Goal: Task Accomplishment & Management: Use online tool/utility

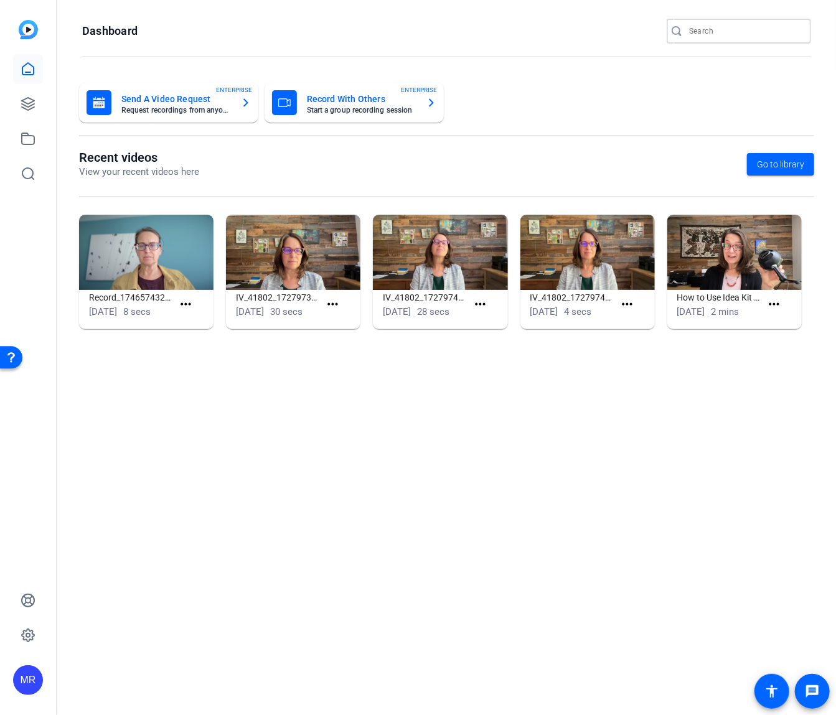
click at [711, 33] on input "Search" at bounding box center [745, 31] width 112 height 15
type input "AKKR"
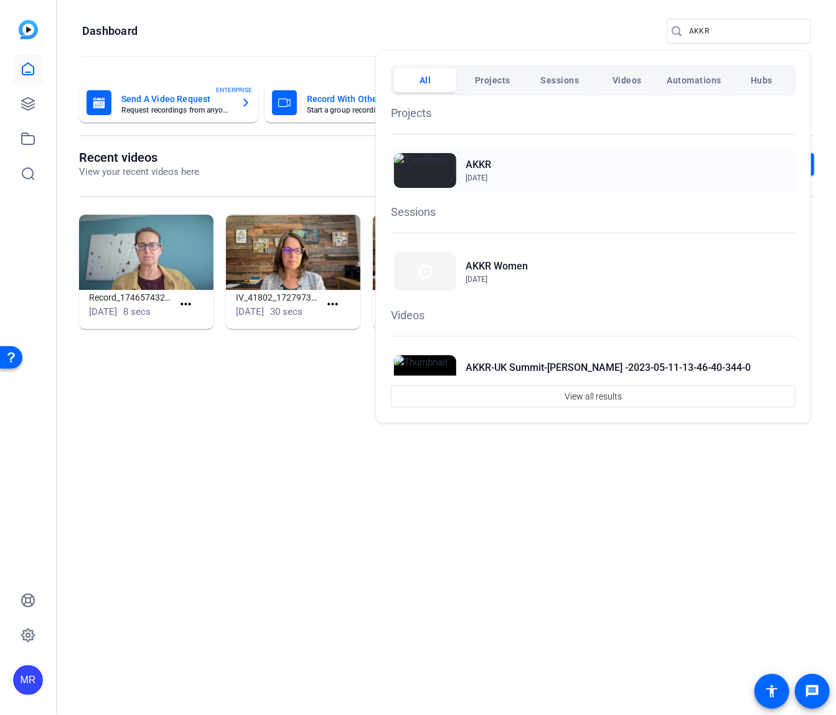
click at [476, 159] on h2 "AKKR" at bounding box center [479, 165] width 26 height 15
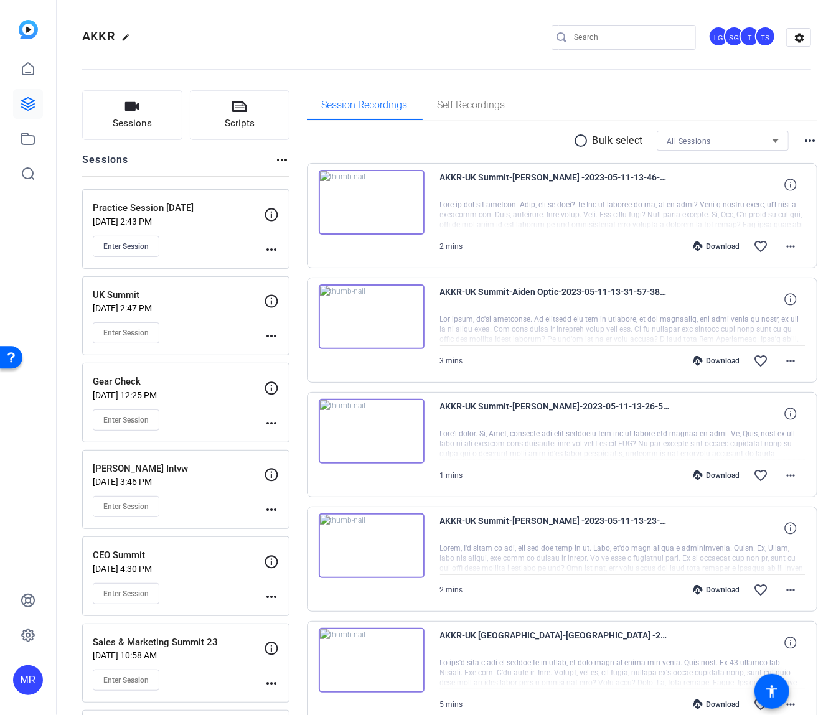
click at [270, 246] on mat-icon "more_horiz" at bounding box center [271, 249] width 15 height 15
click at [270, 246] on div at bounding box center [418, 357] width 836 height 715
click at [265, 212] on icon at bounding box center [271, 214] width 13 height 13
click at [115, 245] on span "Enter Session" at bounding box center [125, 247] width 45 height 10
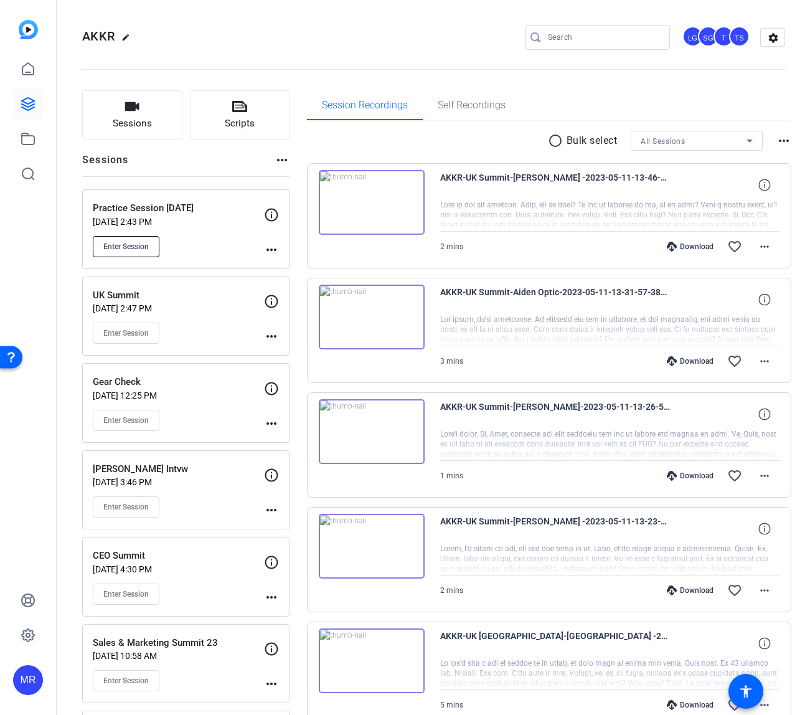
click at [114, 247] on span "Enter Session" at bounding box center [125, 247] width 45 height 10
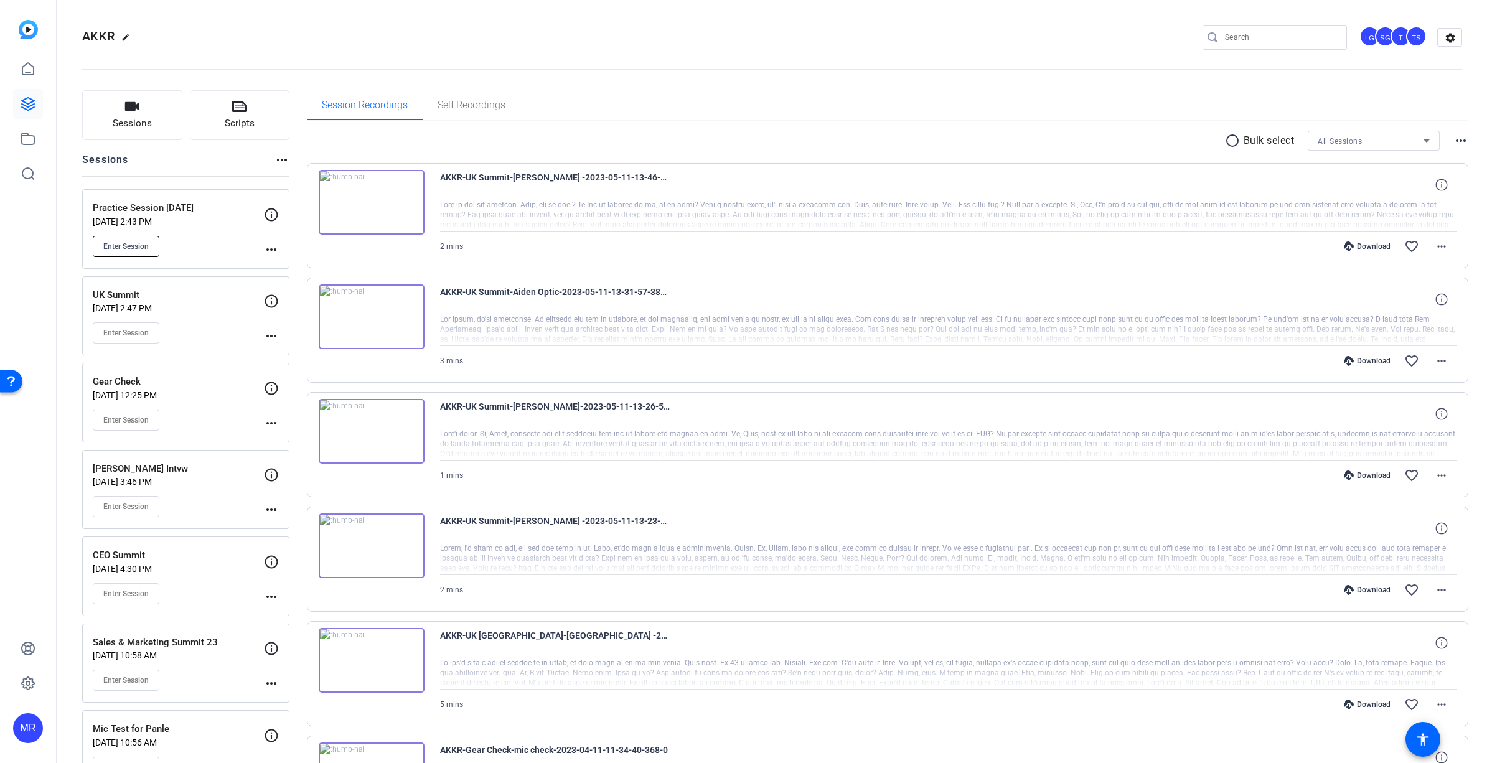
click at [130, 246] on span "Enter Session" at bounding box center [125, 247] width 45 height 10
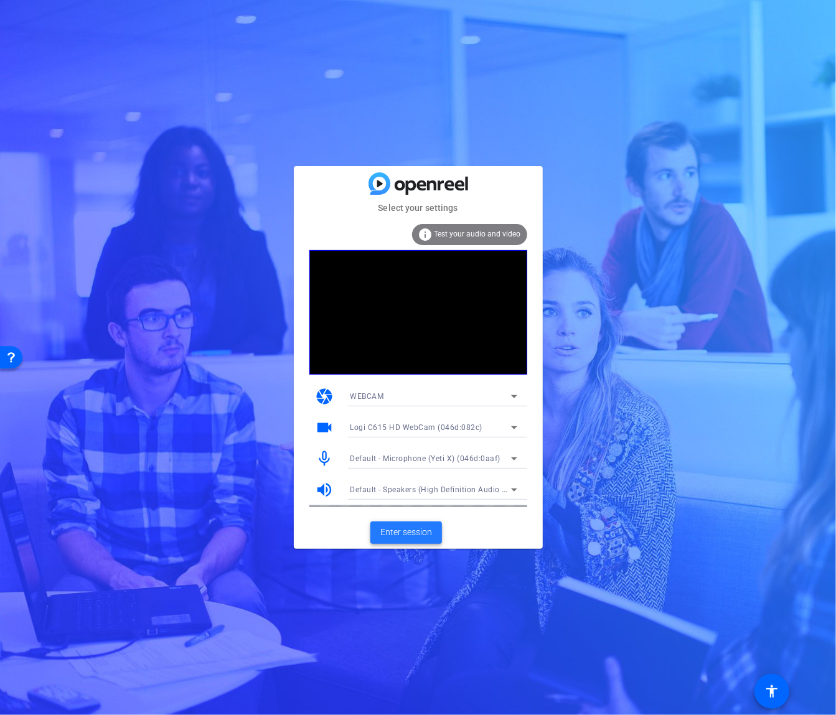
click at [436, 529] on span at bounding box center [406, 533] width 72 height 30
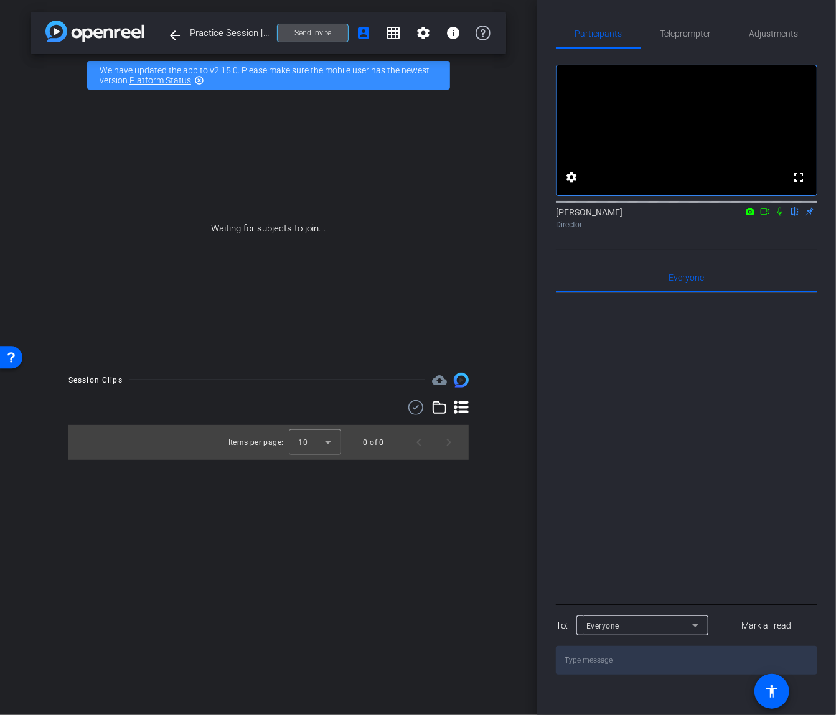
click at [305, 32] on span "Send invite" at bounding box center [312, 33] width 37 height 10
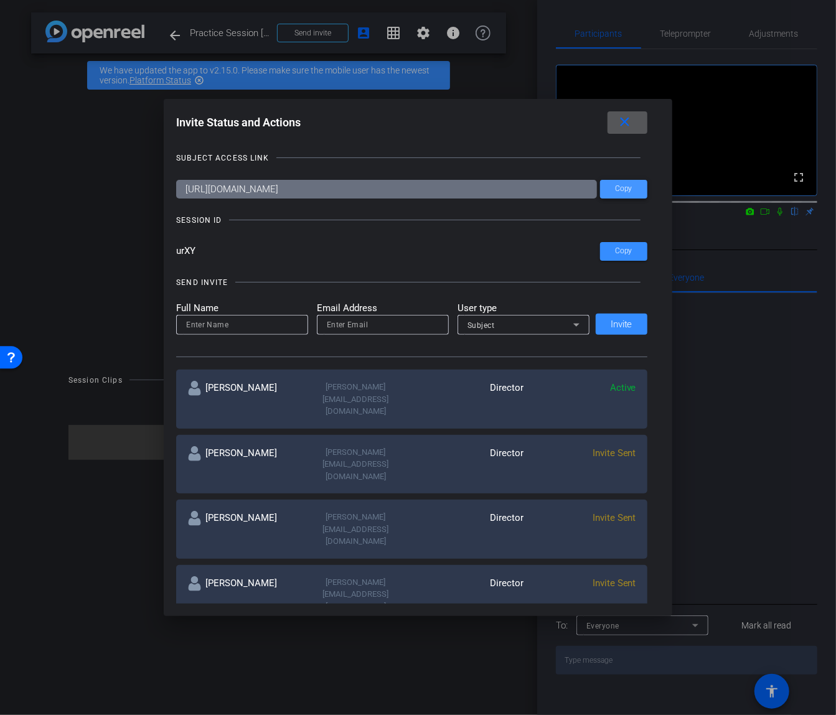
click at [628, 189] on span "Copy" at bounding box center [623, 188] width 17 height 9
click at [633, 118] on mat-icon "close" at bounding box center [625, 123] width 16 height 16
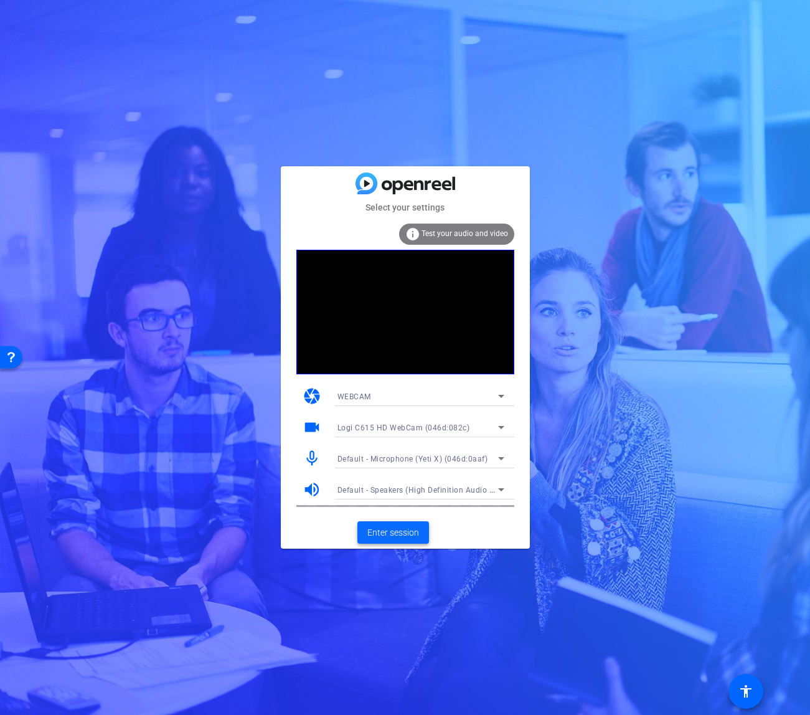
click at [404, 534] on span "Enter session" at bounding box center [393, 532] width 52 height 13
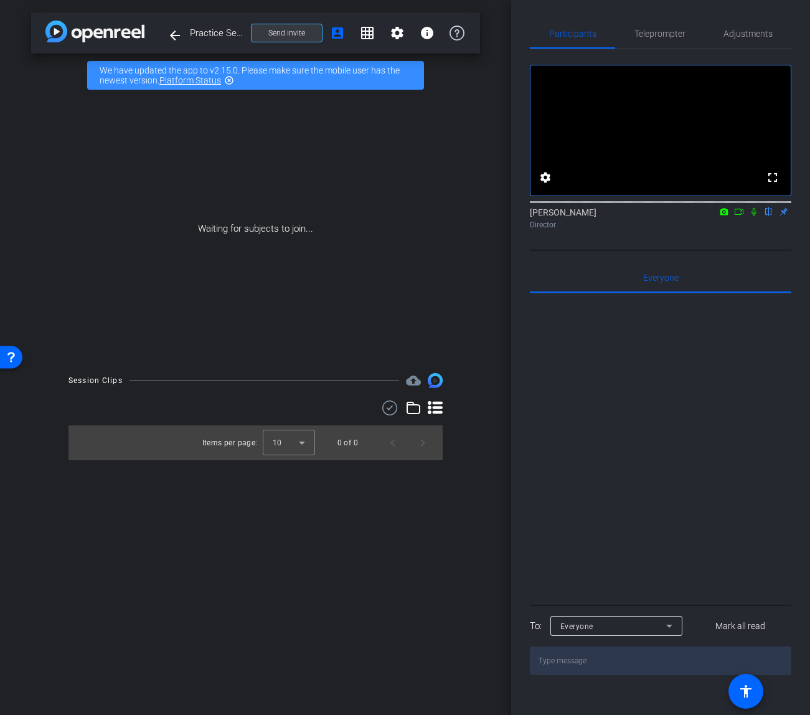
click at [303, 34] on span "Send invite" at bounding box center [286, 33] width 37 height 10
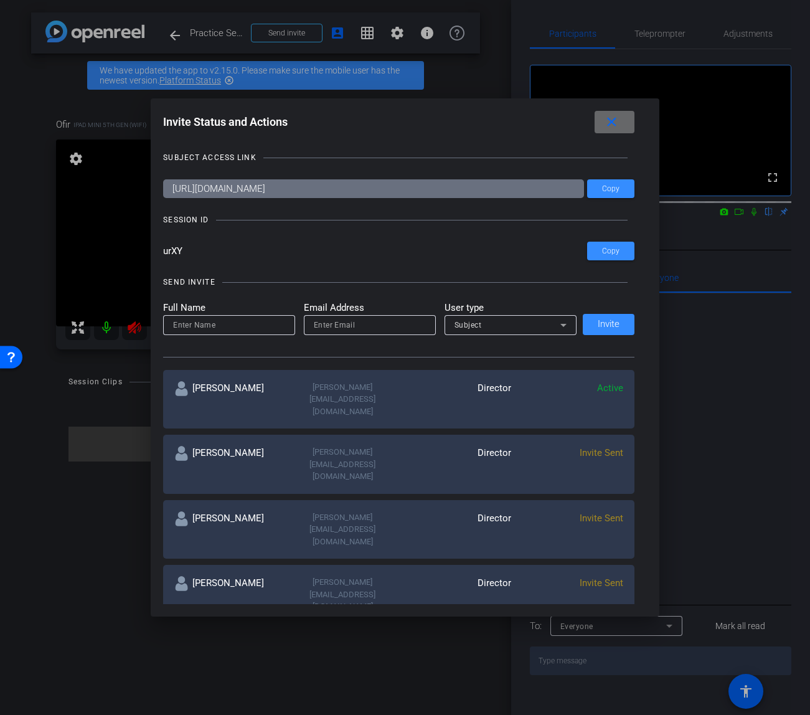
click at [611, 129] on mat-icon "close" at bounding box center [612, 123] width 16 height 16
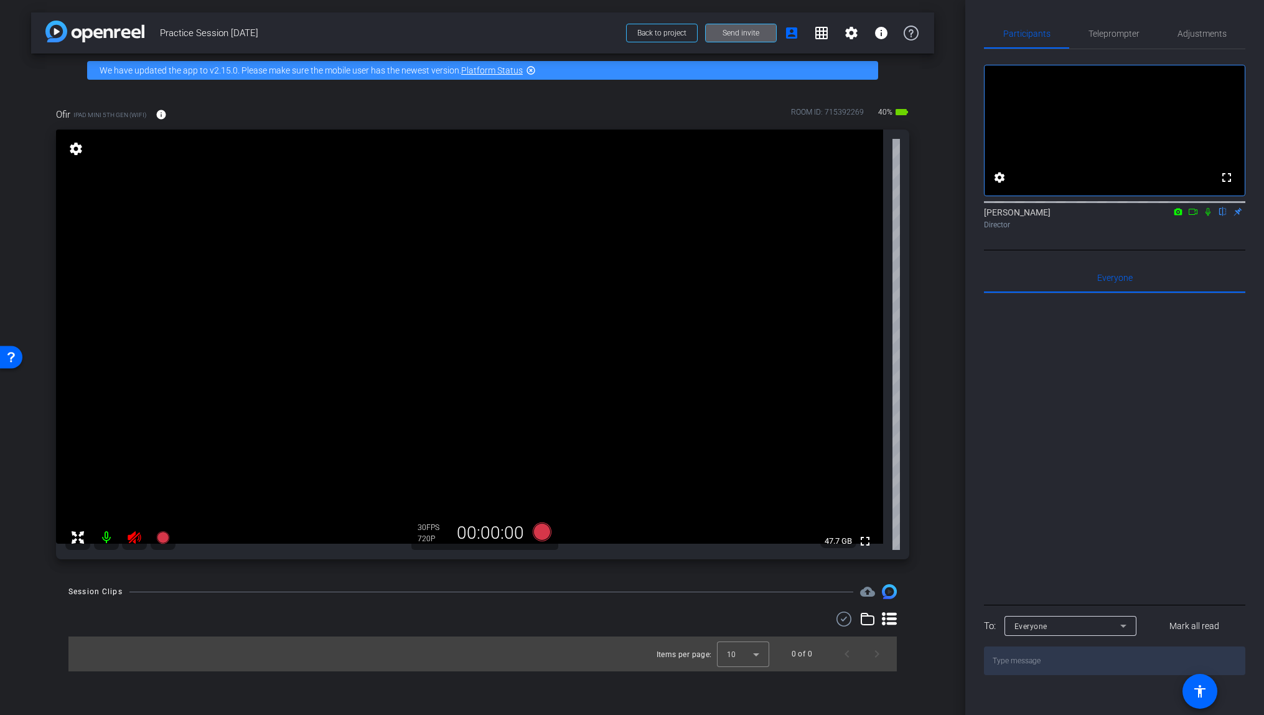
click at [809, 216] on icon at bounding box center [1208, 212] width 5 height 8
click at [809, 31] on span "Adjustments" at bounding box center [1202, 33] width 49 height 9
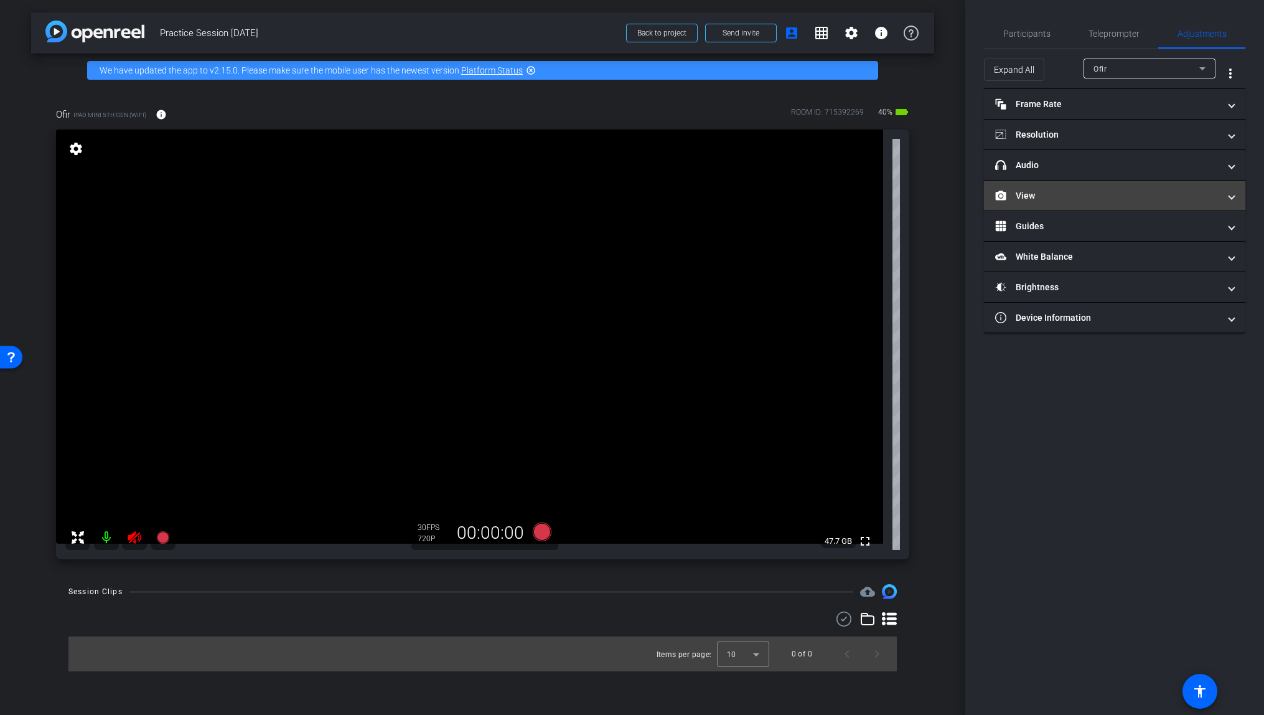
click at [809, 207] on mat-expansion-panel-header "View" at bounding box center [1114, 196] width 261 height 30
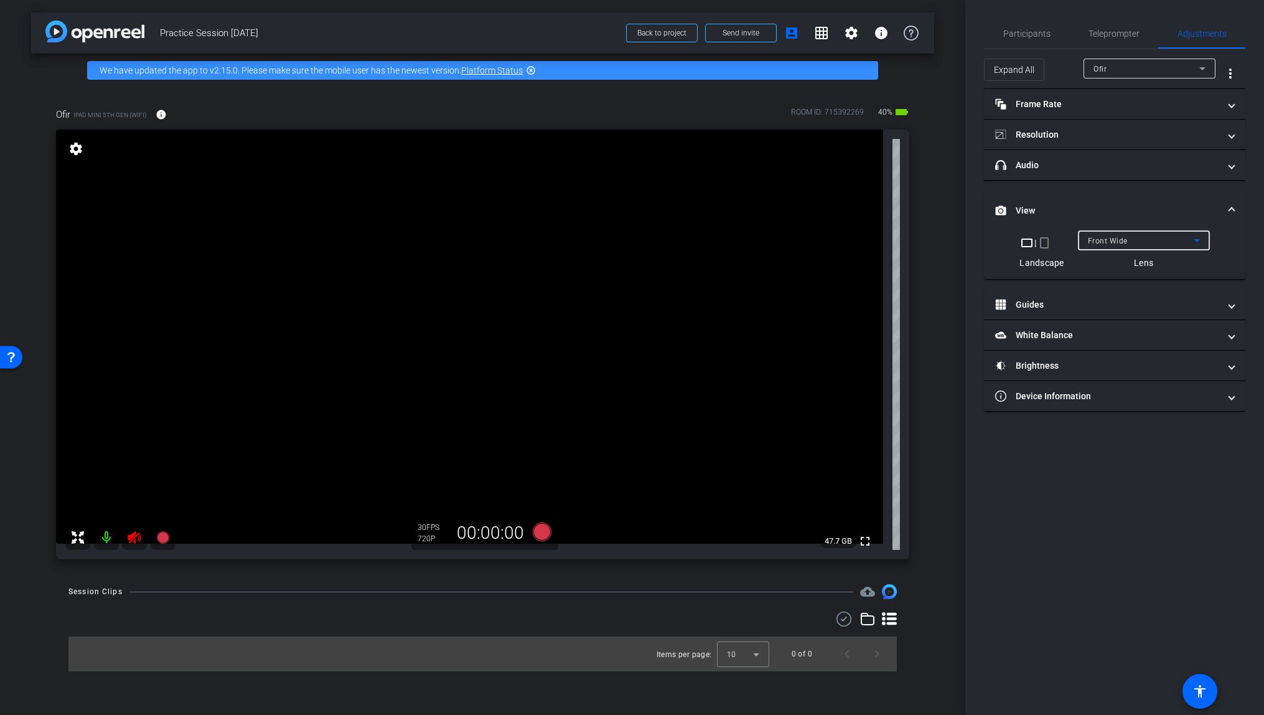
click at [809, 247] on div "Front Wide" at bounding box center [1141, 241] width 106 height 16
click at [809, 246] on div at bounding box center [632, 357] width 1264 height 715
click at [809, 247] on mat-icon "crop_portrait" at bounding box center [1044, 242] width 15 height 15
click at [809, 245] on mat-icon "crop_portrait" at bounding box center [1044, 242] width 15 height 15
click at [809, 243] on mat-icon "crop_landscape" at bounding box center [1033, 242] width 15 height 15
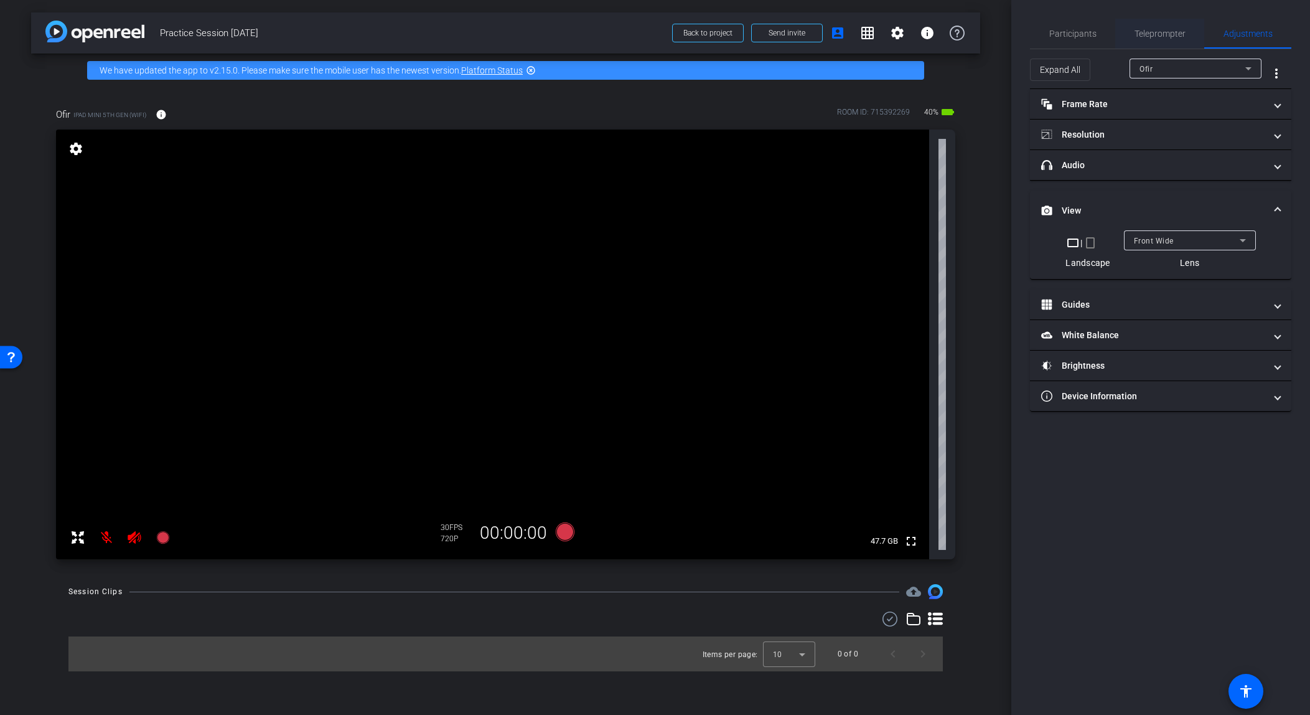
click at [809, 37] on span "Teleprompter" at bounding box center [1160, 33] width 51 height 9
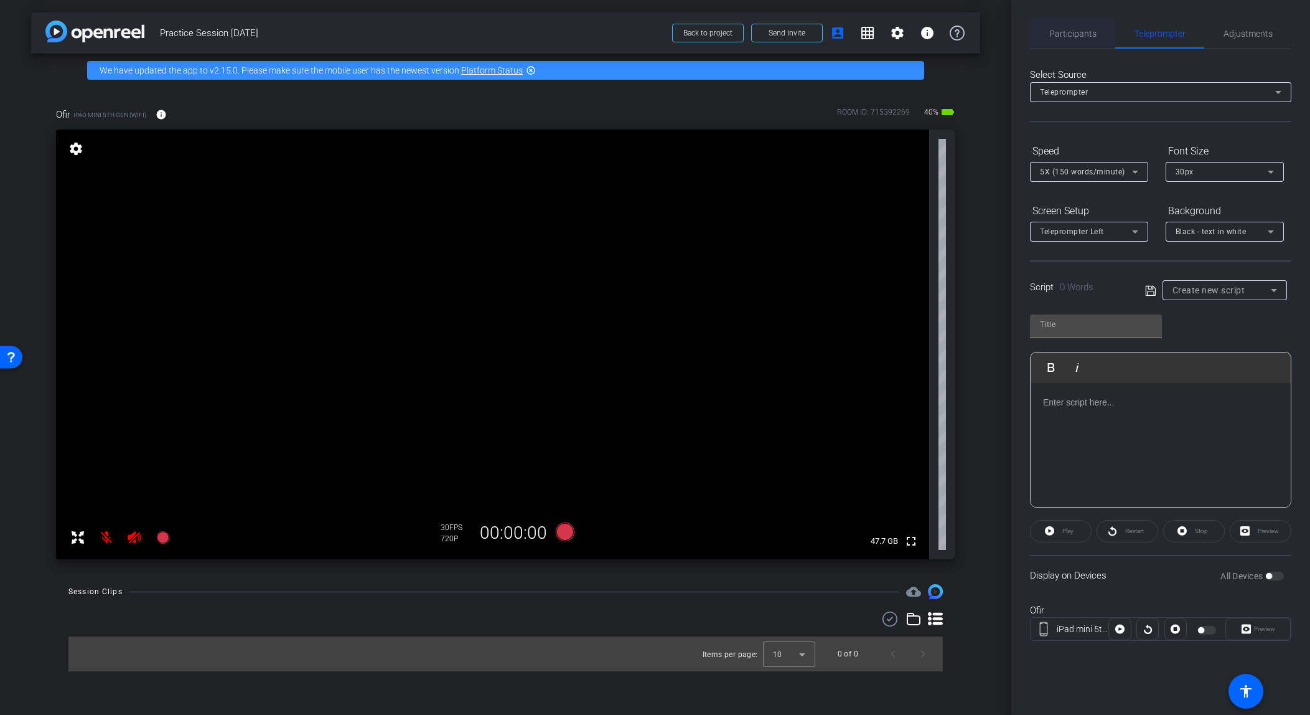
click at [809, 31] on span "Participants" at bounding box center [1073, 33] width 47 height 9
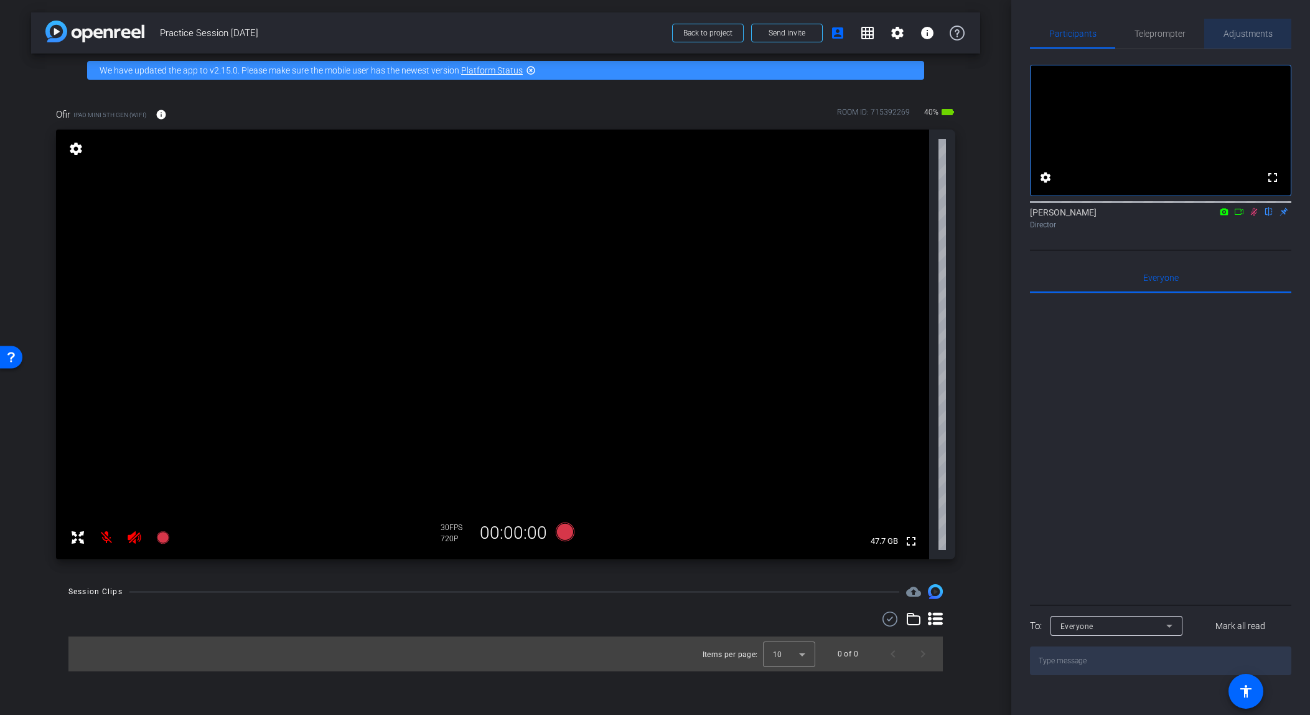
click at [809, 42] on span "Adjustments" at bounding box center [1248, 34] width 49 height 30
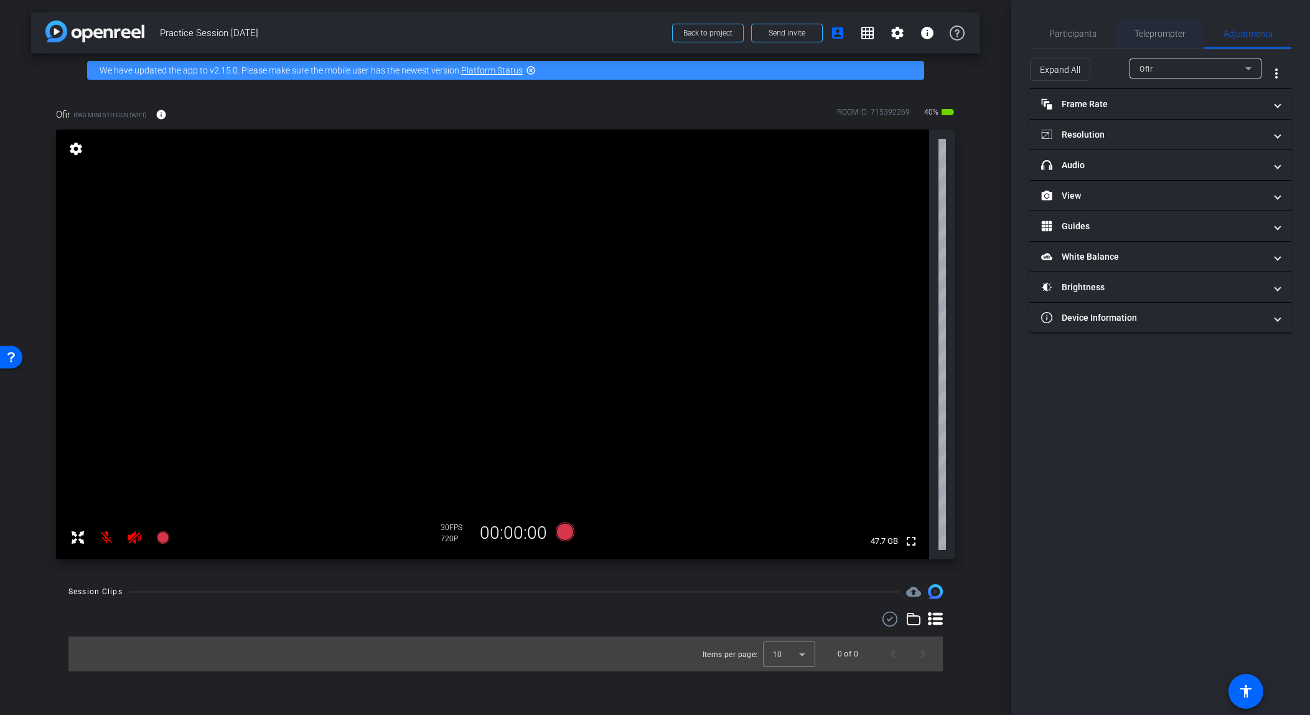
click at [809, 36] on span "Teleprompter" at bounding box center [1160, 33] width 51 height 9
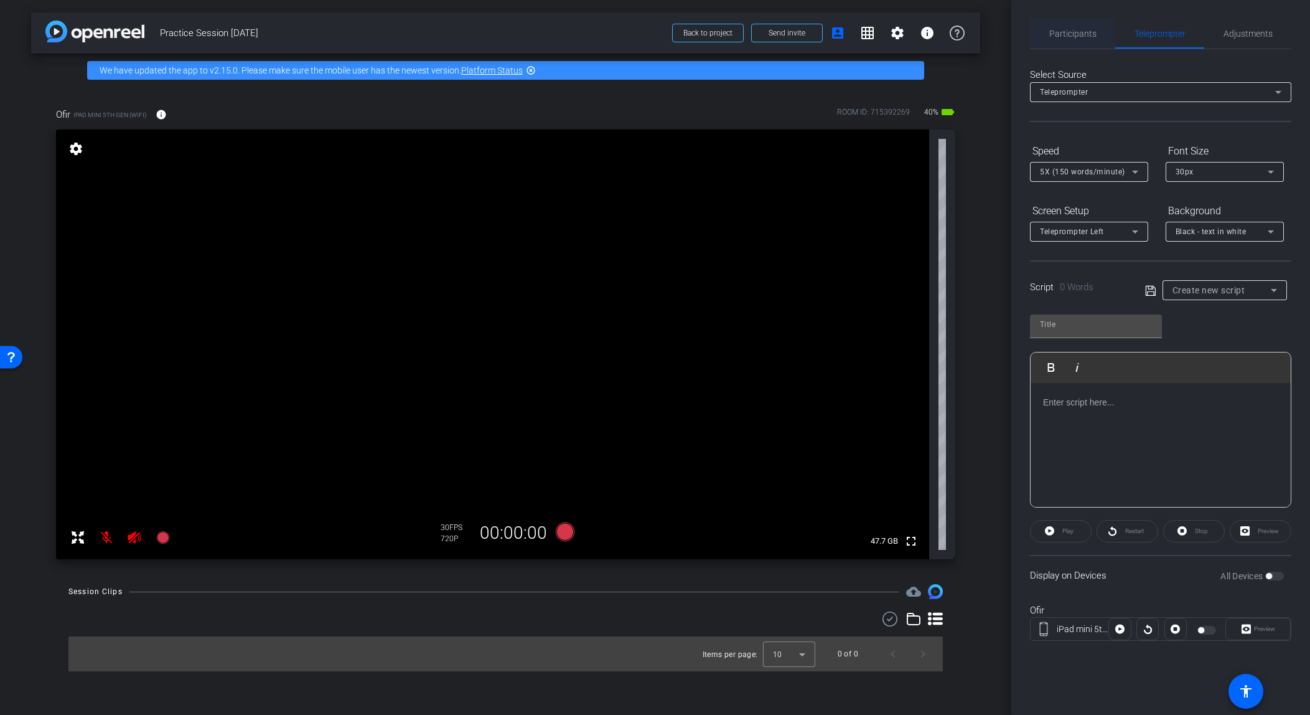
click at [809, 34] on span "Participants" at bounding box center [1073, 33] width 47 height 9
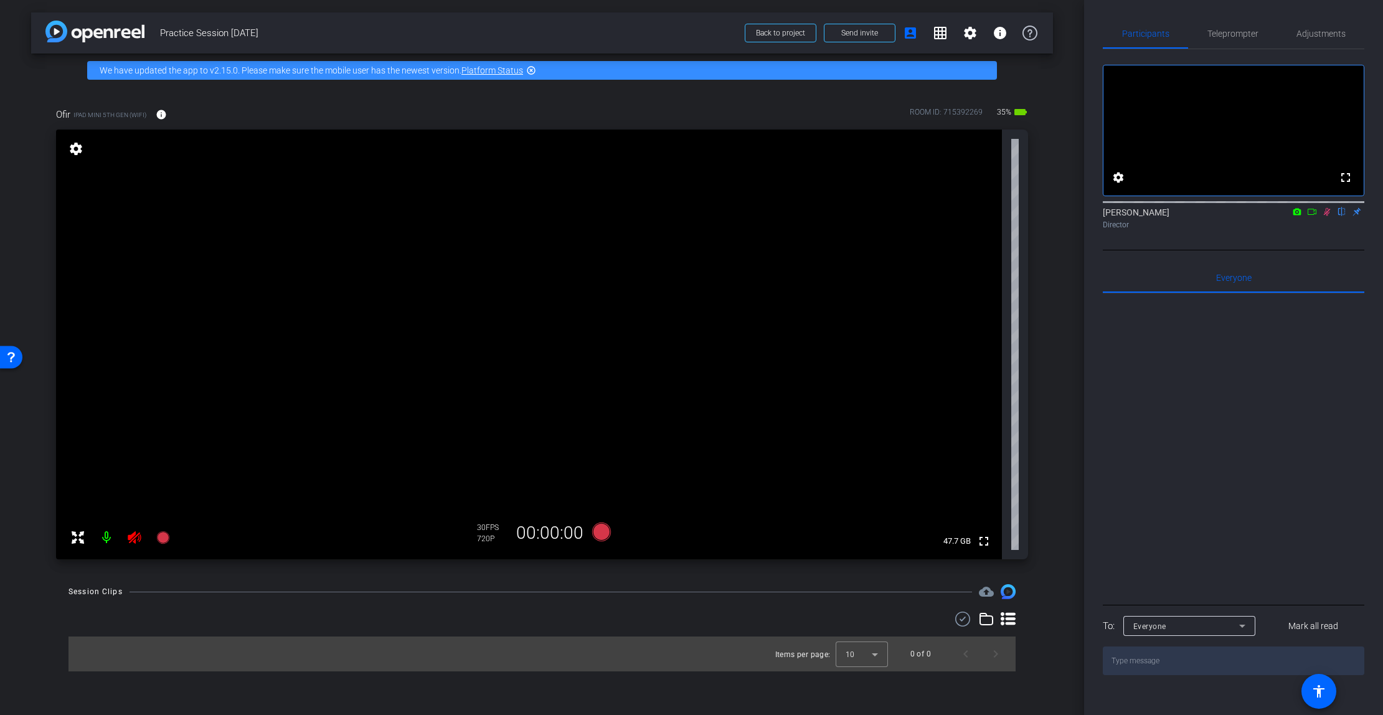
click at [809, 217] on mat-icon at bounding box center [1326, 211] width 15 height 11
click at [130, 545] on mat-icon at bounding box center [134, 537] width 25 height 25
click at [809, 34] on span "Adjustments" at bounding box center [1320, 33] width 49 height 9
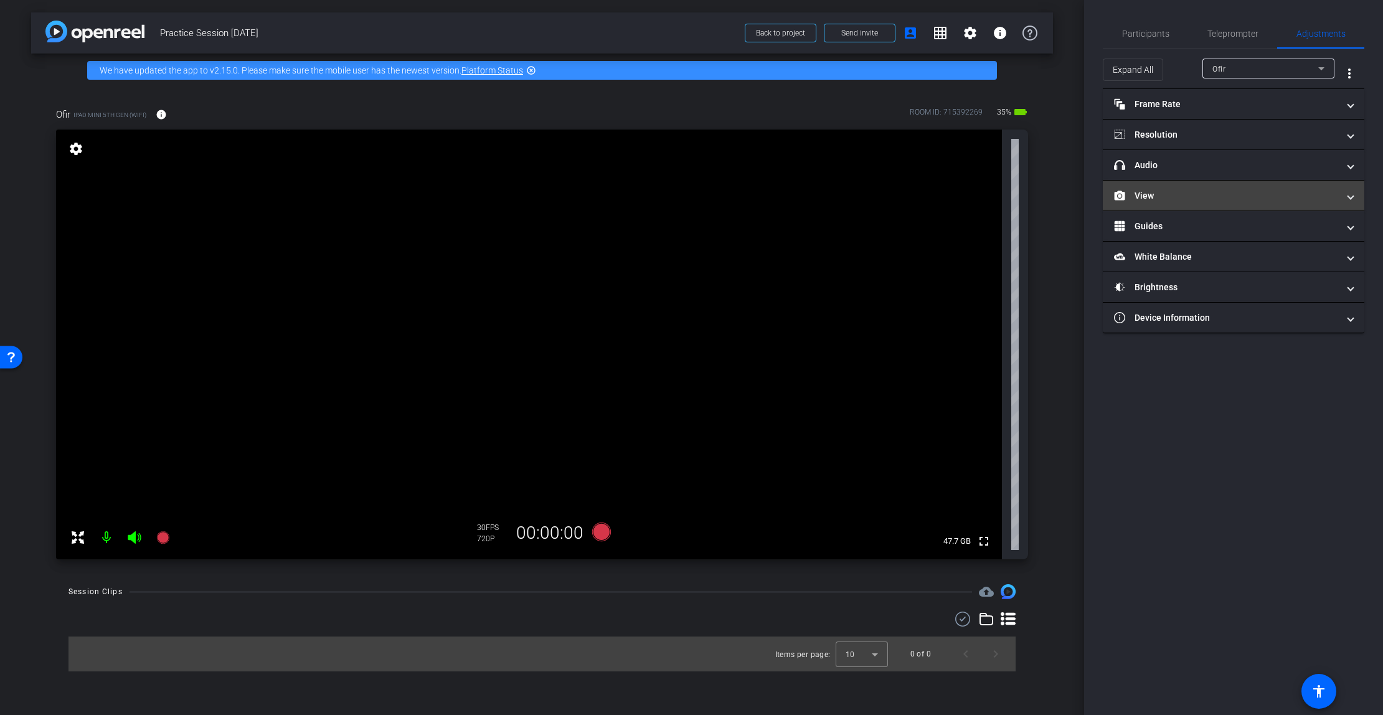
click at [809, 183] on mat-expansion-panel-header "View" at bounding box center [1233, 196] width 261 height 30
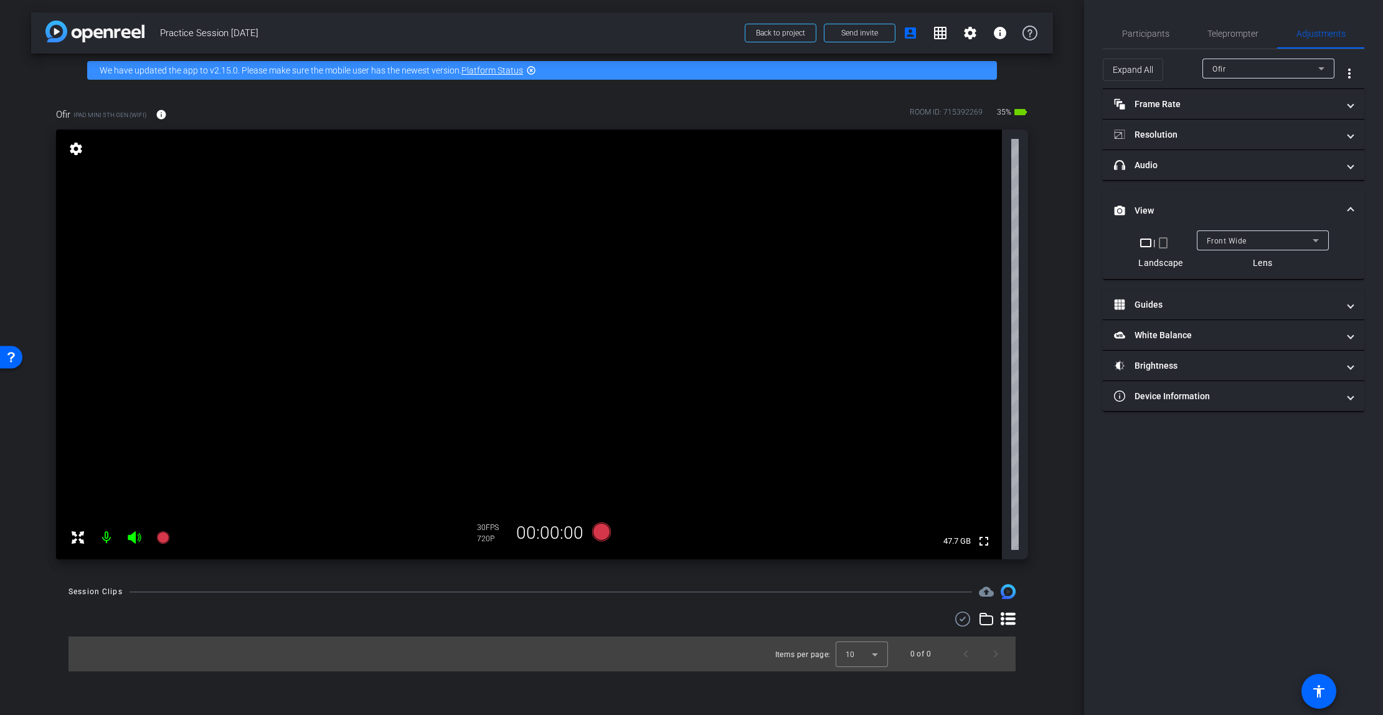
click at [809, 247] on mat-icon "crop_portrait" at bounding box center [1162, 242] width 15 height 15
click at [809, 245] on mat-icon "crop_landscape" at bounding box center [1151, 242] width 15 height 15
click at [809, 242] on div "Front Wide" at bounding box center [1260, 241] width 106 height 16
click at [809, 265] on mat-option "Back Wide" at bounding box center [1262, 265] width 132 height 20
click at [809, 242] on div "Back Wide" at bounding box center [1260, 241] width 106 height 16
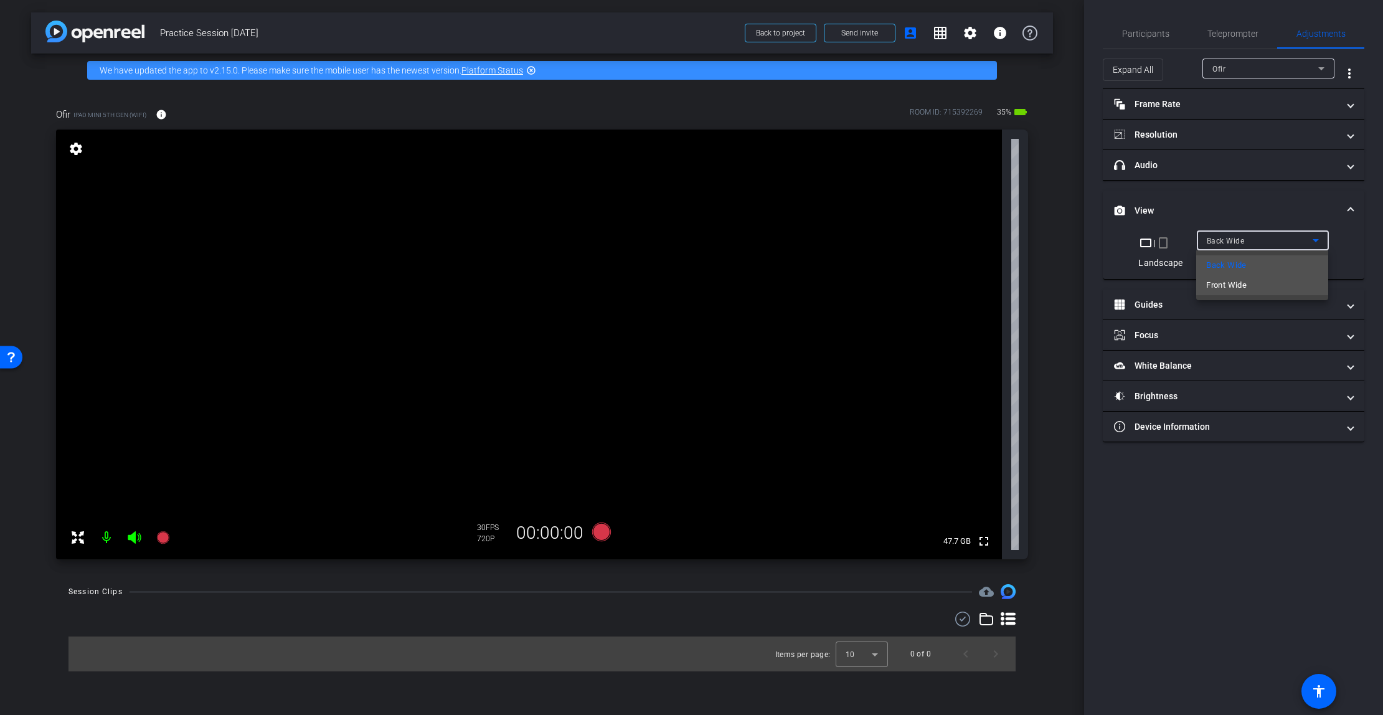
click at [809, 290] on mat-option "Front Wide" at bounding box center [1262, 285] width 132 height 20
click at [809, 235] on div "Front Wide" at bounding box center [1260, 241] width 106 height 16
click at [809, 271] on mat-option "Back Wide" at bounding box center [1262, 265] width 132 height 20
click at [809, 247] on mat-icon "crop_portrait" at bounding box center [1162, 242] width 15 height 15
click at [809, 243] on mat-icon "crop_landscape" at bounding box center [1151, 242] width 15 height 15
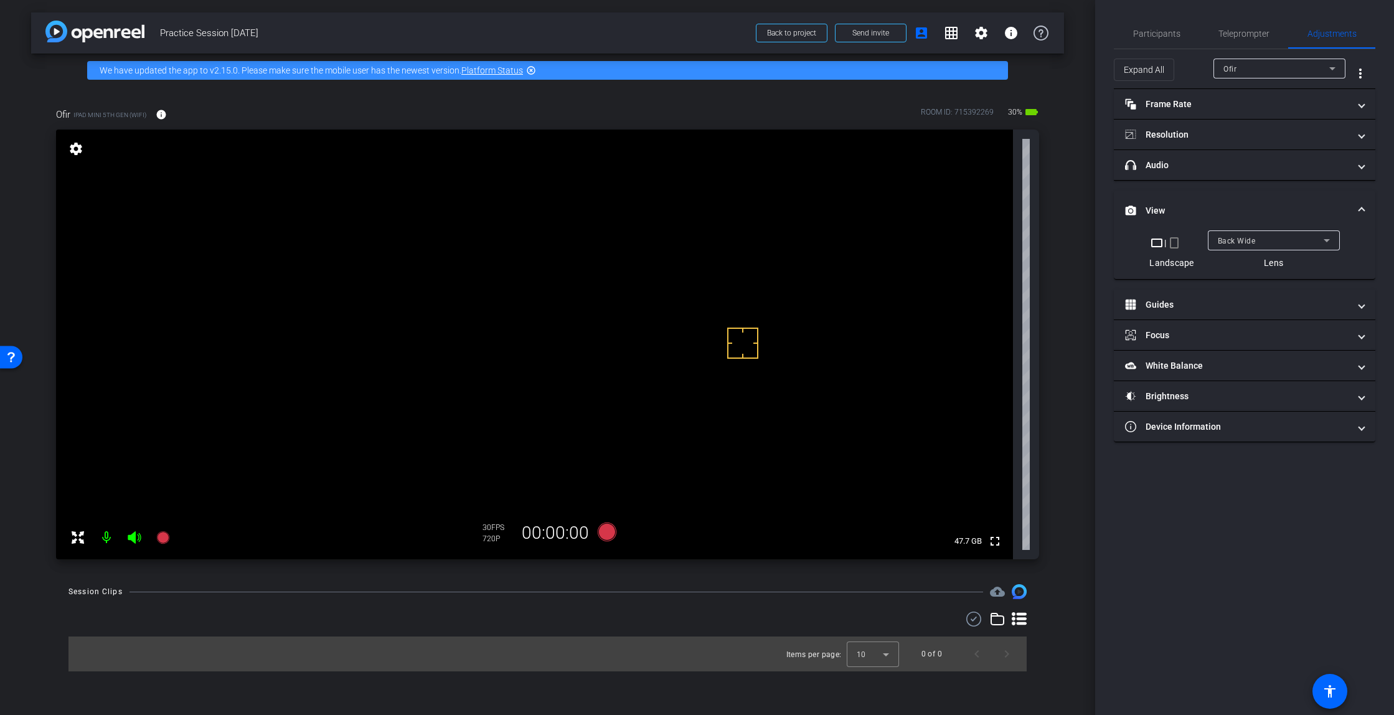
click at [809, 241] on span "Back Wide" at bounding box center [1237, 241] width 38 height 9
drag, startPoint x: 1246, startPoint y: 574, endPoint x: 1262, endPoint y: 564, distance: 18.5
click at [809, 579] on div at bounding box center [697, 357] width 1394 height 715
click at [809, 207] on mat-expansion-panel-header "View" at bounding box center [1244, 211] width 261 height 40
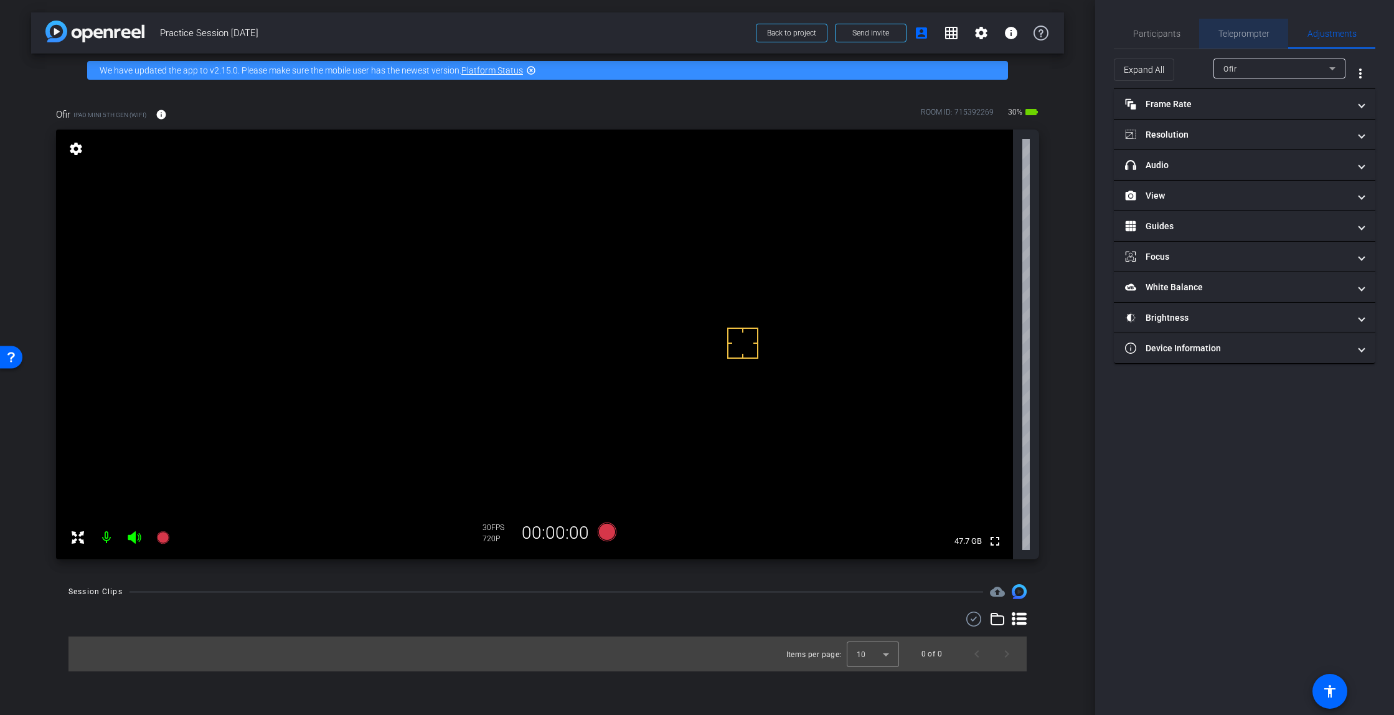
click at [809, 36] on span "Teleprompter" at bounding box center [1243, 33] width 51 height 9
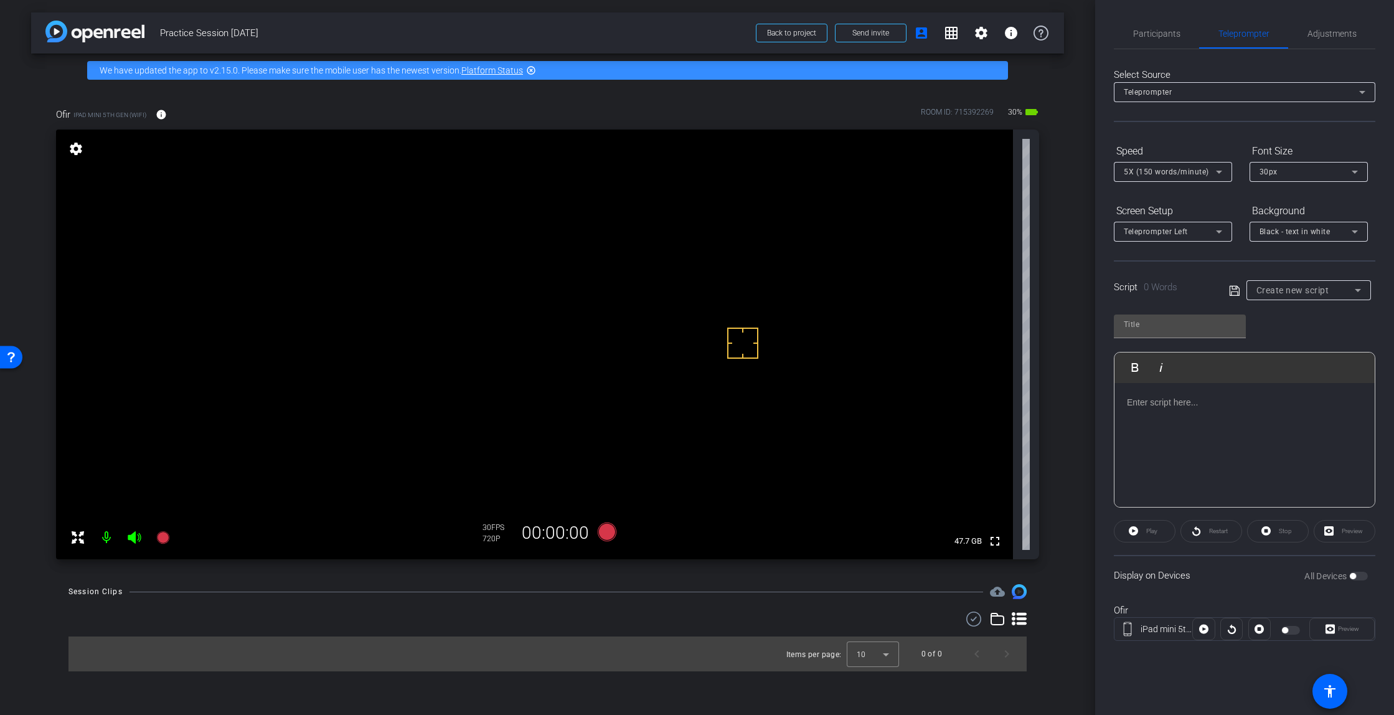
click at [809, 293] on div "Create new script" at bounding box center [1305, 290] width 98 height 15
click at [809, 335] on mat-option "Dean Practice Script" at bounding box center [1308, 335] width 125 height 20
type input "Dean Practice Script"
click at [809, 298] on div "Dean Practice Script" at bounding box center [1308, 290] width 125 height 20
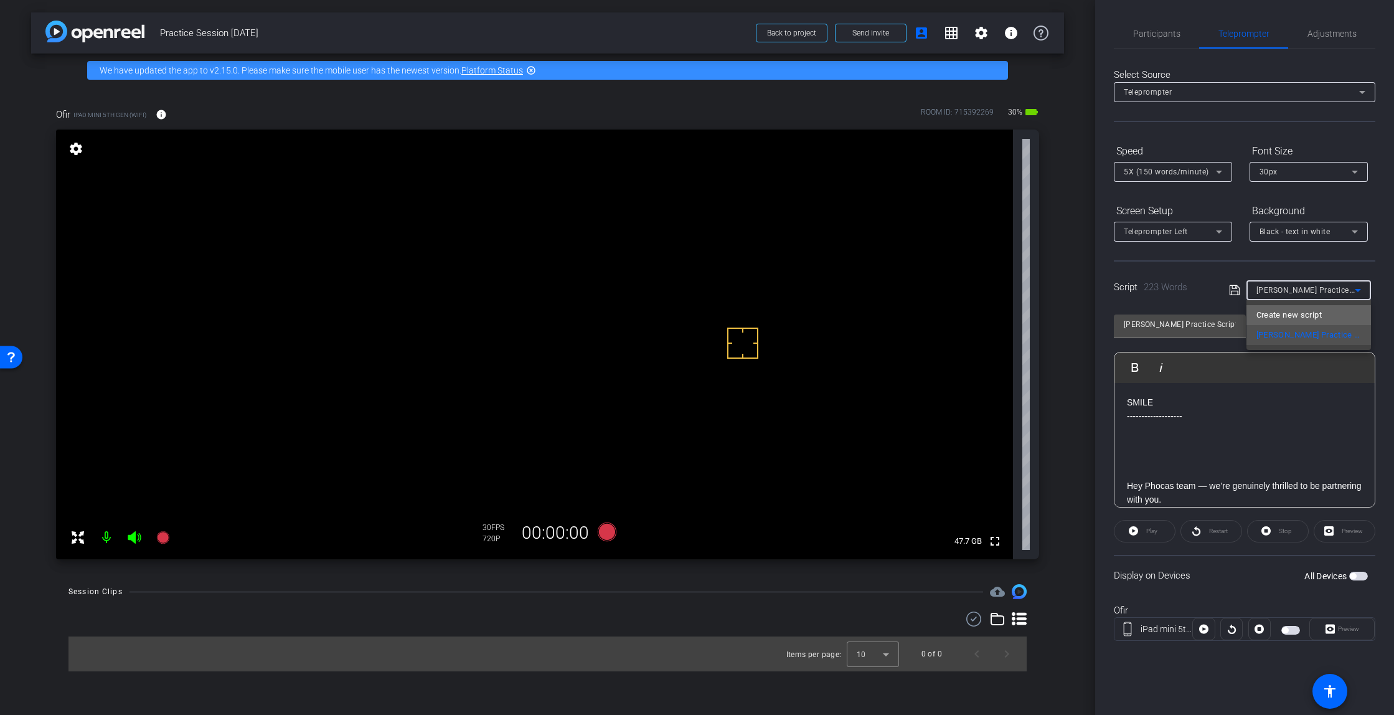
drag, startPoint x: 1348, startPoint y: 317, endPoint x: 1357, endPoint y: 315, distance: 8.9
click at [809, 316] on mat-option "Create new script" at bounding box center [1308, 315] width 125 height 20
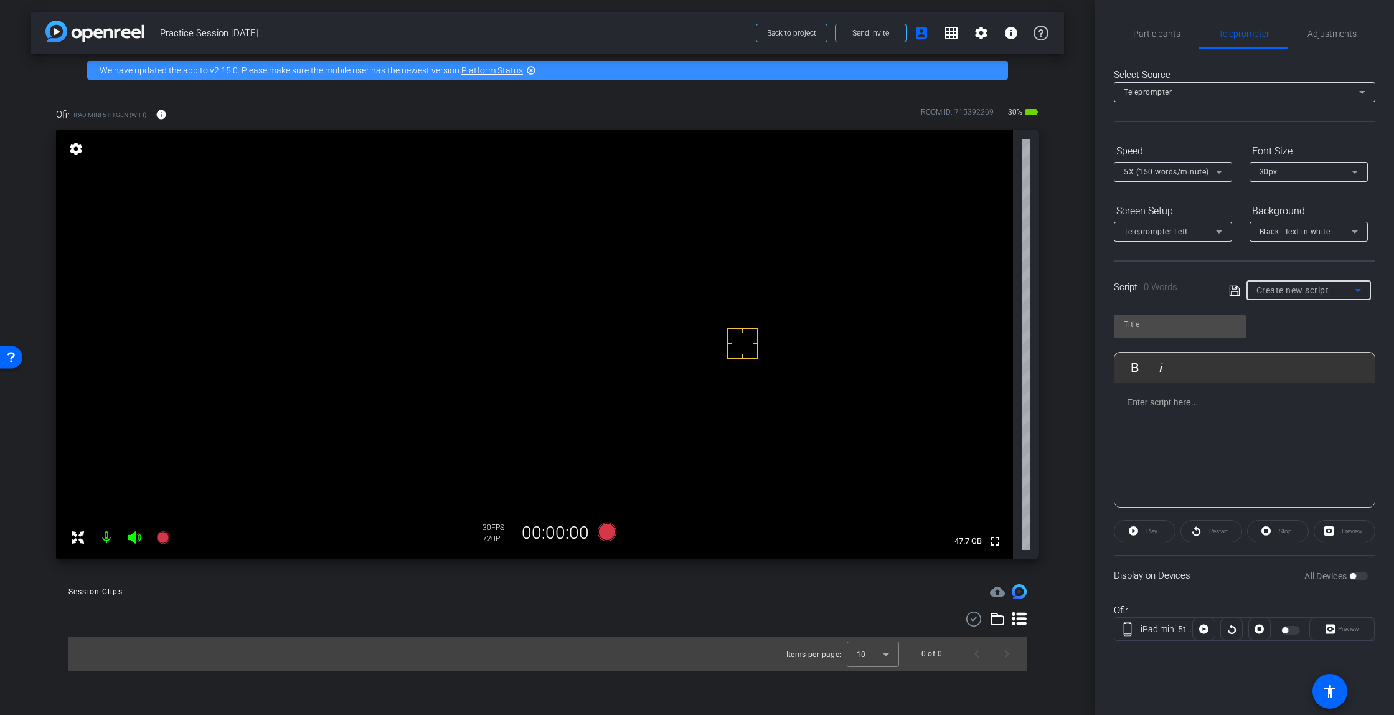
click at [809, 332] on div "Participants Teleprompter Adjustments settings Molly Roland flip Director Every…" at bounding box center [1244, 357] width 299 height 715
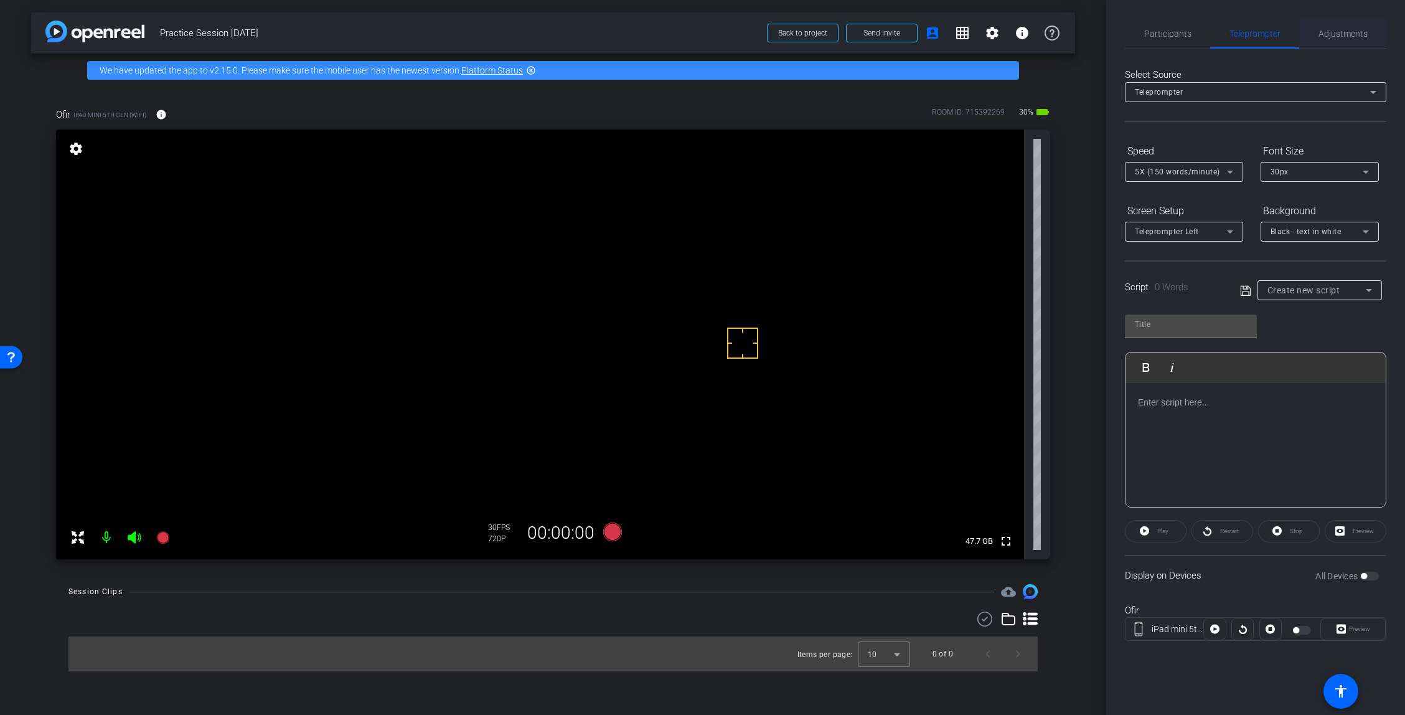
click at [809, 45] on span "Adjustments" at bounding box center [1343, 34] width 49 height 30
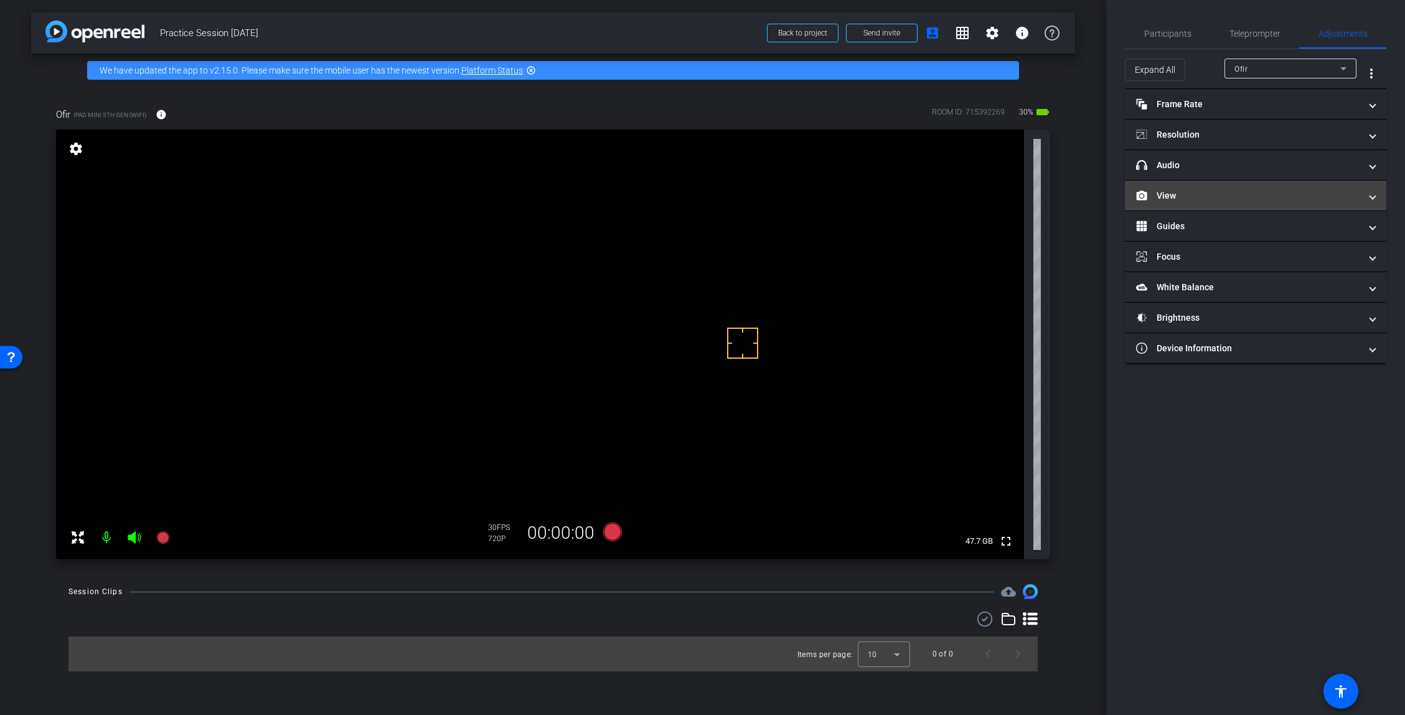
click at [809, 199] on mat-panel-title "View" at bounding box center [1248, 195] width 224 height 13
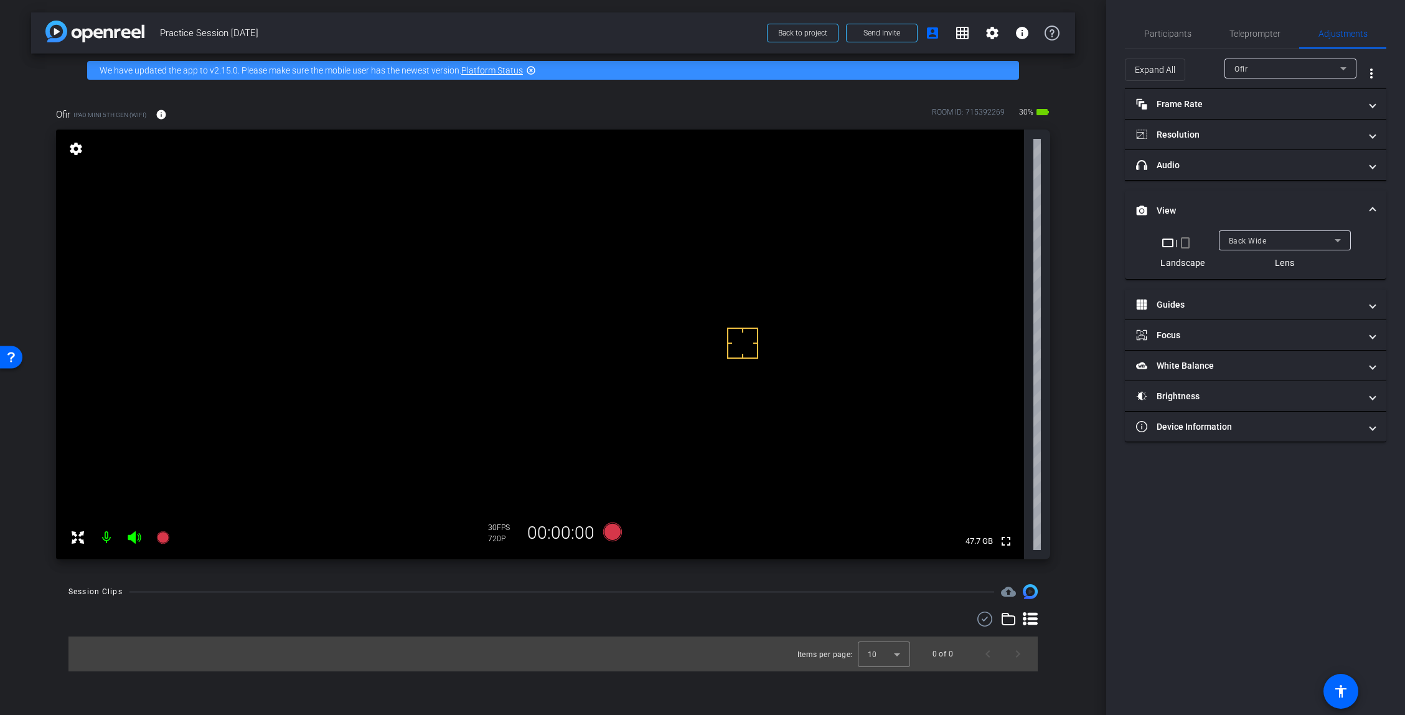
click at [809, 244] on span "Back Wide" at bounding box center [1248, 241] width 38 height 9
click at [809, 289] on span "Front Wide" at bounding box center [1248, 285] width 40 height 15
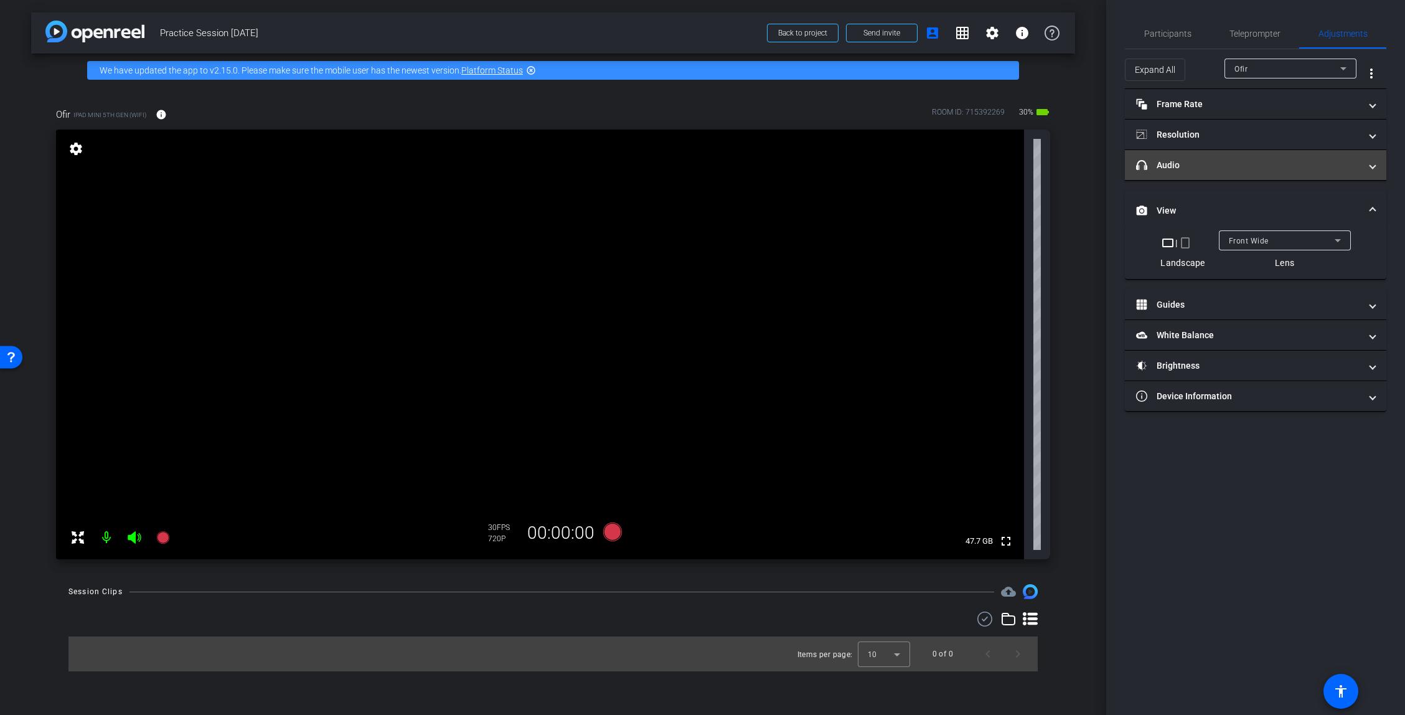
click at [809, 174] on mat-expansion-panel-header "headphone icon Audio" at bounding box center [1255, 165] width 261 height 30
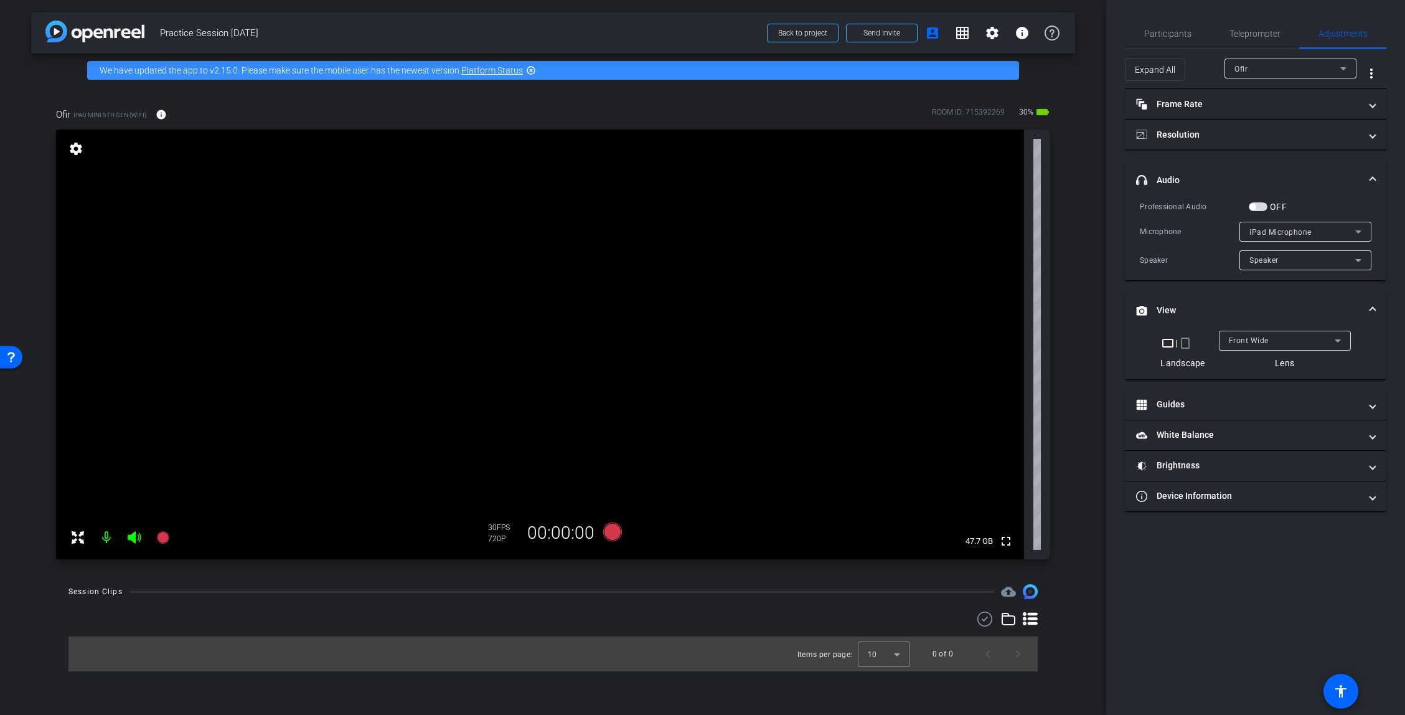
click at [809, 204] on span "button" at bounding box center [1252, 207] width 6 height 6
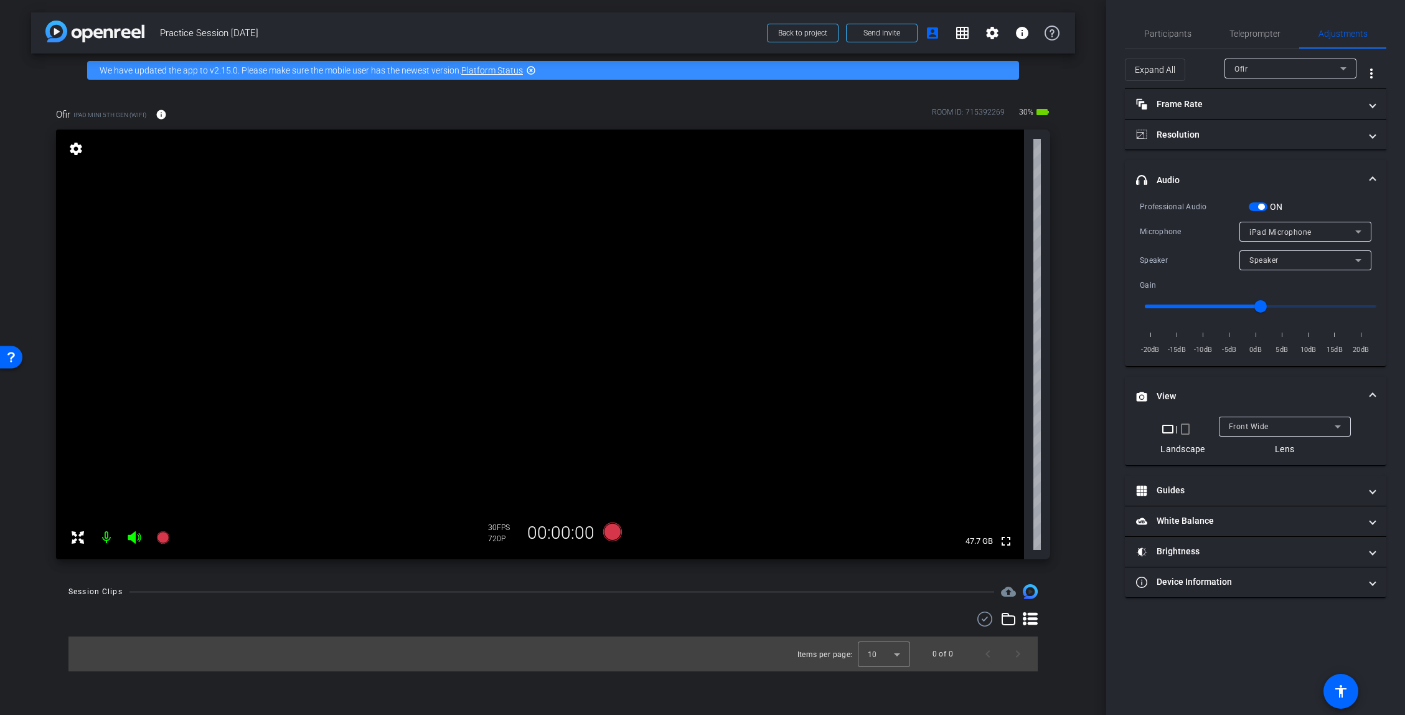
click at [809, 204] on span "button" at bounding box center [1261, 207] width 6 height 6
click at [809, 230] on span "iPad Microphone" at bounding box center [1280, 232] width 62 height 9
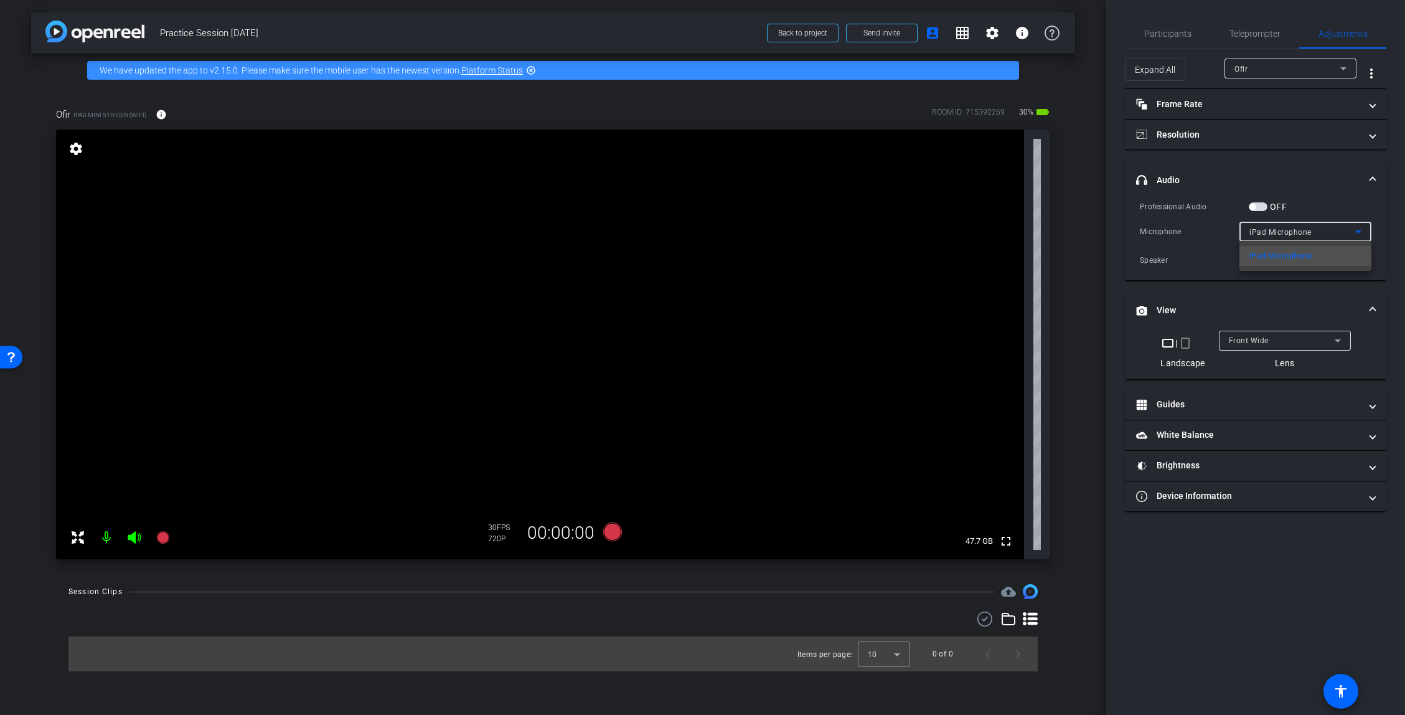
click at [809, 203] on div at bounding box center [702, 357] width 1405 height 715
click at [809, 232] on span "iPad Microphone" at bounding box center [1280, 232] width 62 height 9
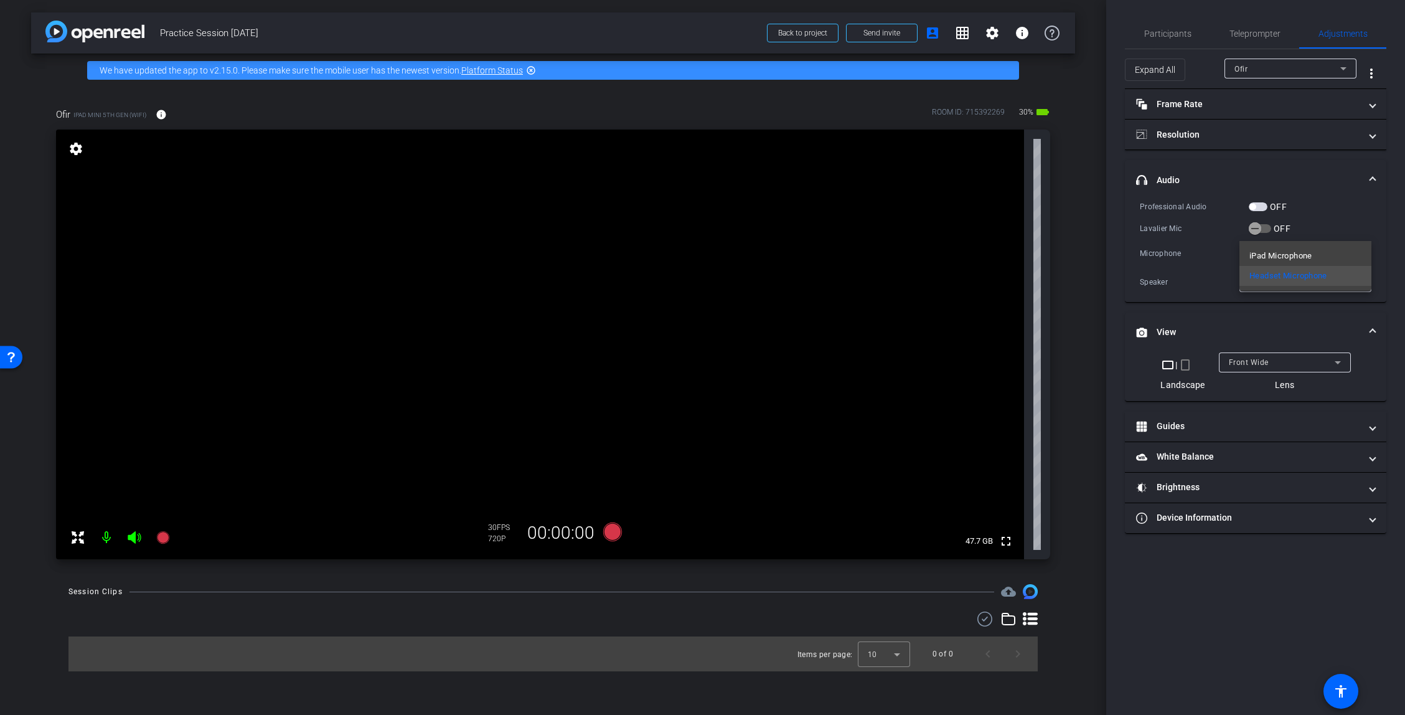
click at [809, 227] on div at bounding box center [702, 357] width 1405 height 715
click at [809, 228] on icon "button" at bounding box center [1254, 228] width 7 height 1
click at [614, 533] on icon at bounding box center [612, 531] width 19 height 19
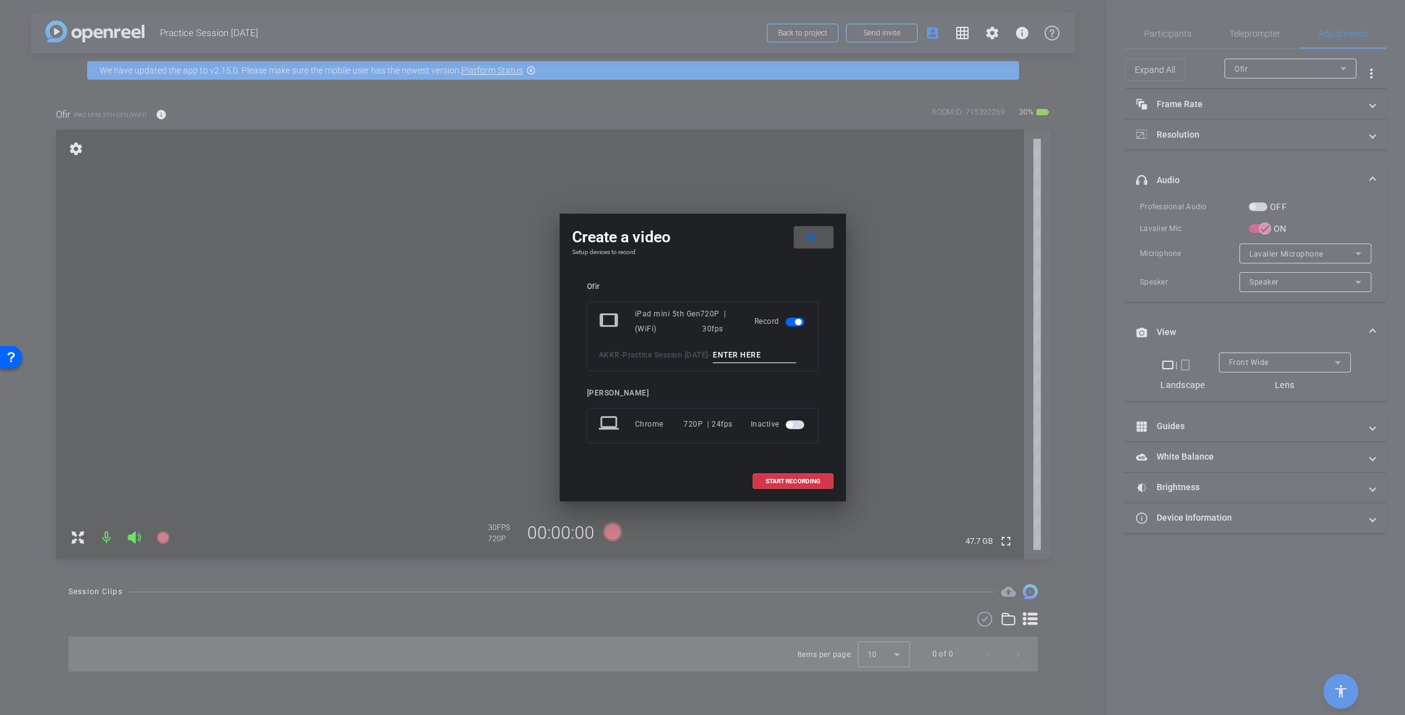
click at [809, 230] on mat-icon "close" at bounding box center [811, 238] width 16 height 16
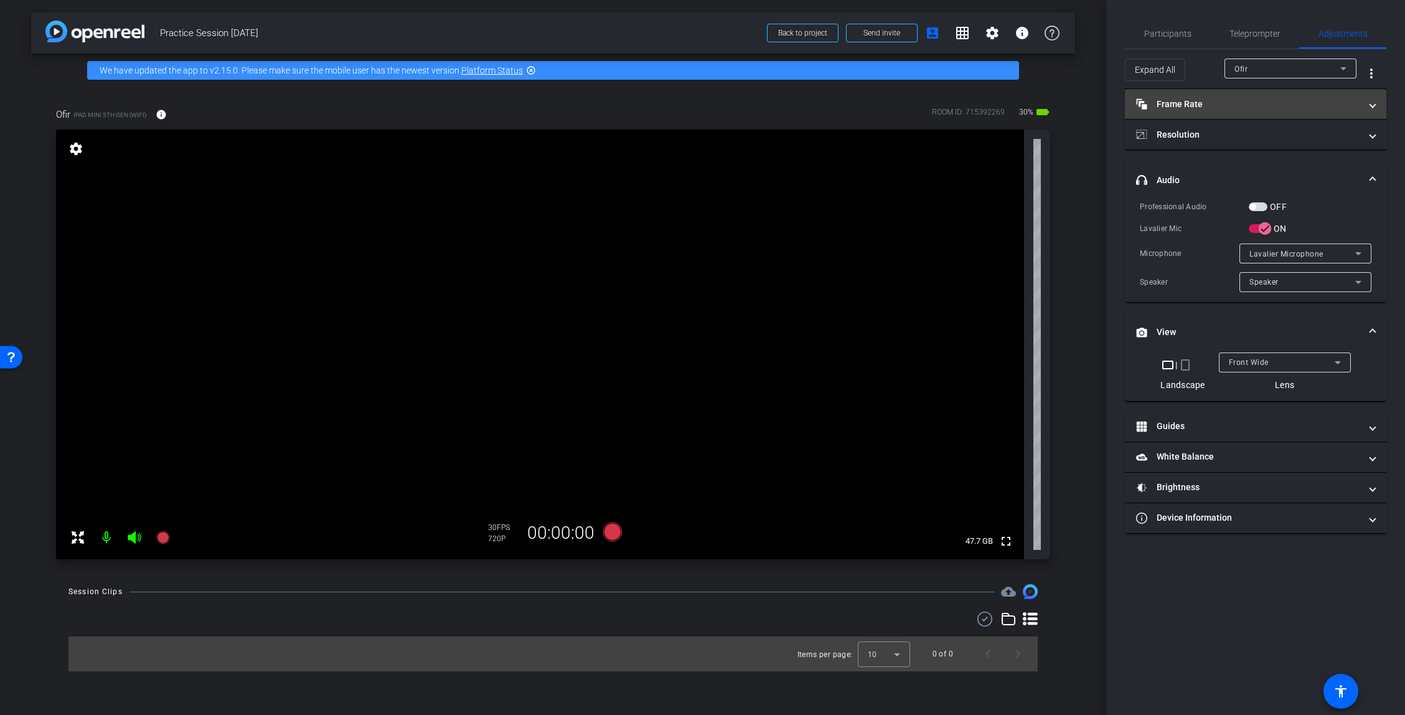
click at [809, 111] on mat-expansion-panel-header "Frame Rate Frame Rate" at bounding box center [1255, 104] width 261 height 30
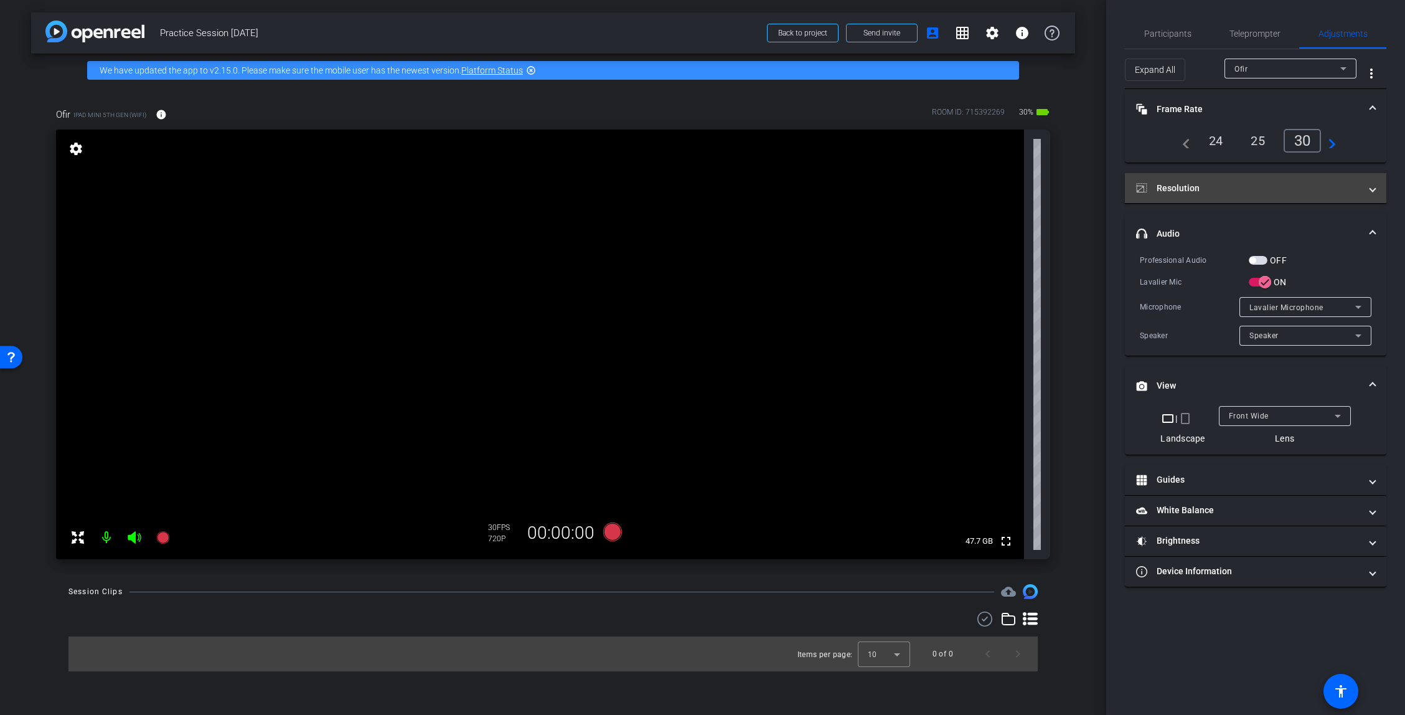
click at [809, 195] on mat-expansion-panel-header "Resolution" at bounding box center [1255, 188] width 261 height 30
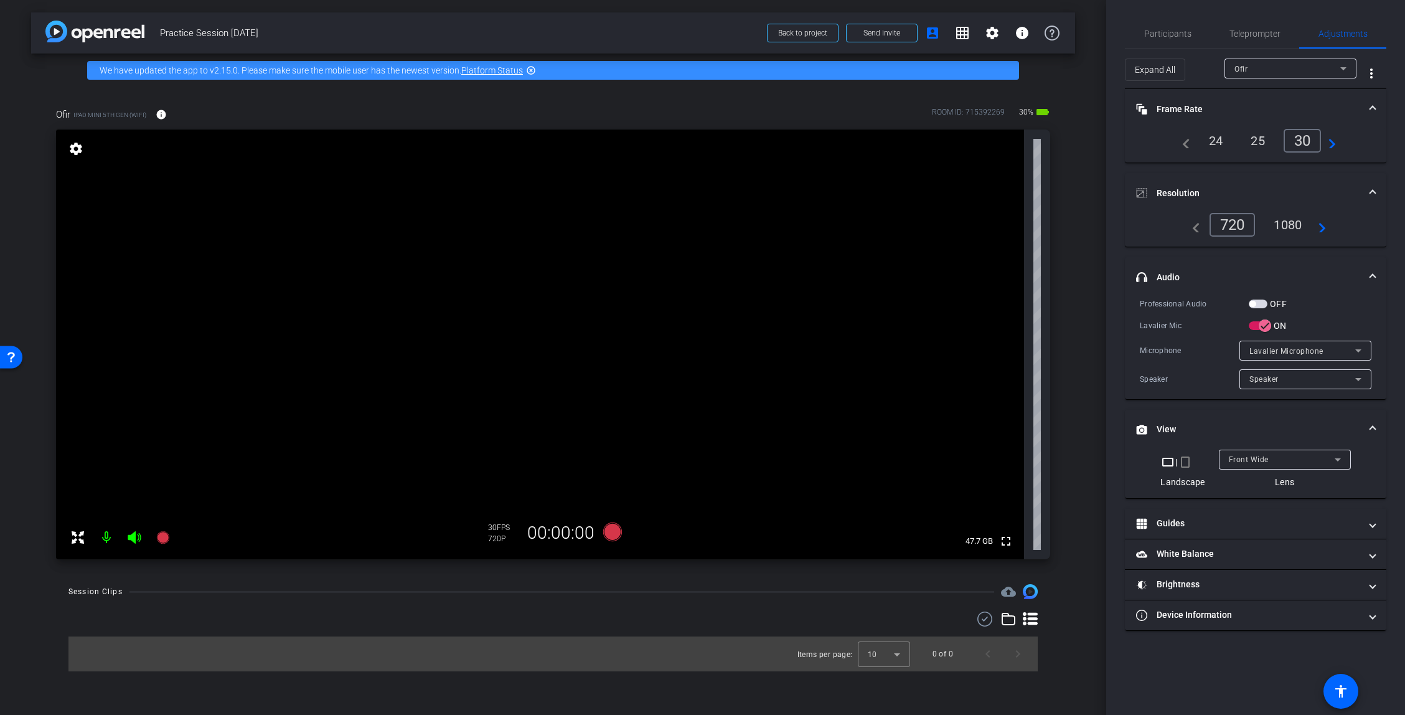
click at [809, 225] on div "1080" at bounding box center [1287, 224] width 47 height 21
click at [609, 533] on icon at bounding box center [612, 531] width 19 height 19
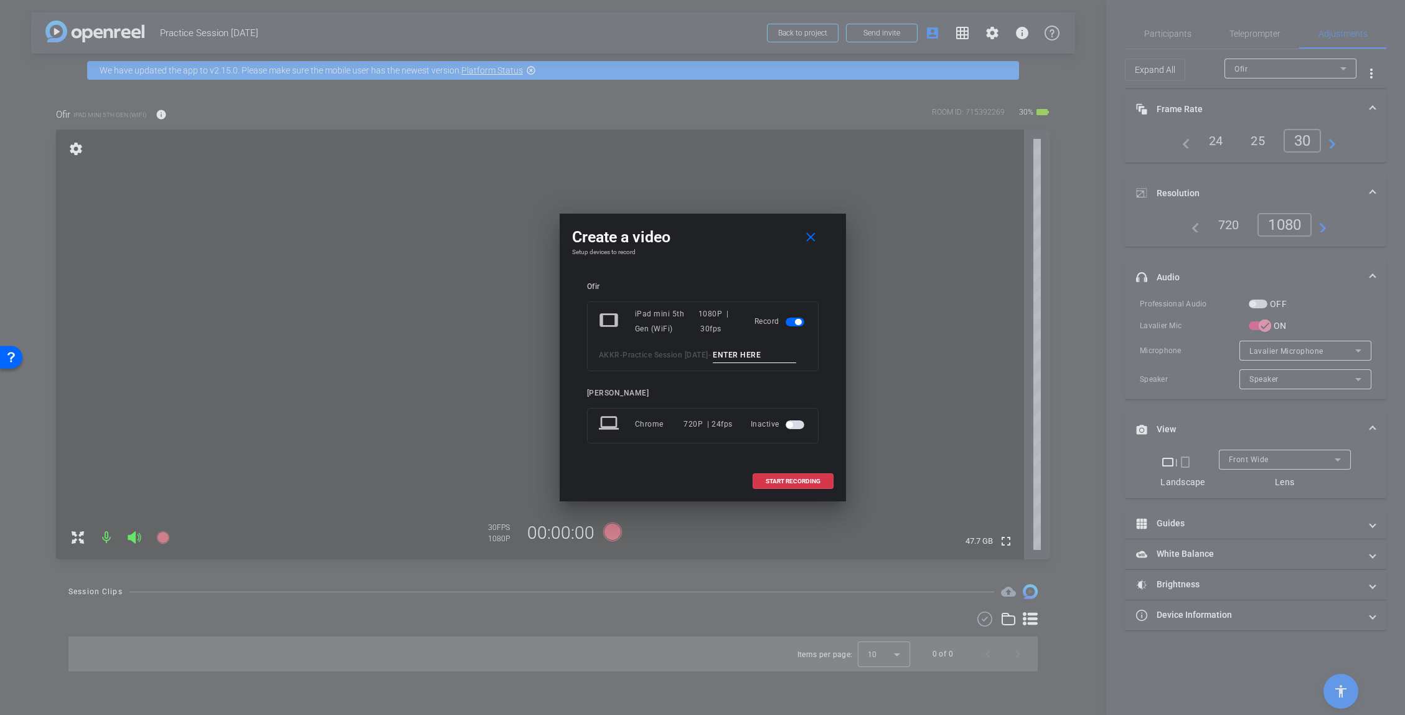
click at [713, 359] on input at bounding box center [754, 355] width 83 height 16
type input "Mic Test"
click at [775, 484] on span "START RECORDING" at bounding box center [793, 481] width 55 height 6
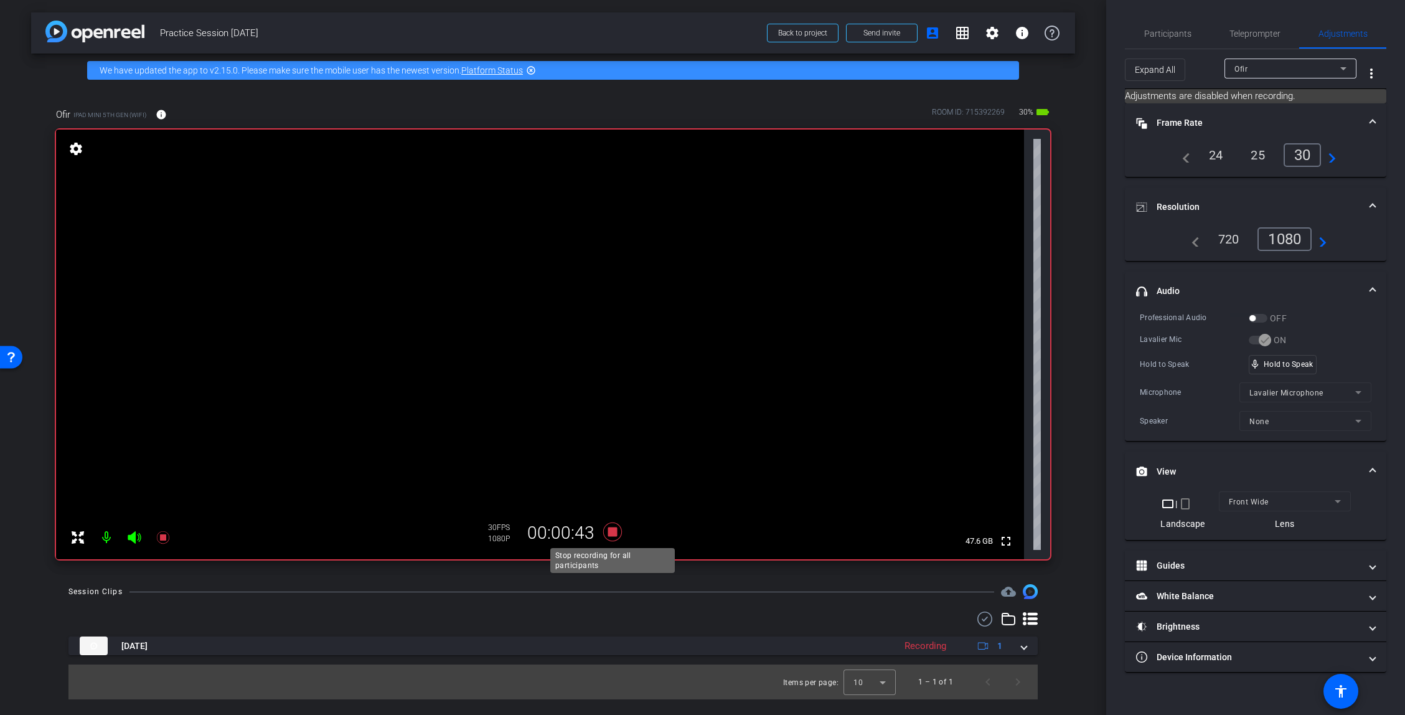
click at [613, 530] on icon at bounding box center [612, 531] width 19 height 19
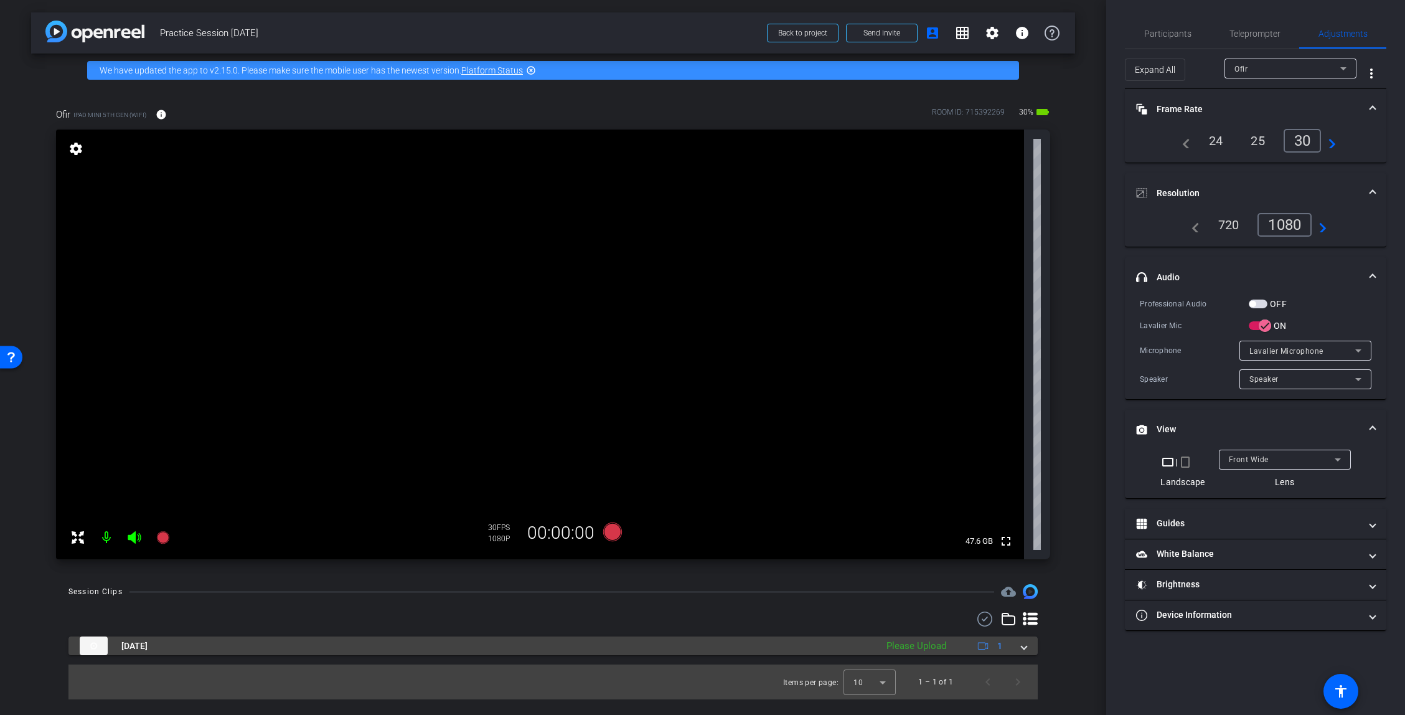
click at [809, 648] on mat-expansion-panel-header "Aug 20, 2025 Please Upload 1" at bounding box center [552, 645] width 969 height 19
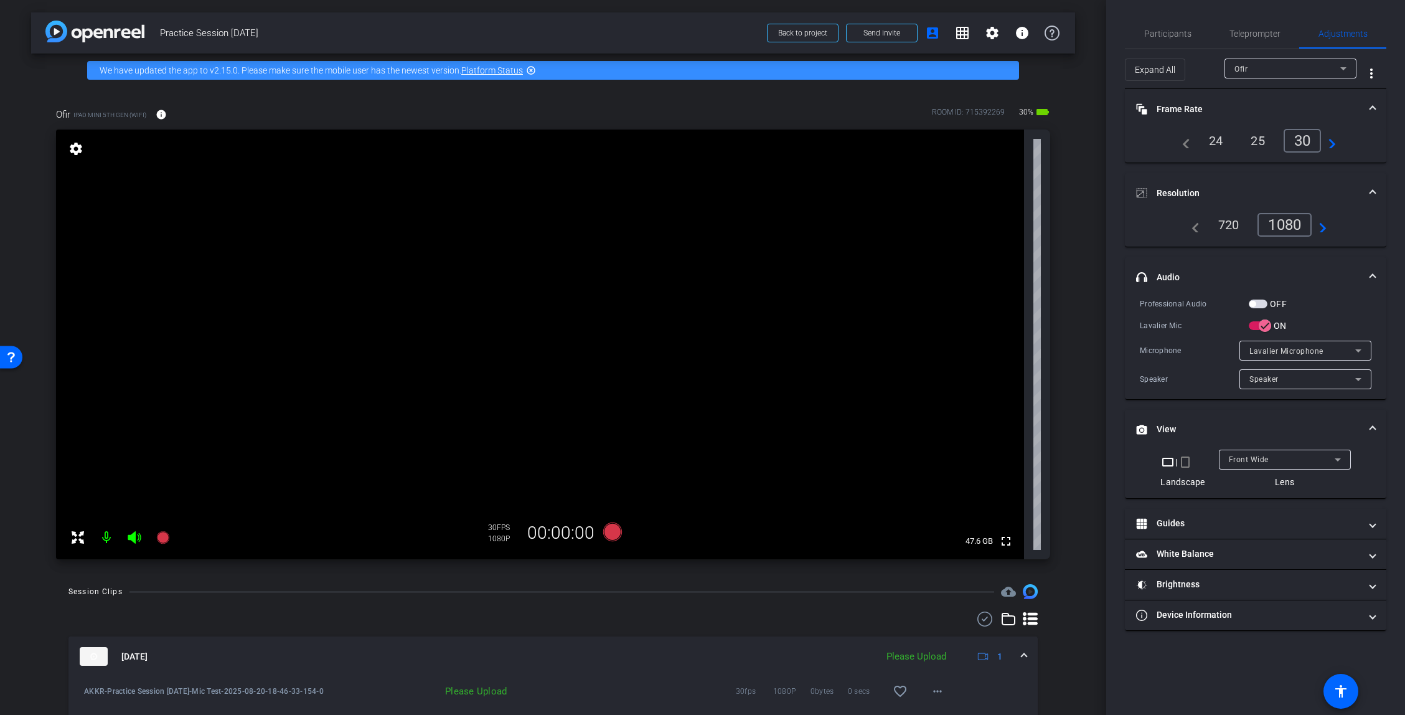
scroll to position [49, 0]
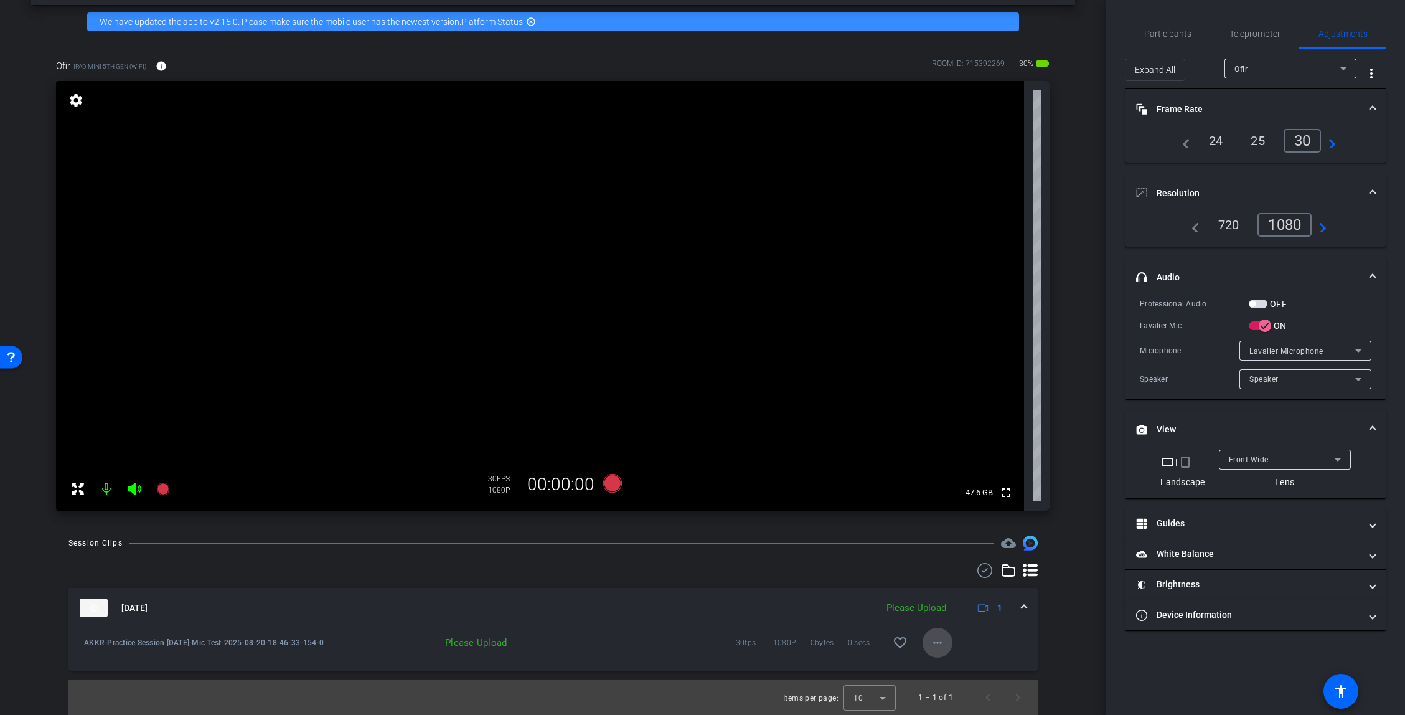
click at [809, 642] on mat-icon "more_horiz" at bounding box center [937, 642] width 15 height 15
click at [809, 663] on span "Upload" at bounding box center [952, 668] width 50 height 15
click at [809, 605] on span at bounding box center [1024, 607] width 5 height 13
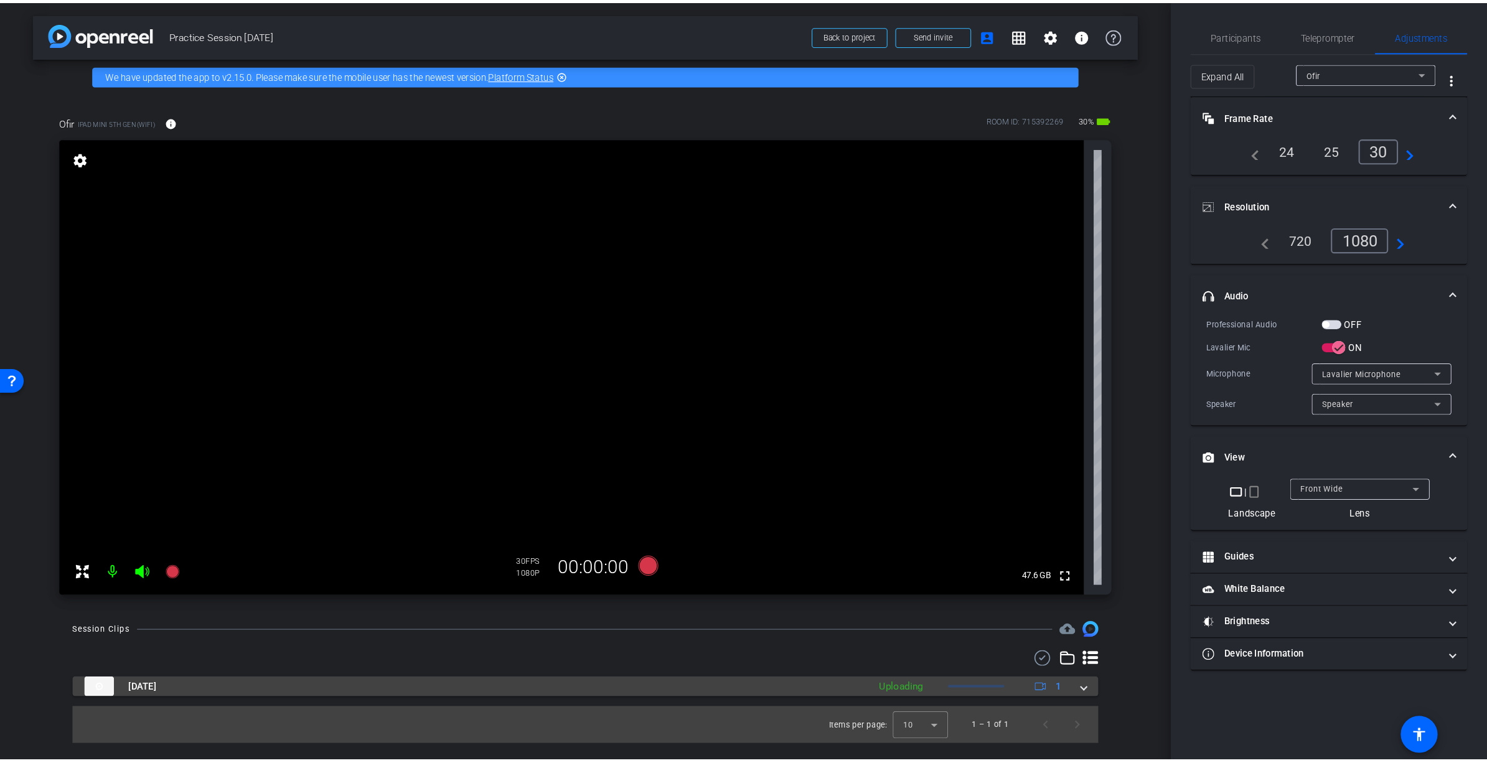
scroll to position [0, 0]
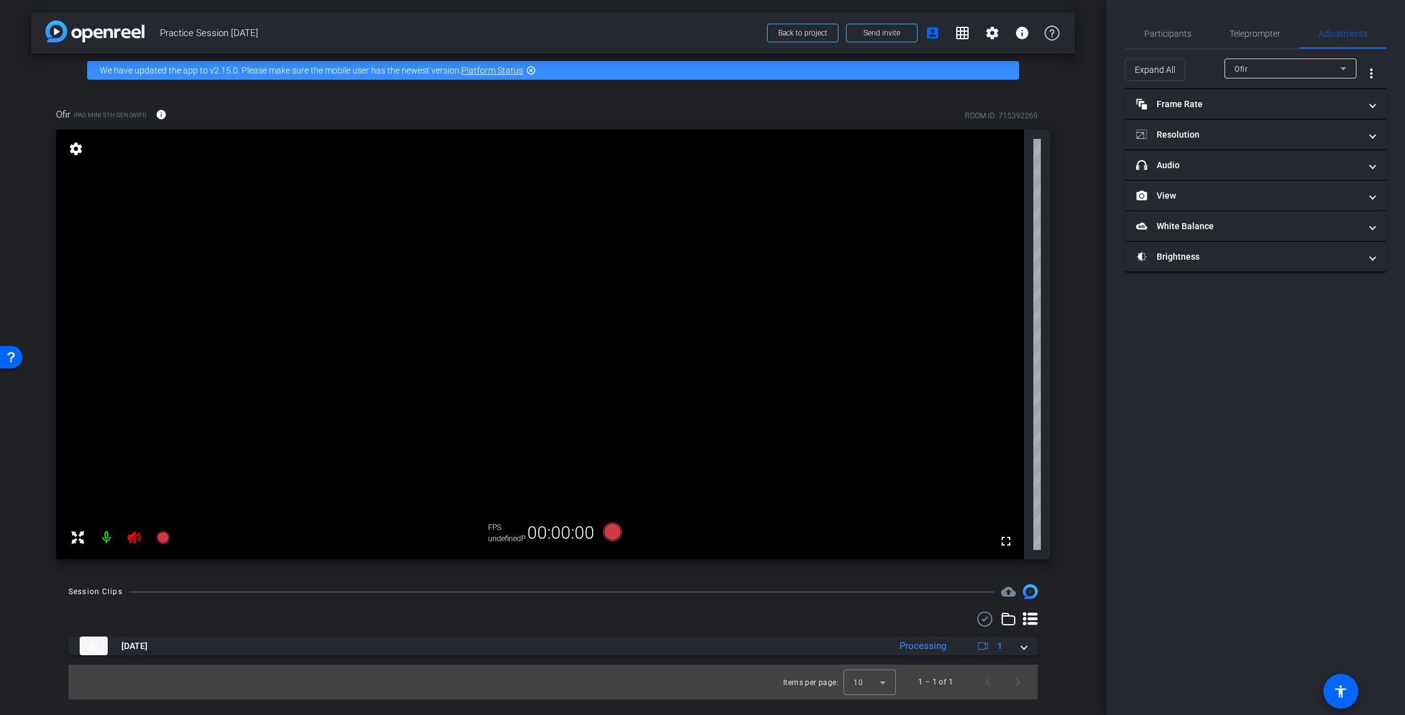
click at [137, 539] on icon at bounding box center [134, 537] width 15 height 15
click at [132, 539] on div at bounding box center [120, 537] width 110 height 25
click at [136, 537] on div at bounding box center [120, 537] width 110 height 25
click at [809, 36] on span "Participants" at bounding box center [1167, 33] width 47 height 9
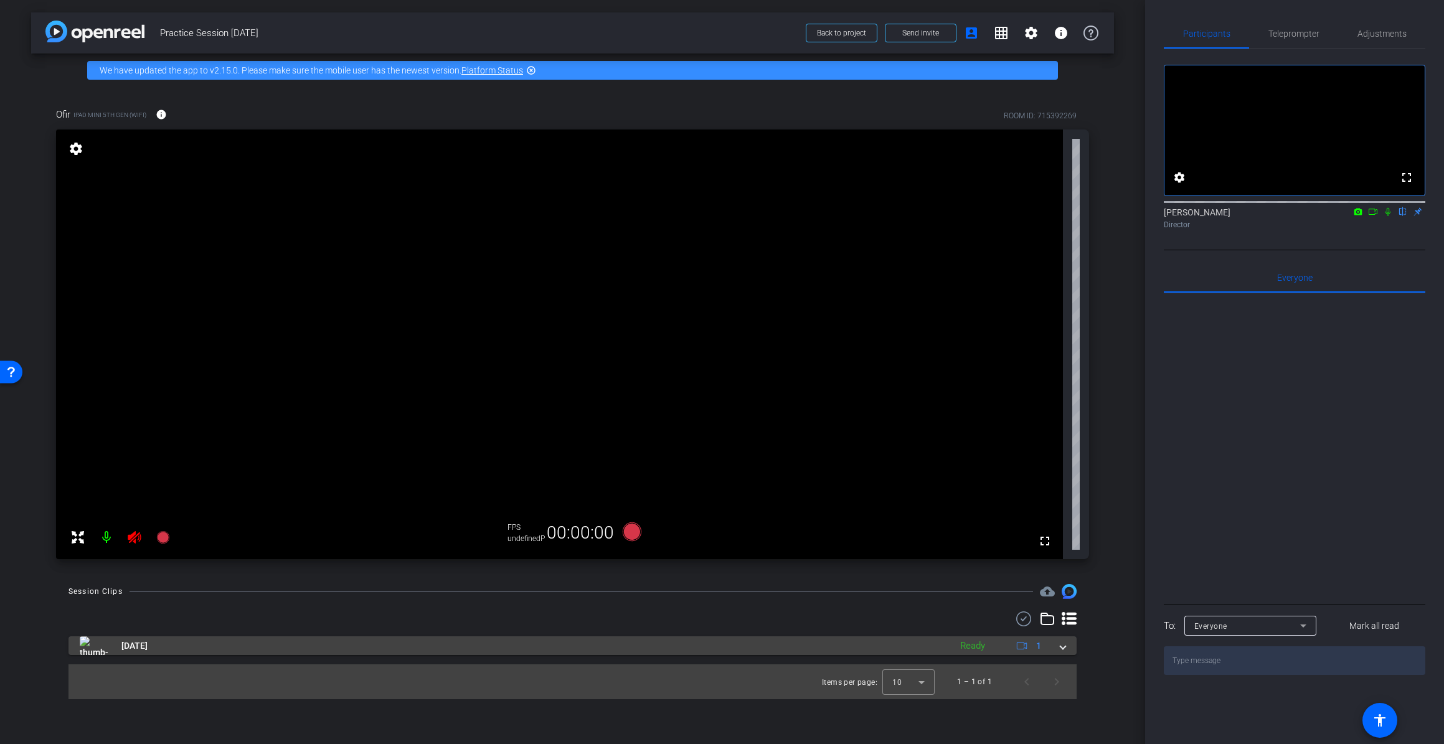
click at [809, 642] on mat-expansion-panel-header "Aug 20, 2025 Ready 1" at bounding box center [572, 645] width 1008 height 19
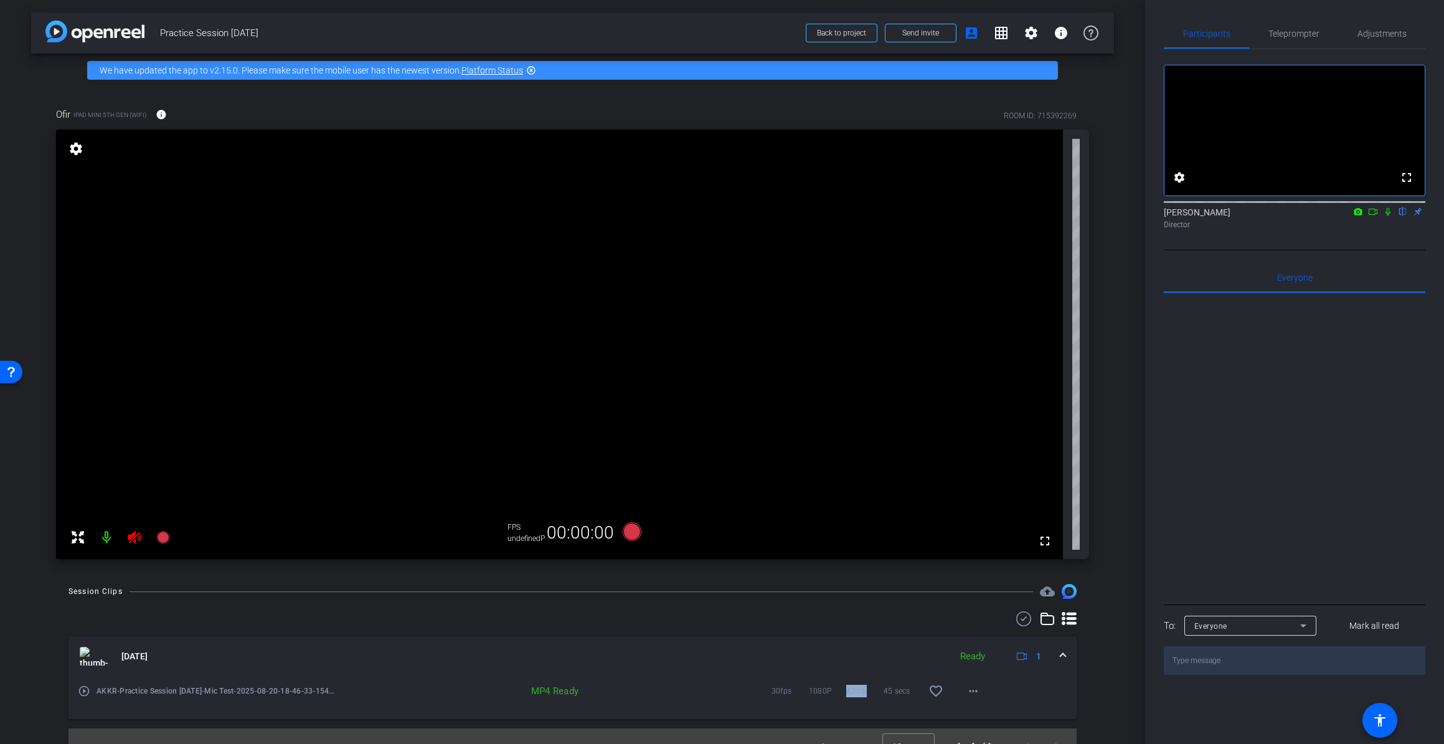
drag, startPoint x: 839, startPoint y: 691, endPoint x: 862, endPoint y: 694, distance: 23.2
click at [809, 694] on div "30fps 1080P 42mb 45 secs favorite_border more_horiz" at bounding box center [853, 691] width 269 height 30
click at [809, 708] on div "play_circle_outline AKKR-Practice Session 8.20.2025-Mic Test-2025-08-20-18-46-3…" at bounding box center [572, 697] width 1008 height 43
click at [809, 651] on div "Aug 20, 2025 Ready 1" at bounding box center [570, 656] width 981 height 19
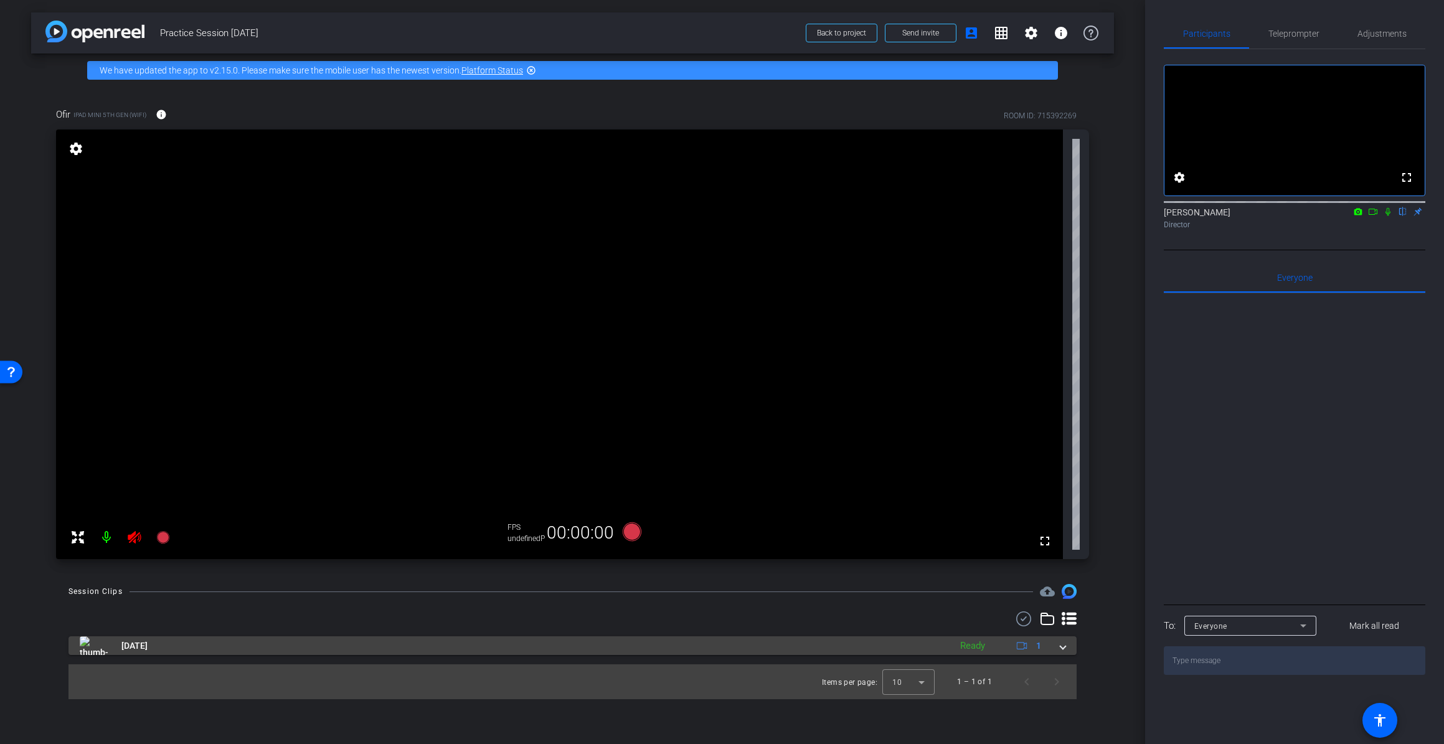
click at [809, 651] on span at bounding box center [1062, 645] width 5 height 13
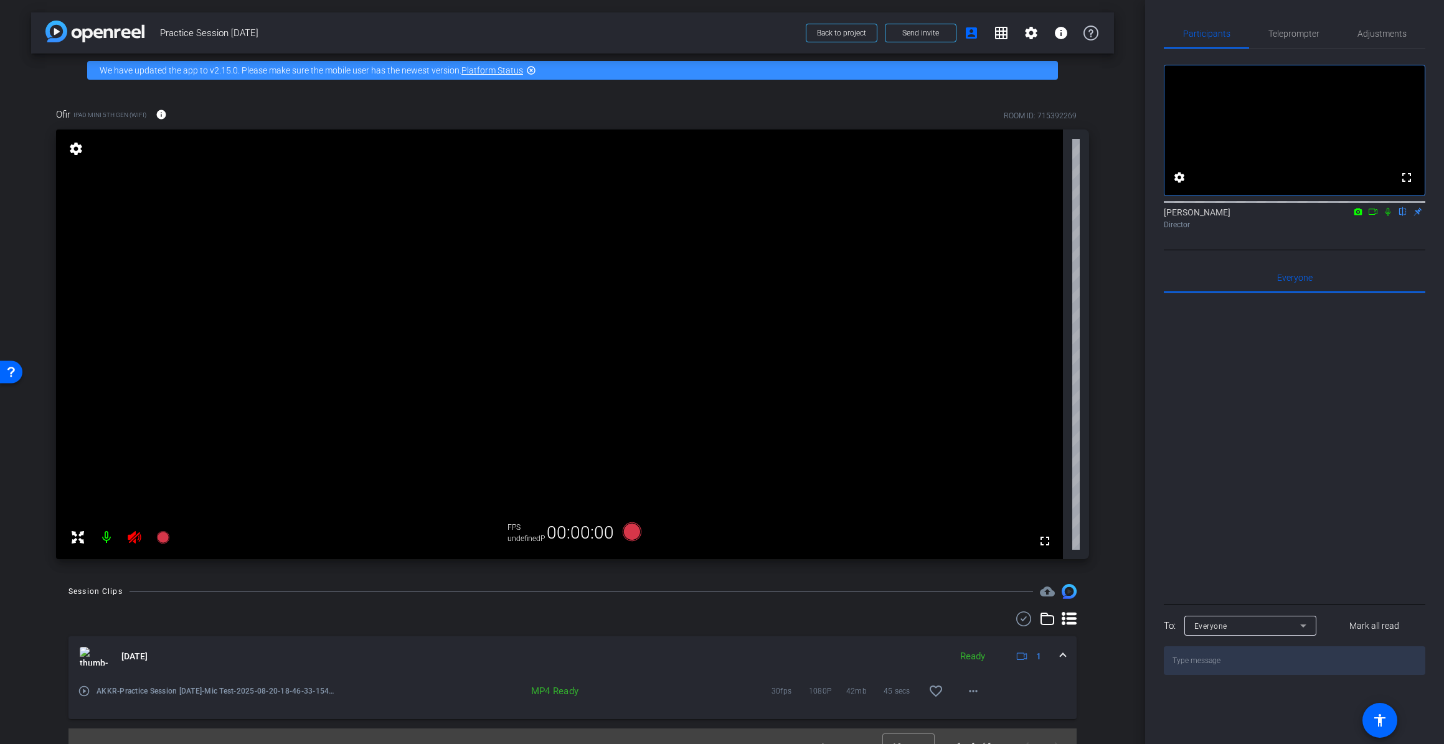
click at [809, 656] on span at bounding box center [1062, 656] width 5 height 13
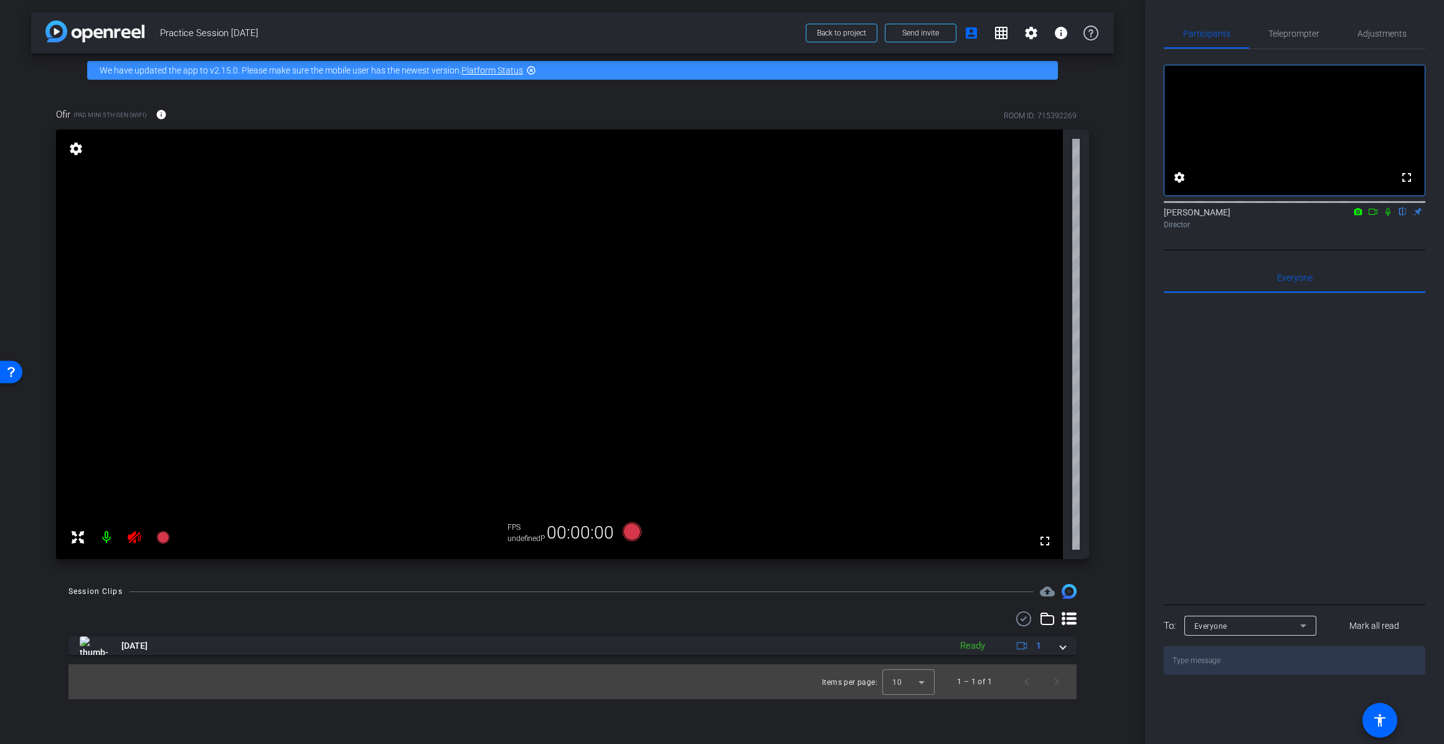
click at [809, 656] on div "Session Clips cloud_upload Aug 20, 2025 Ready 1 play_circle_outline AKKR-Practi…" at bounding box center [572, 641] width 1083 height 115
click at [809, 37] on span "Adjustments" at bounding box center [1381, 33] width 49 height 9
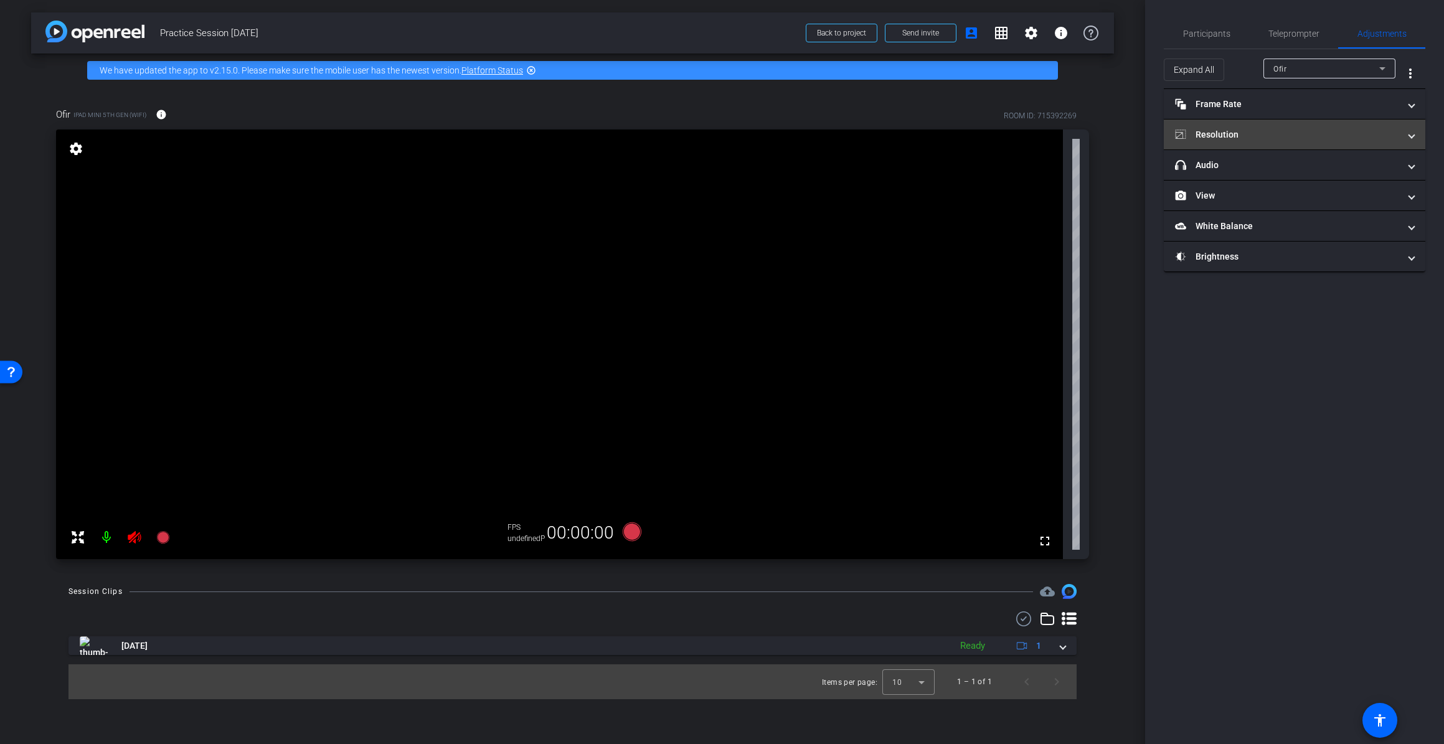
click at [809, 131] on mat-panel-title "Resolution" at bounding box center [1287, 134] width 224 height 13
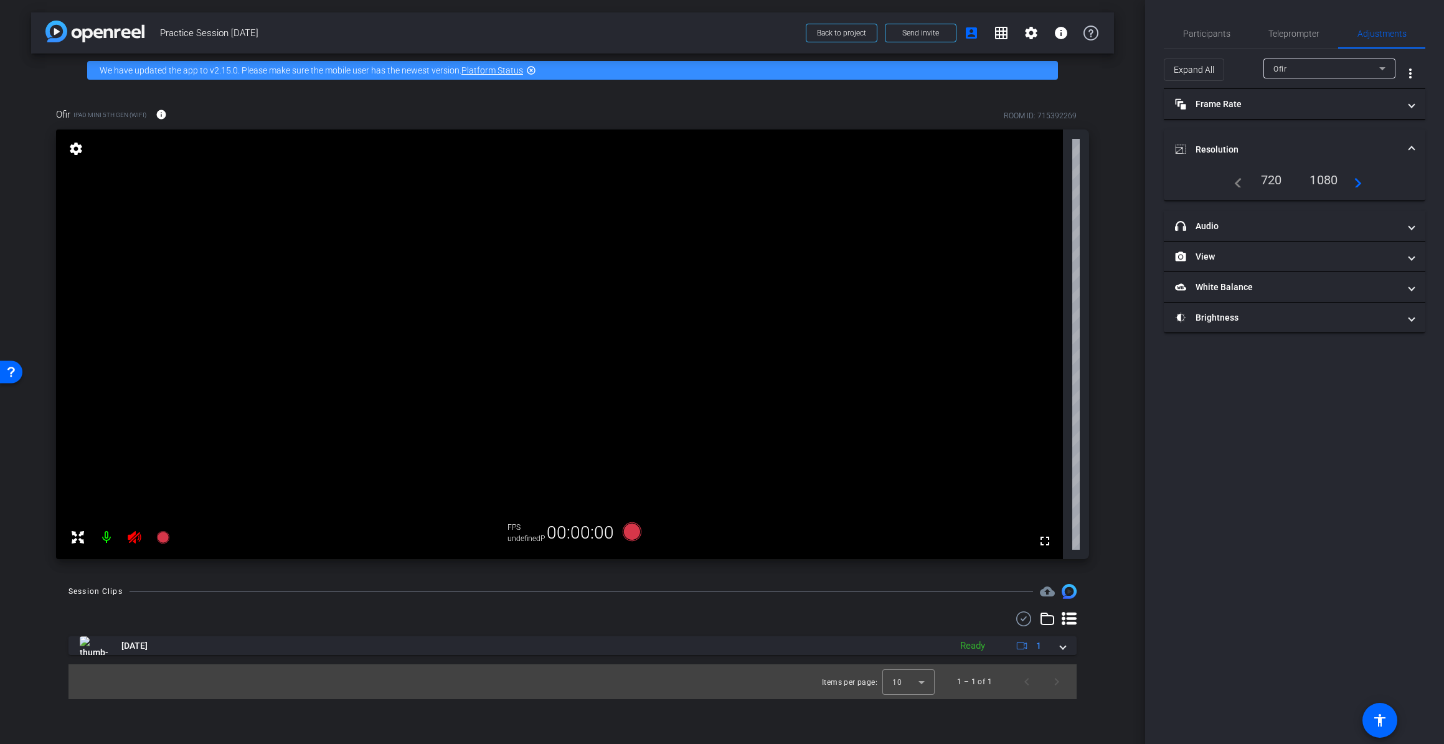
click at [809, 183] on div "1080" at bounding box center [1323, 179] width 47 height 21
click at [809, 181] on mat-icon "navigate_next" at bounding box center [1354, 179] width 15 height 15
click at [809, 43] on span "Participants" at bounding box center [1206, 34] width 47 height 30
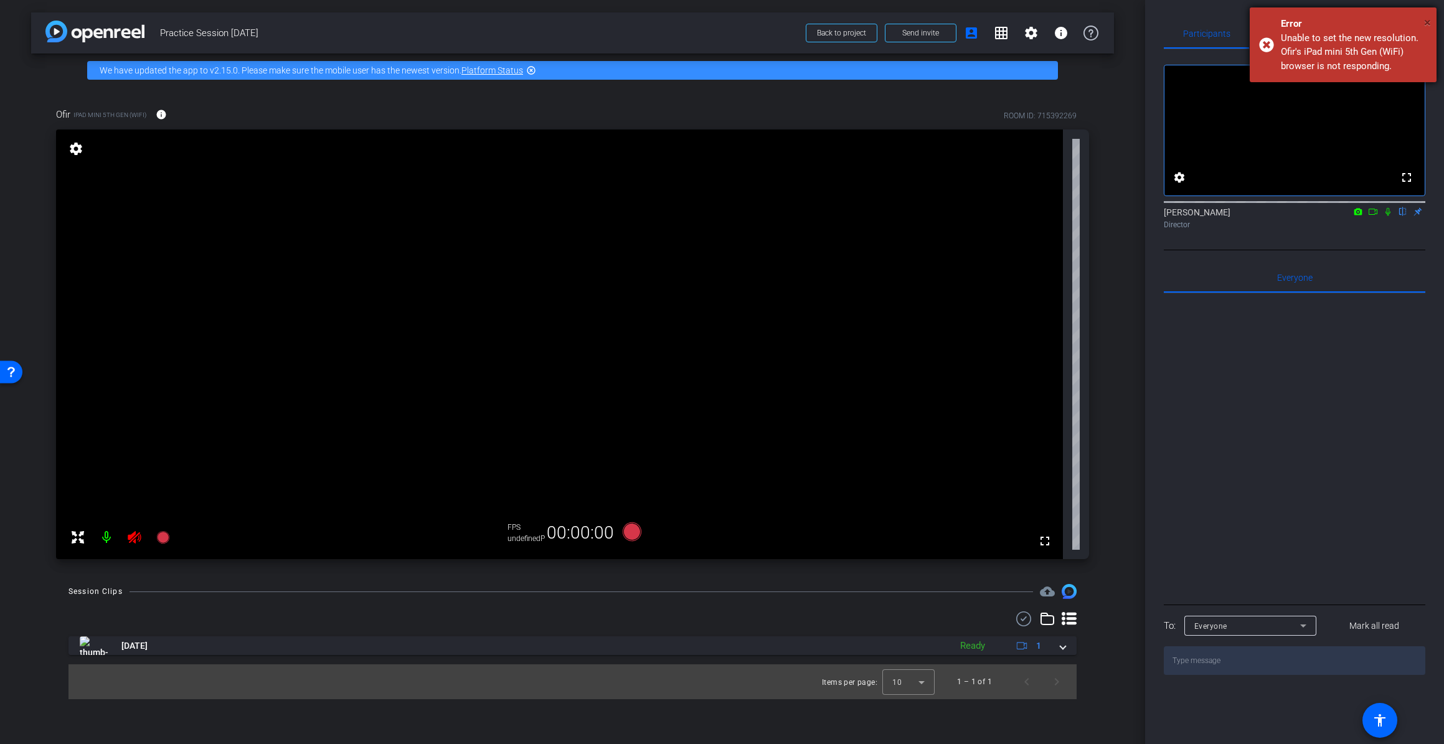
click at [809, 24] on span "×" at bounding box center [1427, 22] width 7 height 15
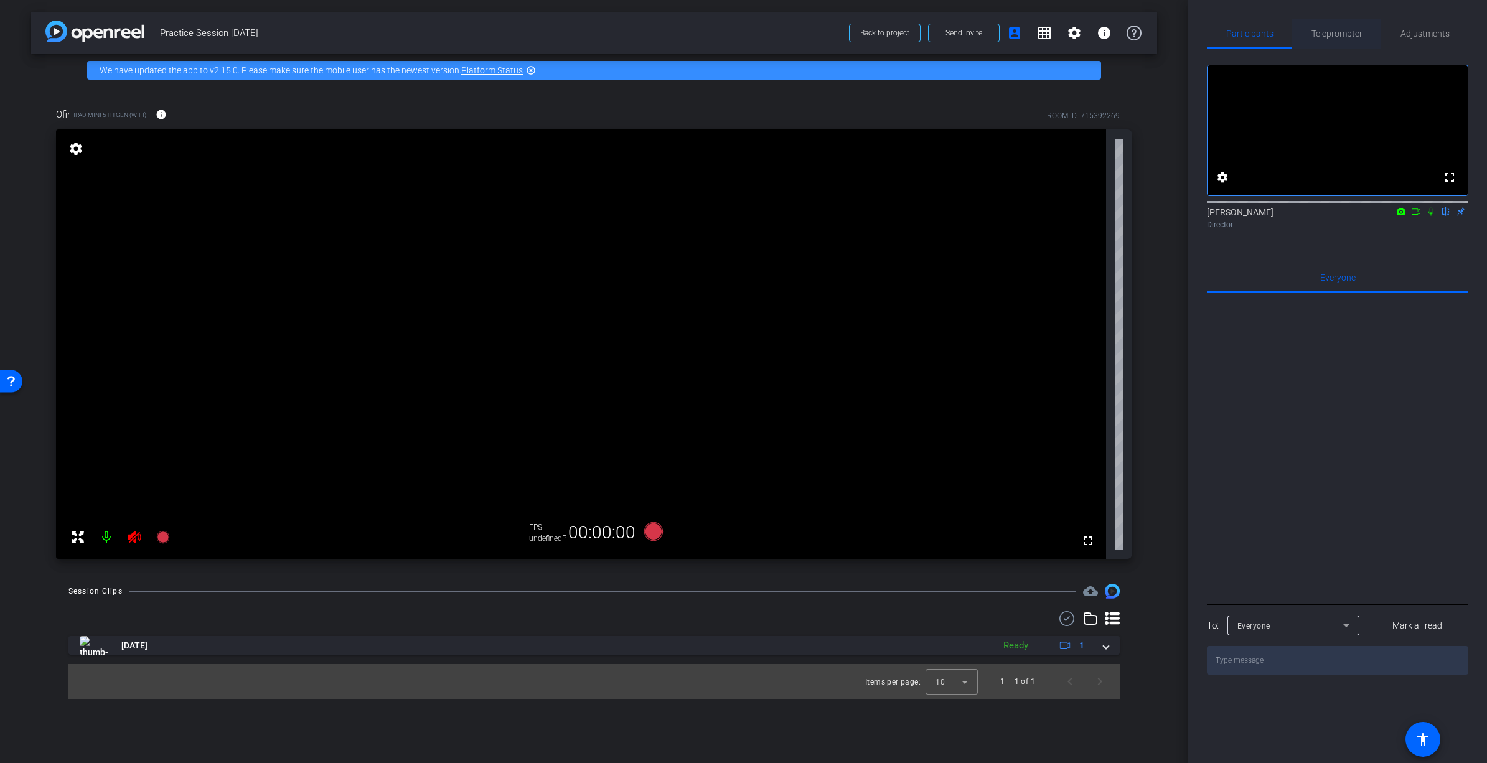
click at [809, 38] on span "Teleprompter" at bounding box center [1337, 33] width 51 height 9
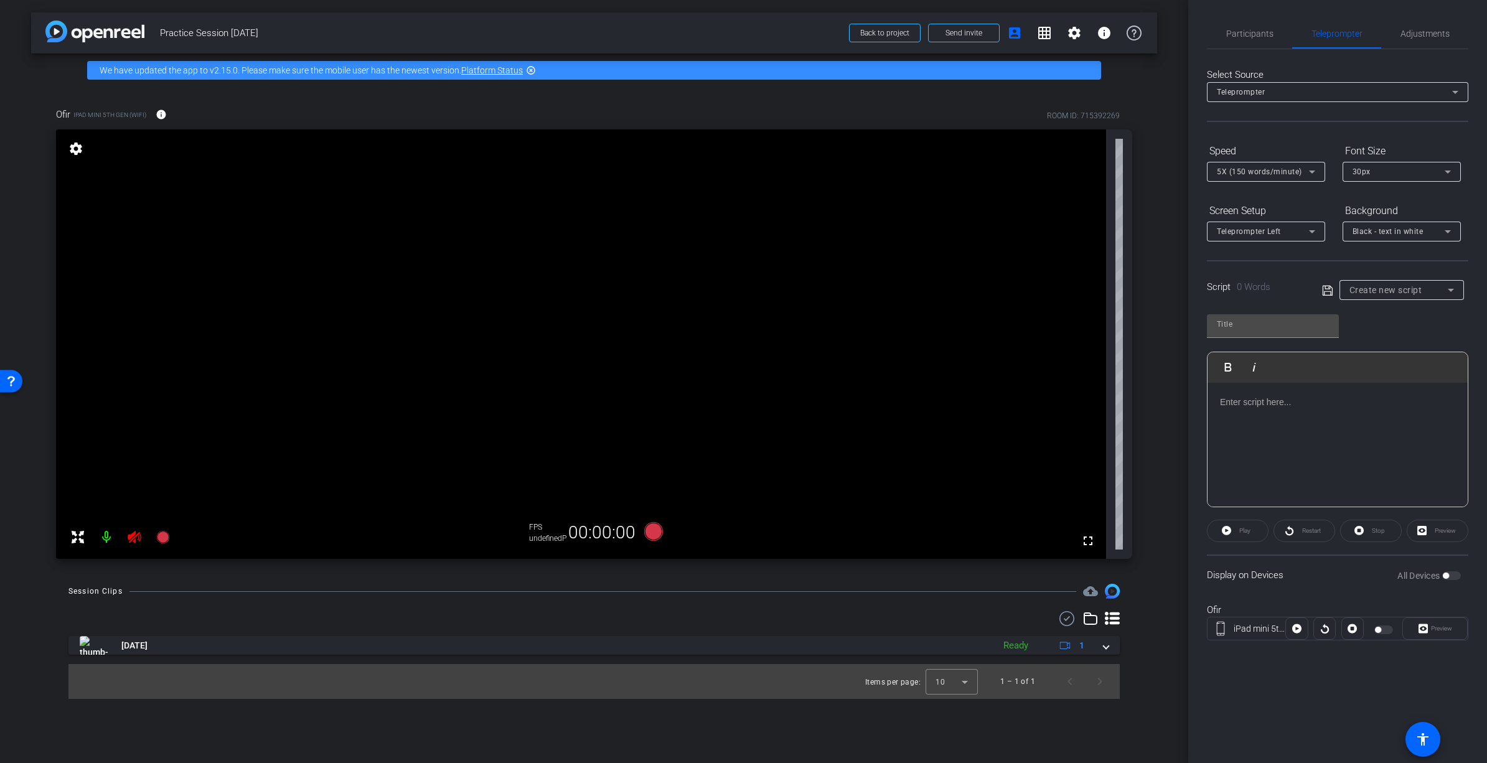
click at [809, 291] on span "Create new script" at bounding box center [1386, 290] width 73 height 10
click at [809, 334] on span "Dean Practice Script" at bounding box center [1402, 334] width 105 height 15
type input "Dean Practice Script"
click at [809, 576] on span "button" at bounding box center [1446, 576] width 6 height 6
click at [809, 626] on span "button" at bounding box center [1384, 630] width 19 height 9
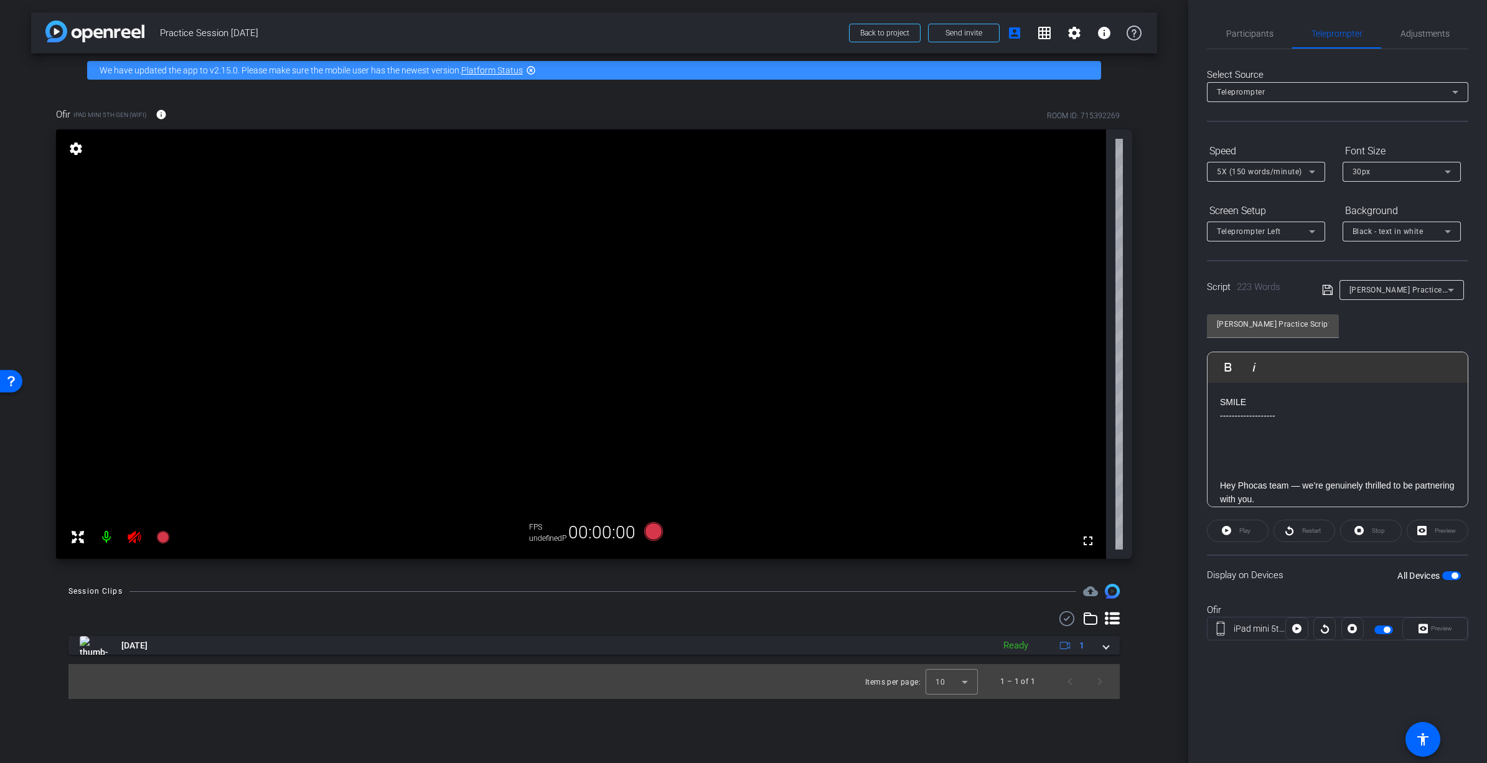
click at [809, 595] on div "Ofir iPad mini 5th Gen (WiFi) Preview" at bounding box center [1337, 628] width 261 height 67
click at [809, 629] on div "Preview" at bounding box center [1435, 629] width 65 height 22
click at [809, 574] on span "button" at bounding box center [1455, 576] width 6 height 6
click at [809, 574] on span "button" at bounding box center [1451, 576] width 19 height 9
click at [809, 628] on span "button" at bounding box center [1387, 630] width 6 height 6
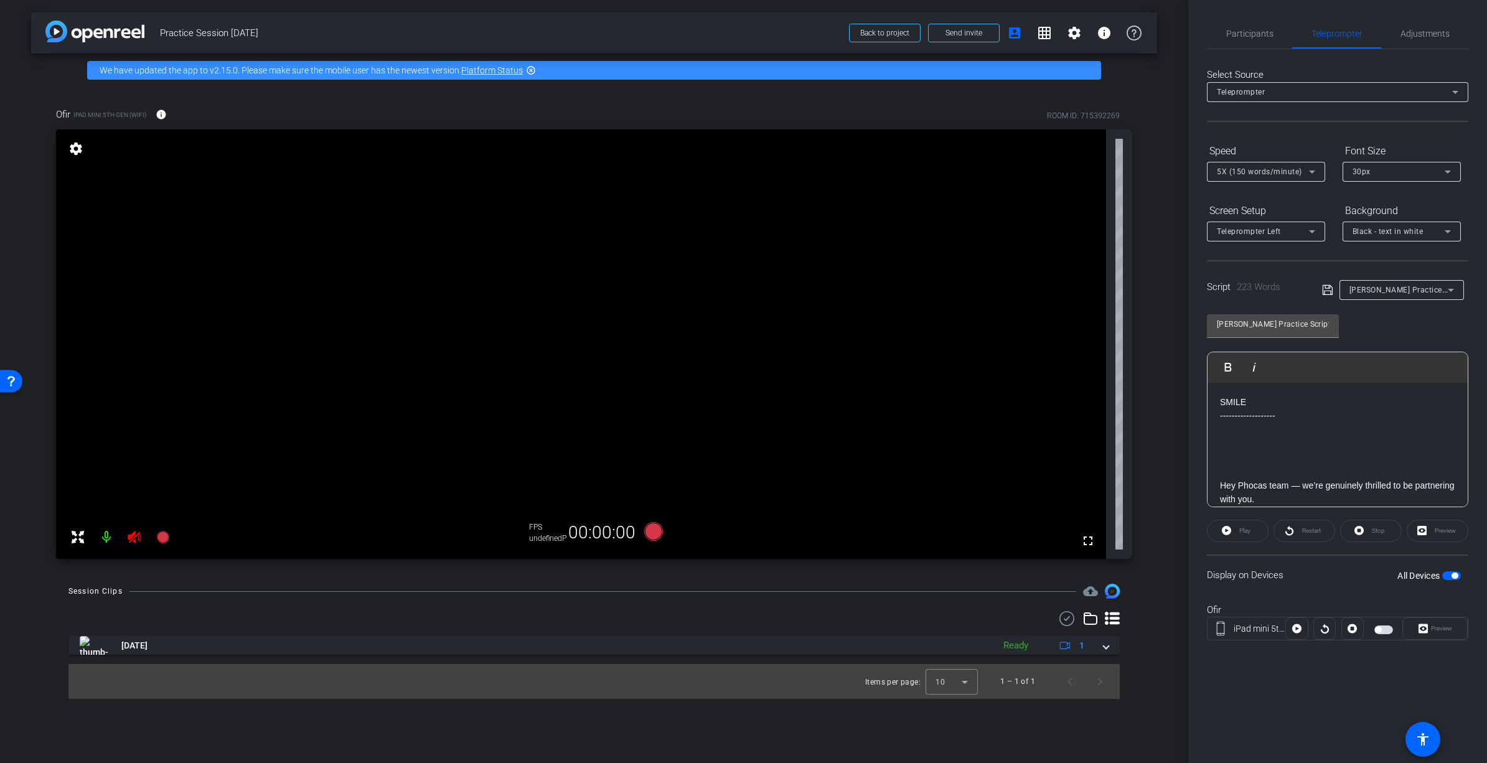
click at [809, 574] on span "button" at bounding box center [1455, 576] width 6 height 6
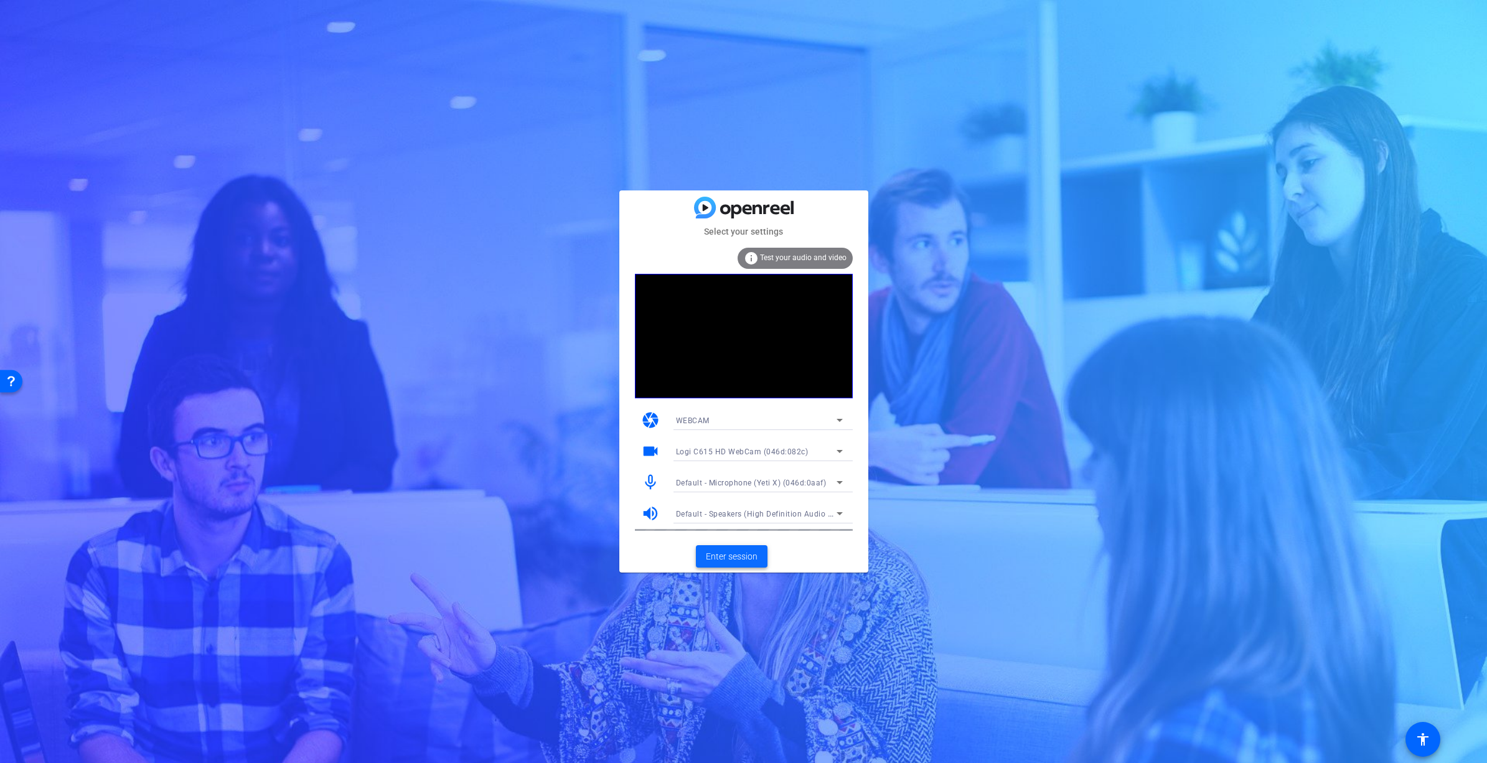
click at [727, 560] on span "Enter session" at bounding box center [732, 556] width 52 height 13
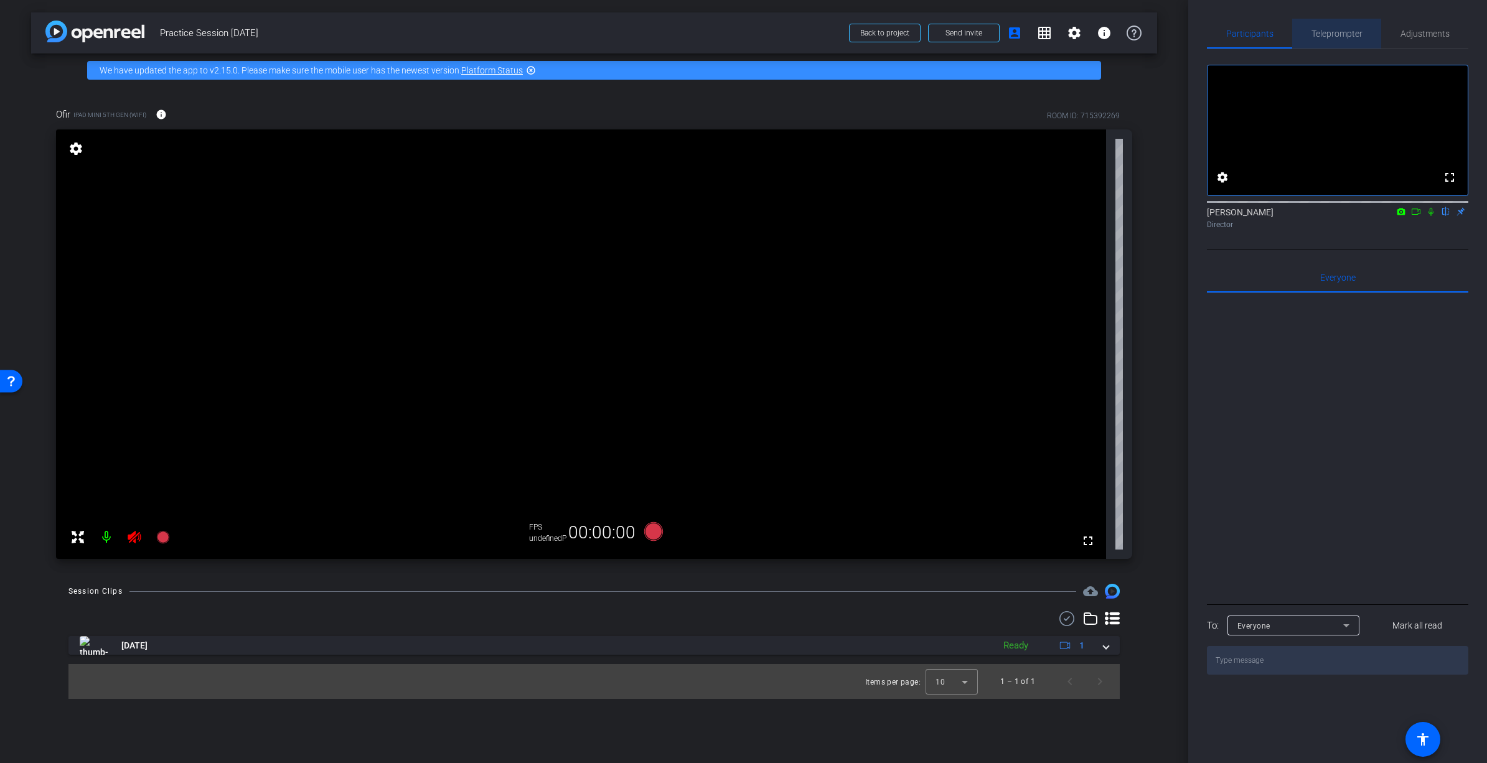
click at [1338, 31] on span "Teleprompter" at bounding box center [1337, 33] width 51 height 9
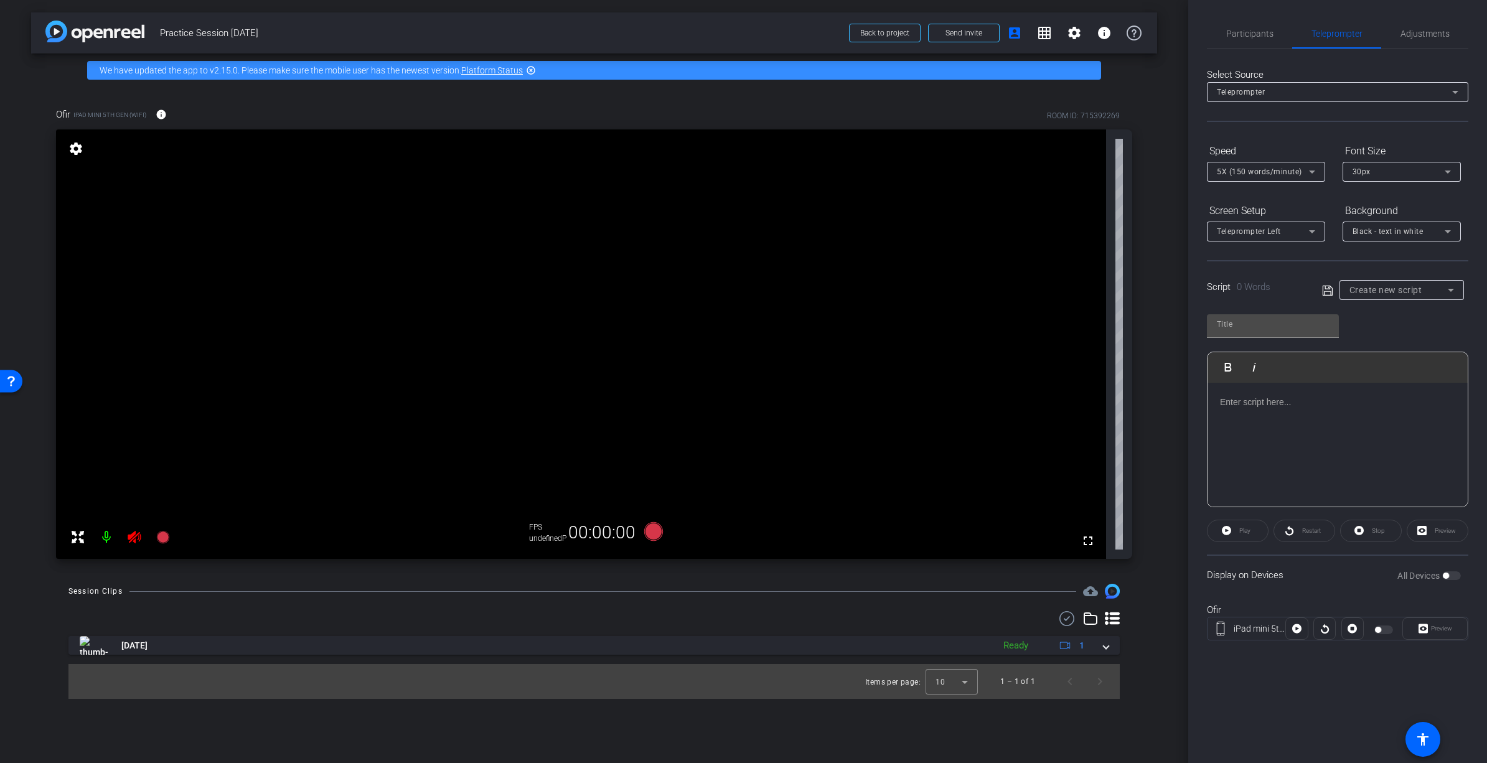
click at [1394, 299] on div "Create new script" at bounding box center [1402, 290] width 105 height 20
click at [1401, 332] on span "[PERSON_NAME] Practice Script" at bounding box center [1402, 334] width 105 height 15
type input "[PERSON_NAME] Practice Script"
click at [1446, 576] on span "button" at bounding box center [1446, 576] width 6 height 6
click at [1376, 630] on span "button" at bounding box center [1378, 630] width 6 height 6
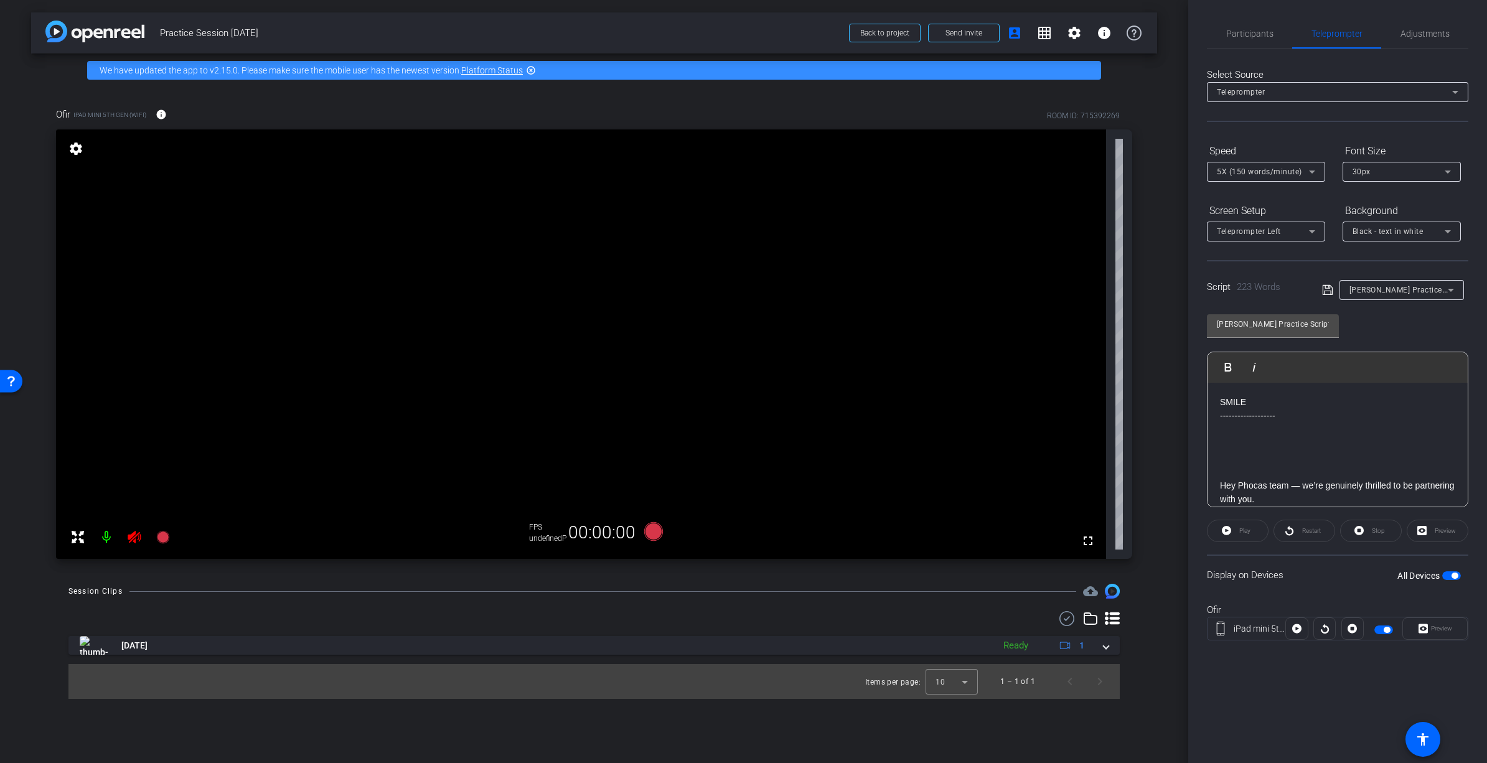
click at [1432, 631] on div "Preview" at bounding box center [1435, 629] width 65 height 22
drag, startPoint x: 1251, startPoint y: 628, endPoint x: 1278, endPoint y: 627, distance: 26.8
click at [1271, 628] on div "iPad mini 5th Gen (WiFi)" at bounding box center [1260, 629] width 52 height 13
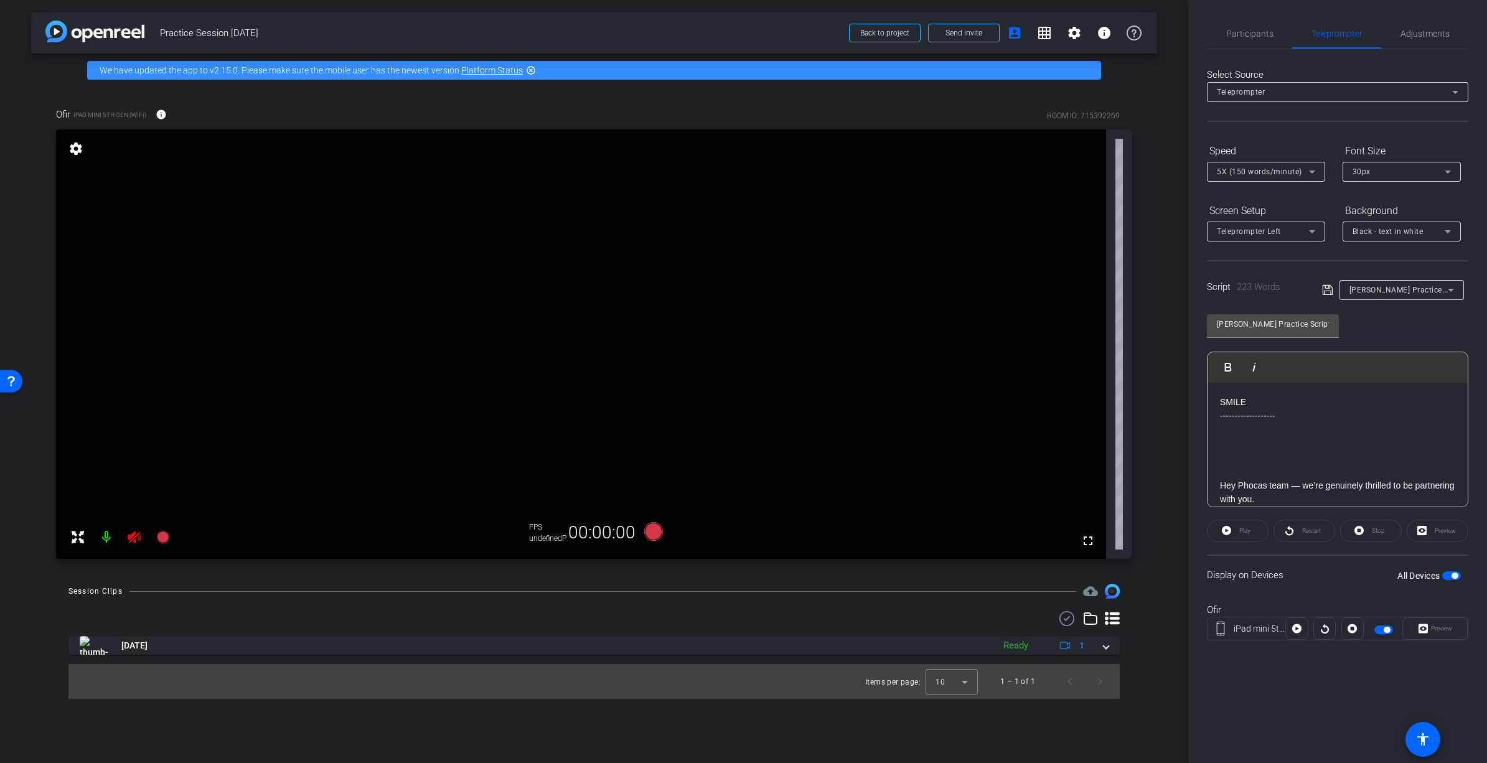
click at [1439, 634] on div "Preview" at bounding box center [1435, 629] width 65 height 22
click at [1446, 524] on div "Preview" at bounding box center [1438, 531] width 62 height 22
click at [1446, 525] on div "Preview" at bounding box center [1438, 531] width 62 height 22
drag, startPoint x: 1446, startPoint y: 525, endPoint x: 1389, endPoint y: 538, distance: 58.7
click at [1444, 529] on div "Preview" at bounding box center [1438, 531] width 62 height 22
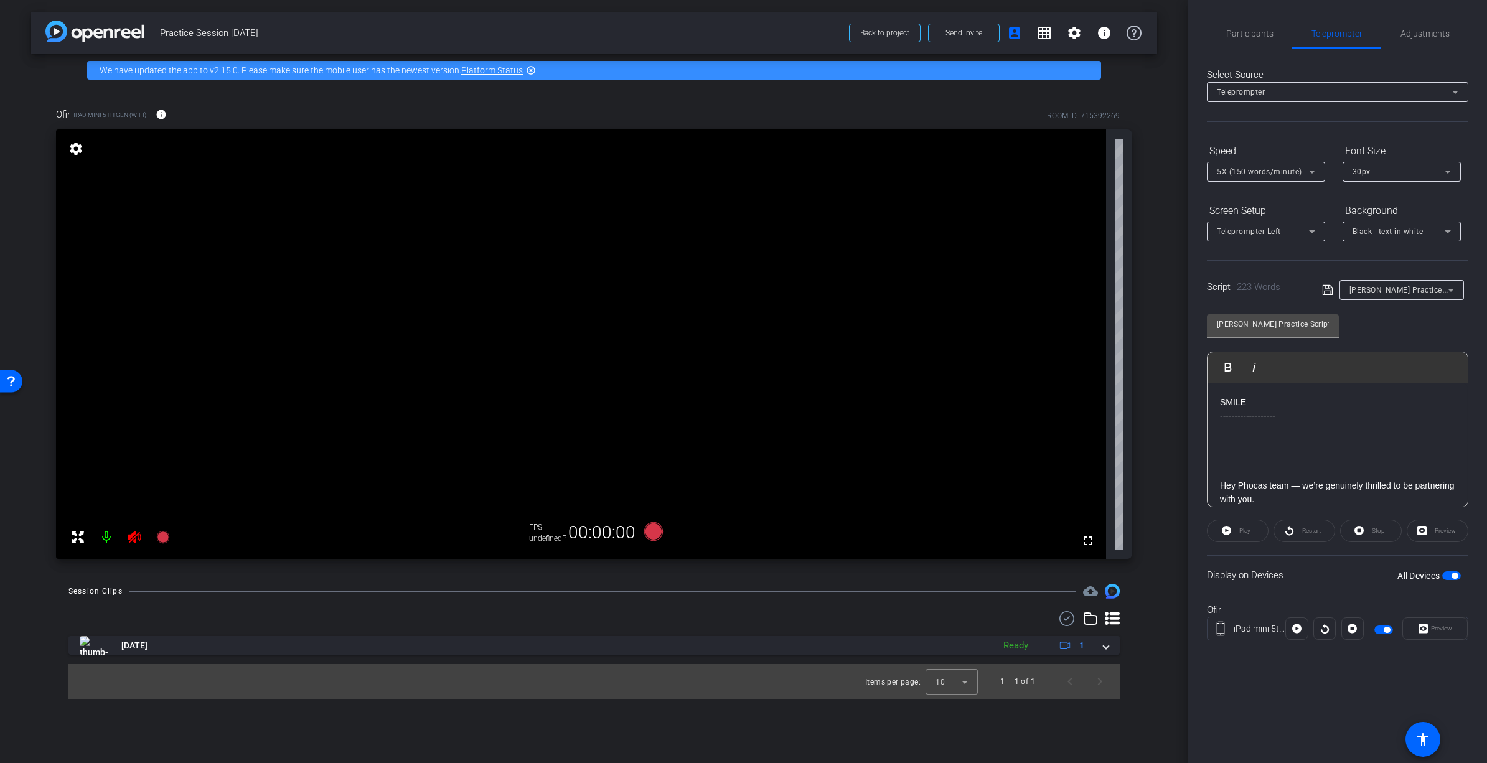
click at [1230, 529] on div "Play" at bounding box center [1238, 531] width 62 height 22
click at [1242, 529] on div "Play" at bounding box center [1238, 531] width 62 height 22
click at [1431, 532] on div "Preview" at bounding box center [1438, 531] width 62 height 22
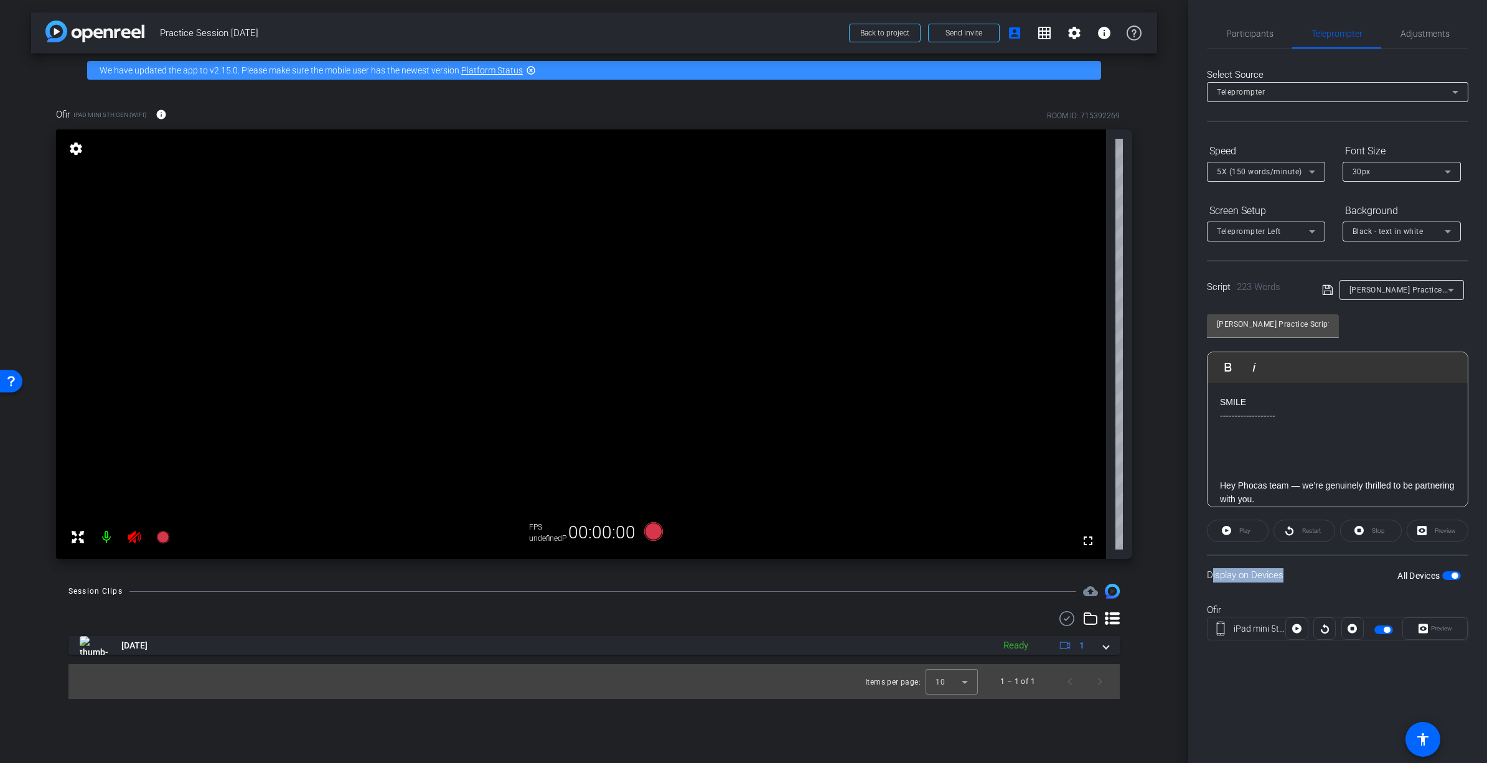
click at [1431, 532] on div "Preview" at bounding box center [1438, 531] width 62 height 22
click at [1351, 529] on div "Stop" at bounding box center [1371, 531] width 62 height 22
click at [1310, 527] on div "Restart" at bounding box center [1305, 531] width 62 height 22
click at [1231, 529] on div "Play" at bounding box center [1238, 531] width 62 height 22
click at [1249, 29] on span "Participants" at bounding box center [1249, 33] width 47 height 9
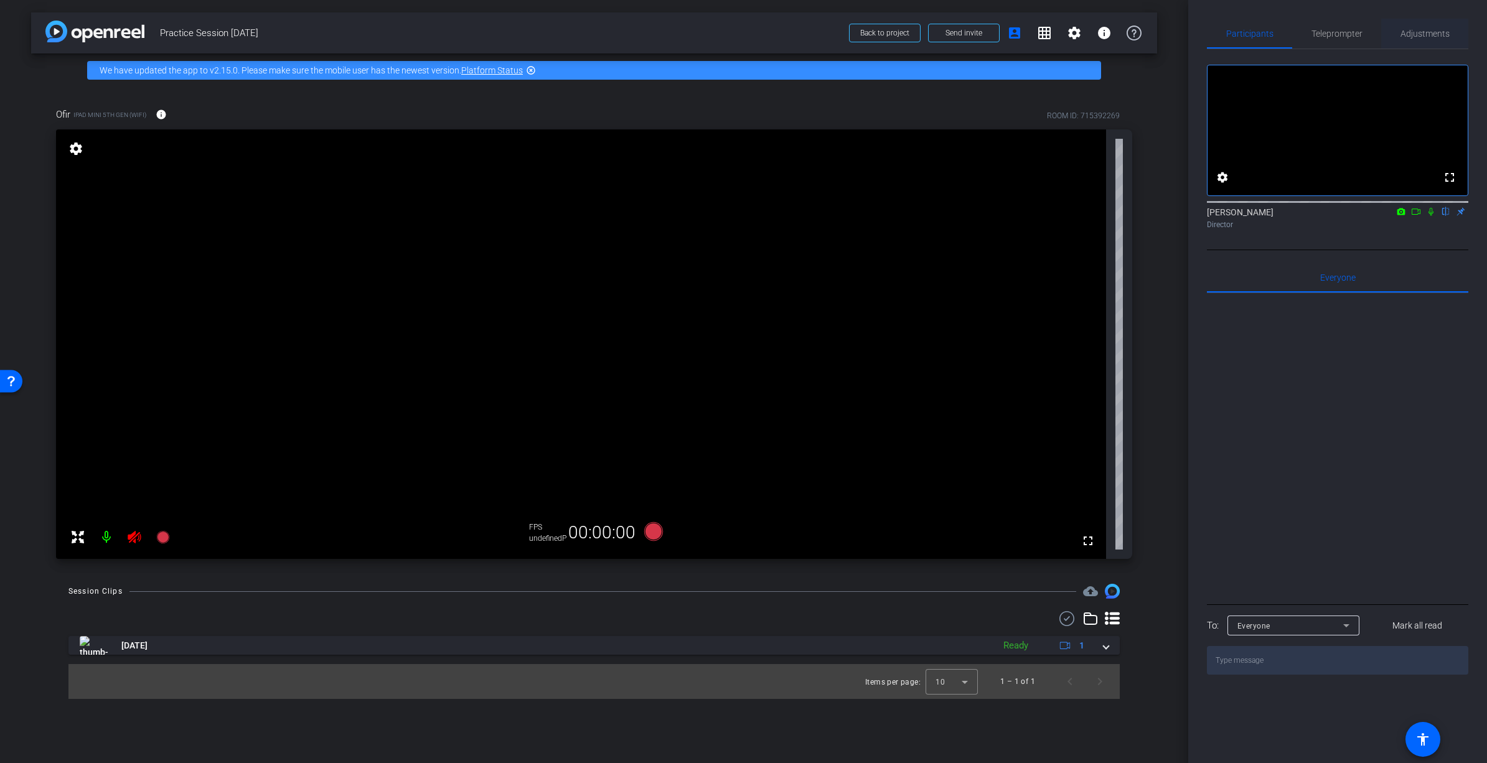
click at [1440, 32] on span "Adjustments" at bounding box center [1425, 33] width 49 height 9
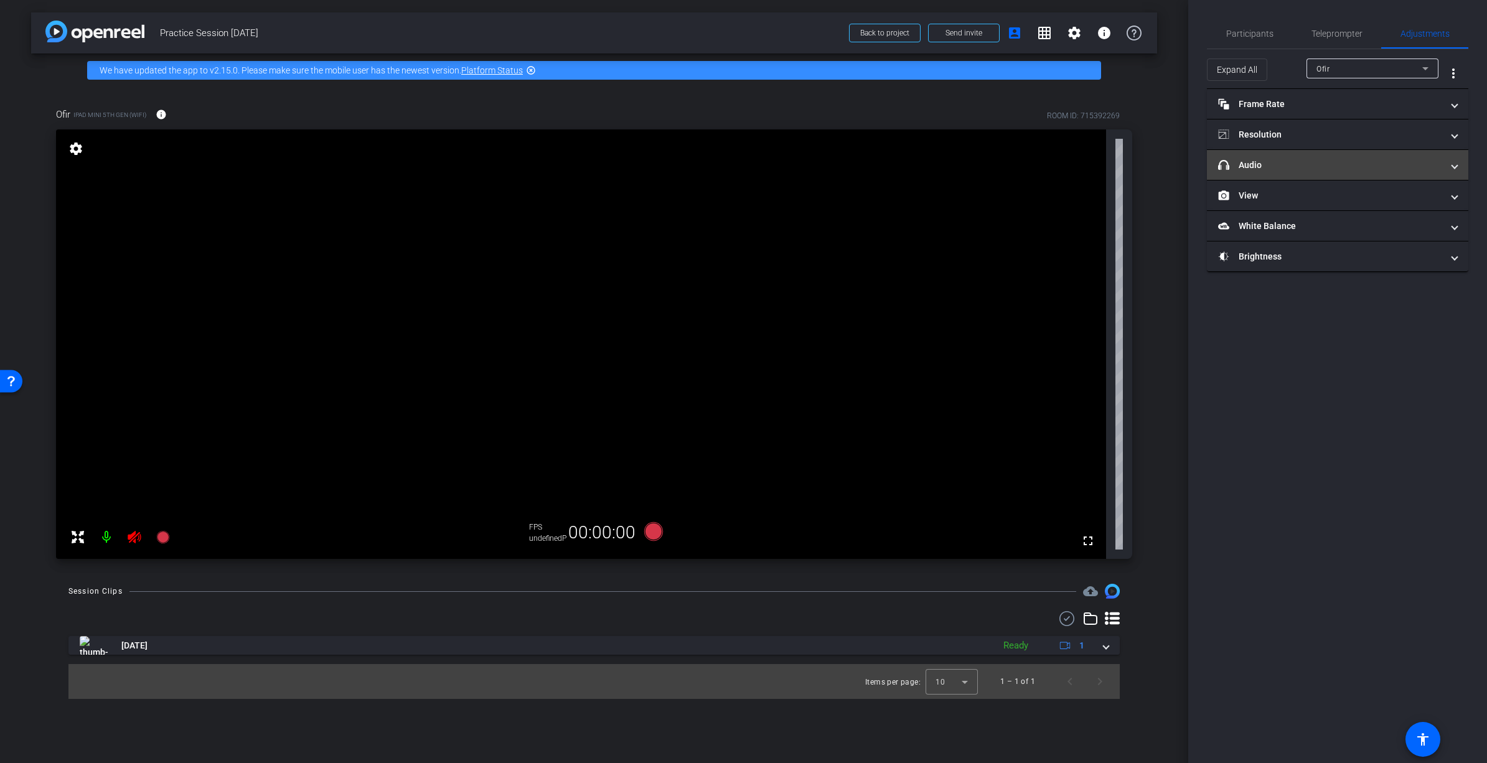
click at [1349, 155] on mat-expansion-panel-header "headphone icon Audio" at bounding box center [1337, 165] width 261 height 30
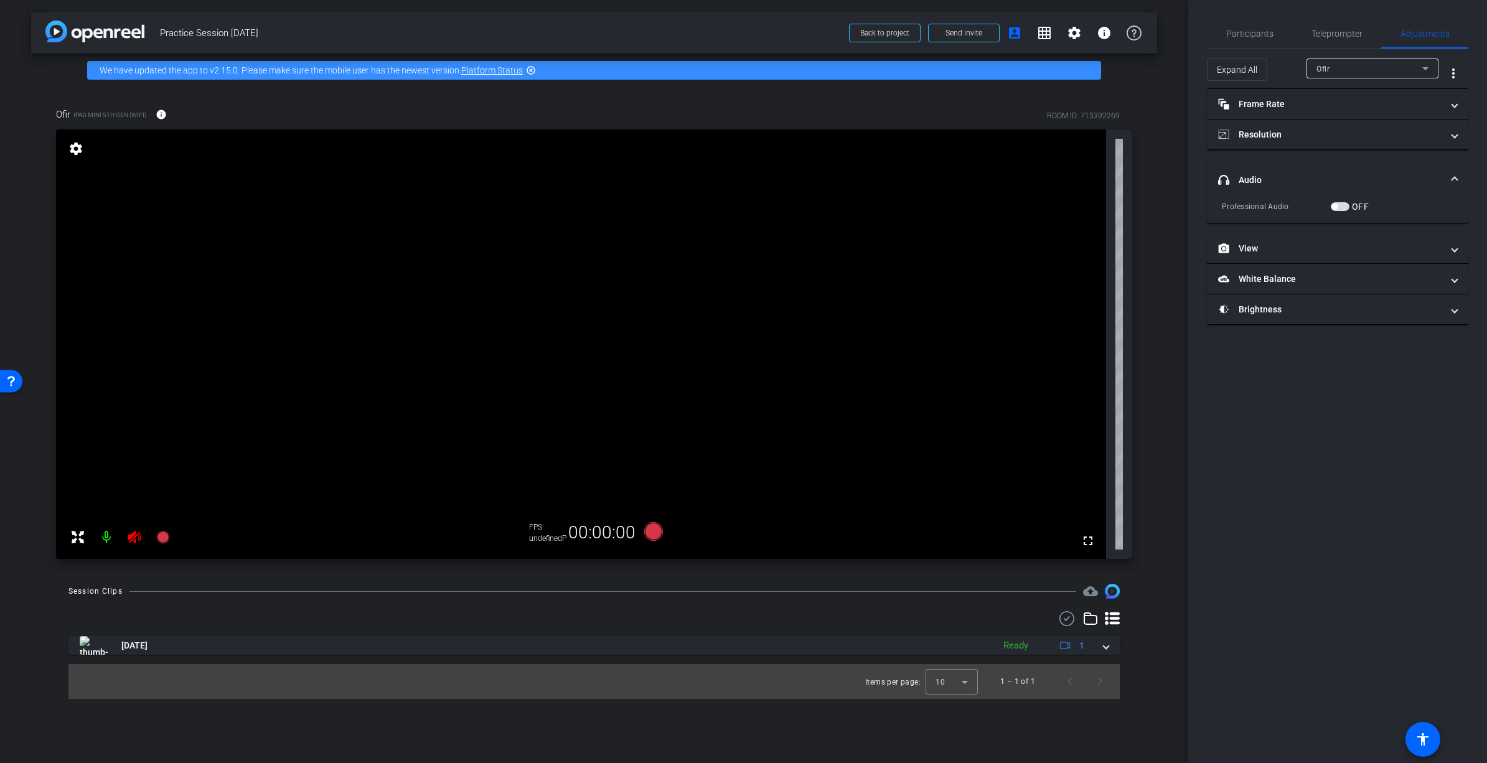
click at [1463, 180] on mat-expansion-panel-header "headphone icon Audio" at bounding box center [1337, 180] width 261 height 40
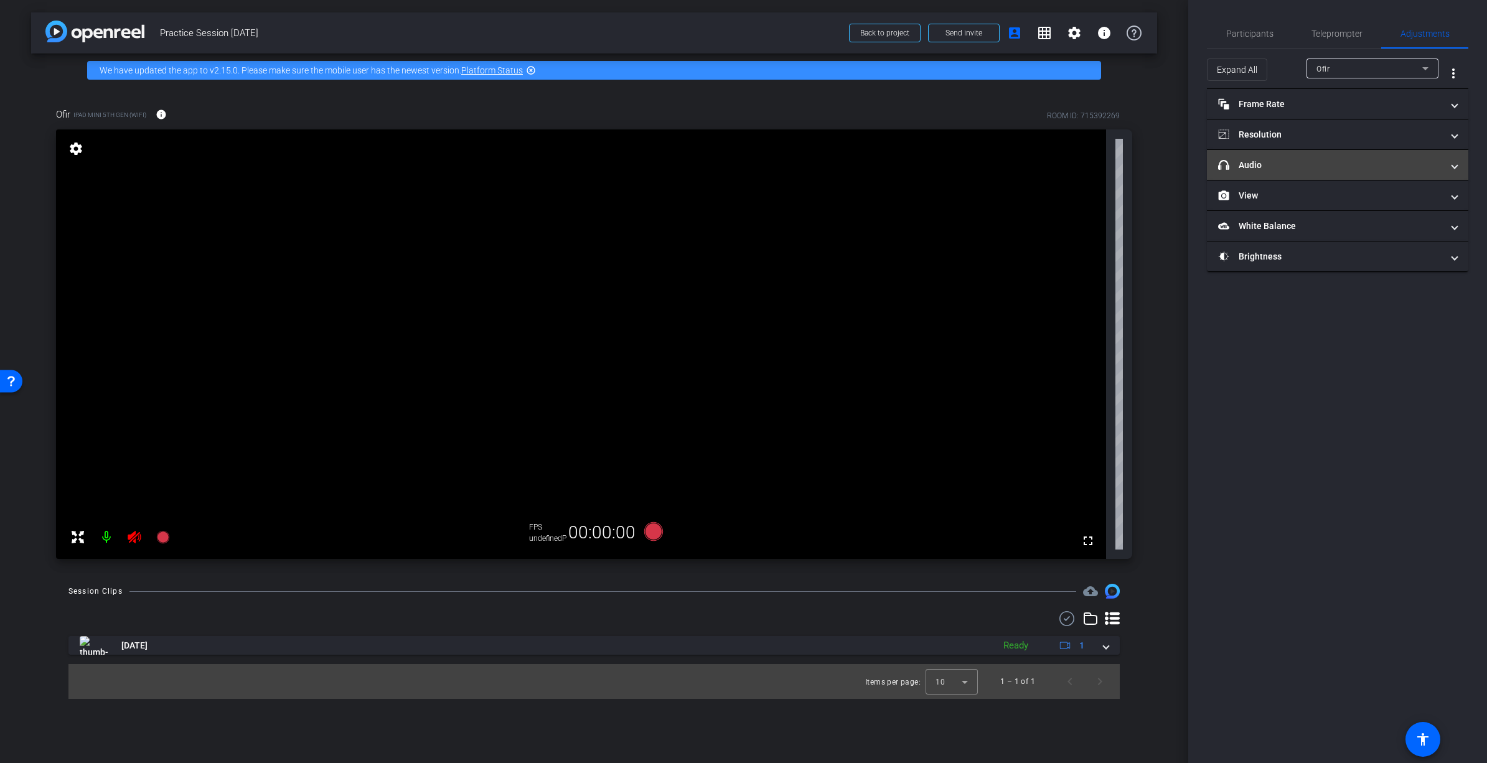
click at [1454, 170] on span at bounding box center [1454, 165] width 5 height 13
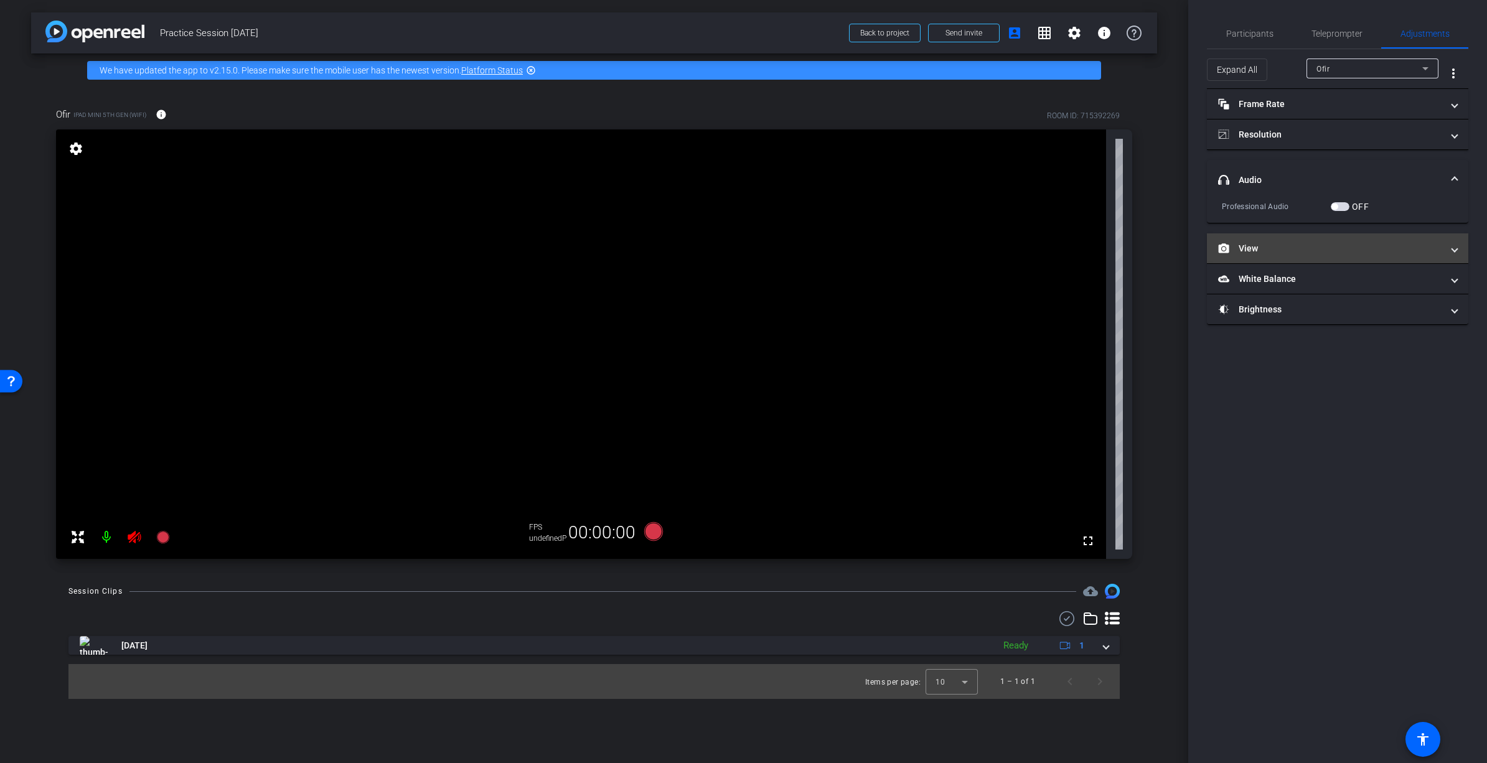
click at [1452, 246] on span at bounding box center [1454, 248] width 5 height 13
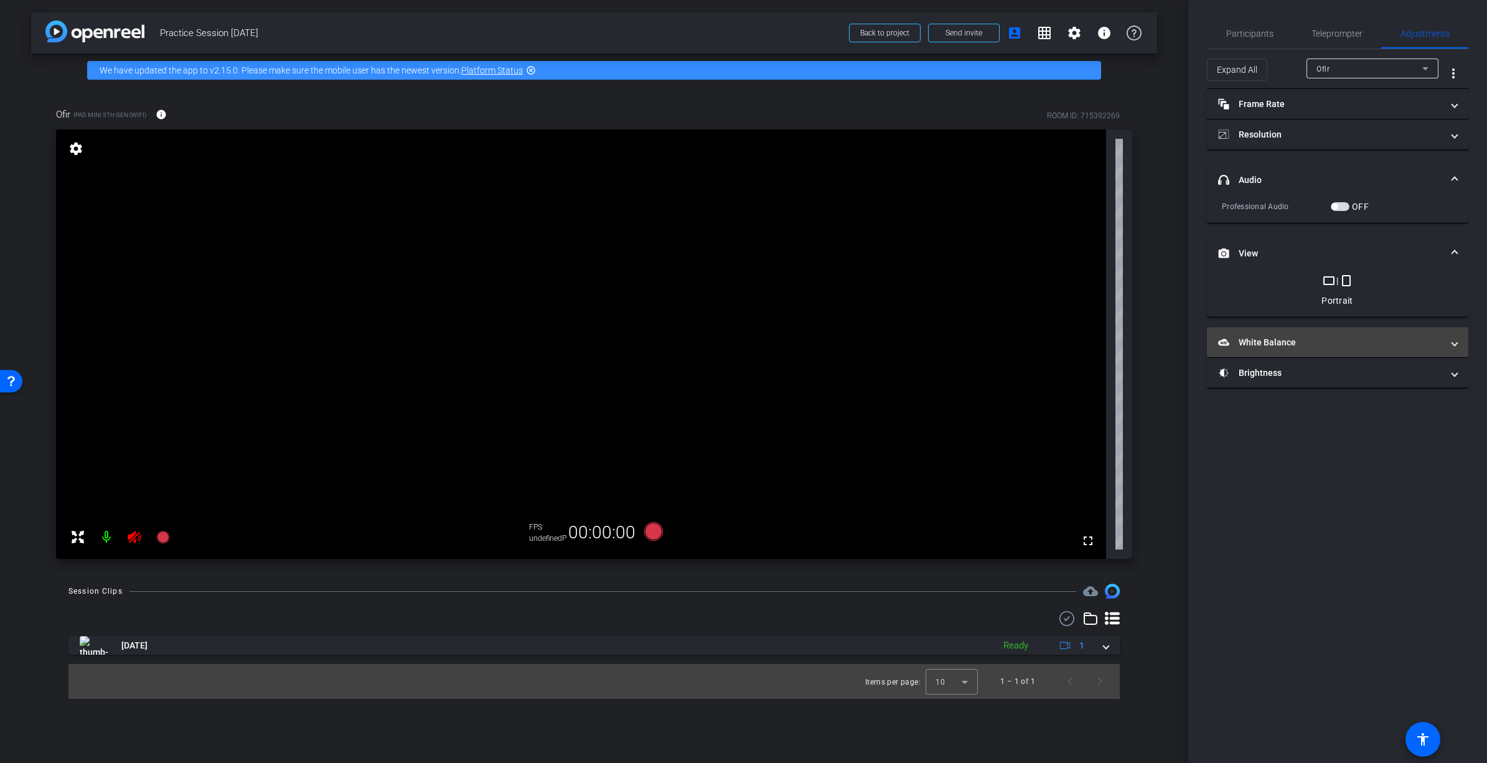
click at [1454, 342] on span at bounding box center [1454, 342] width 5 height 13
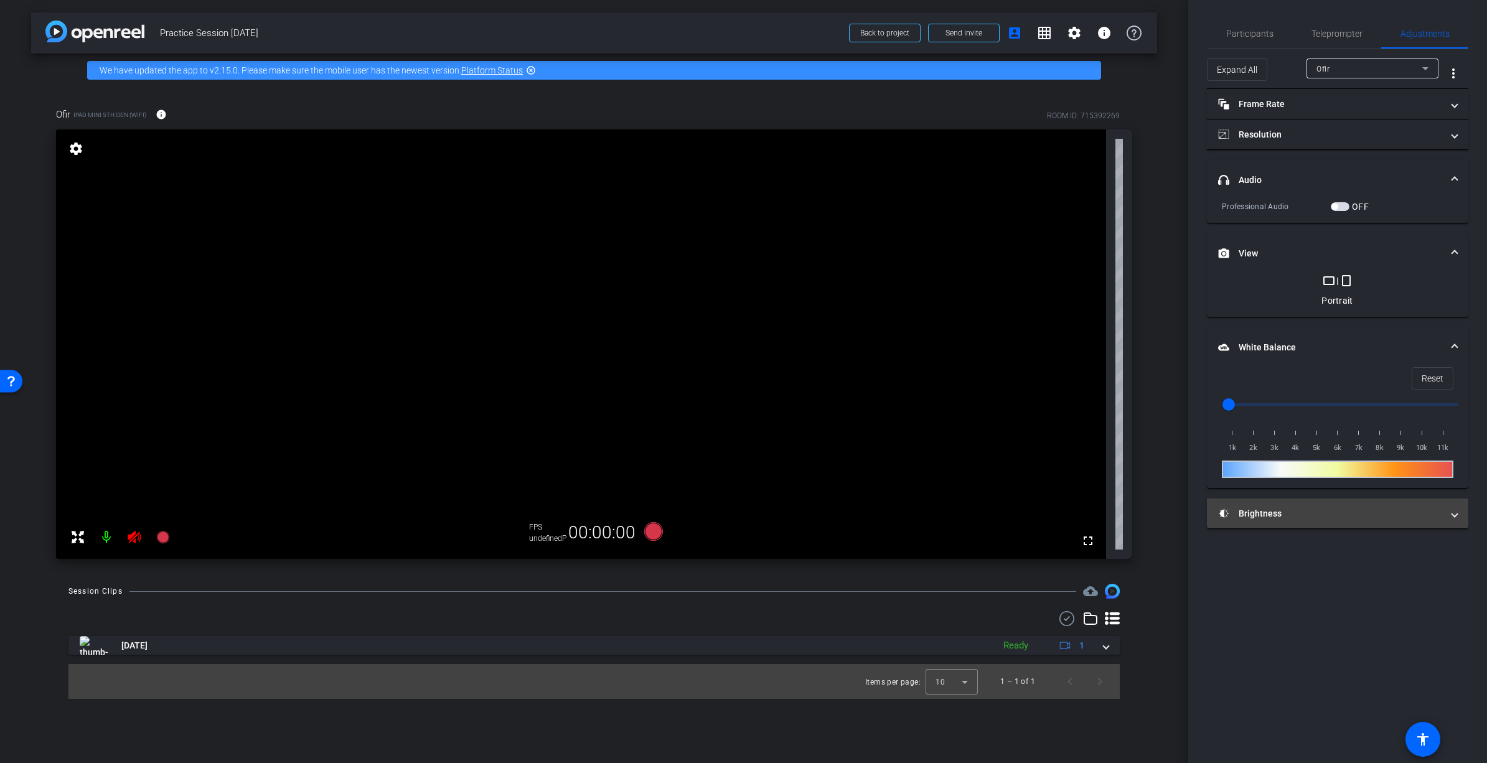
click at [1455, 517] on span at bounding box center [1454, 513] width 5 height 13
click at [1301, 551] on span "button" at bounding box center [1298, 550] width 6 height 6
click at [1307, 553] on span "button" at bounding box center [1303, 550] width 19 height 9
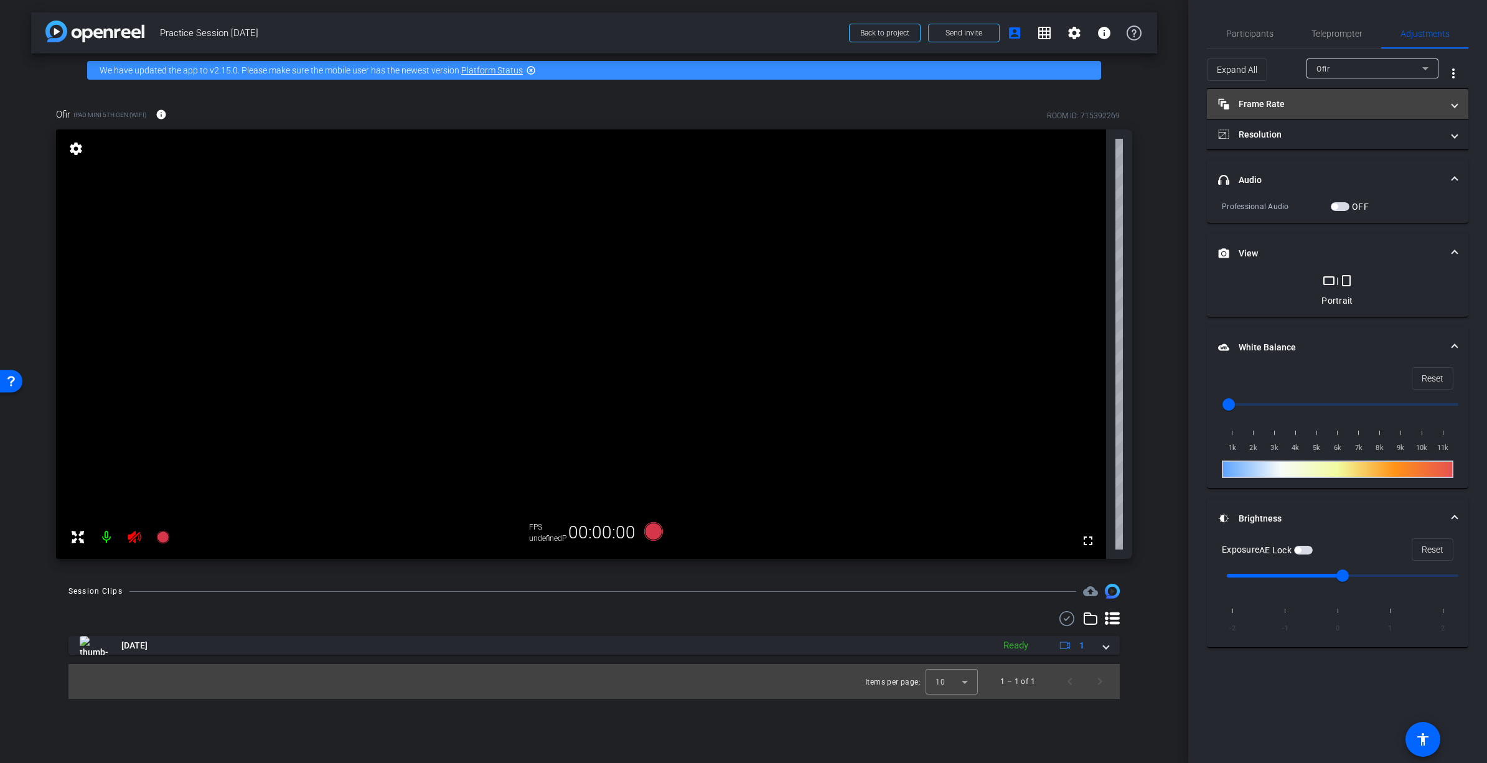
click at [1448, 100] on span "Frame Rate Frame Rate" at bounding box center [1335, 104] width 234 height 13
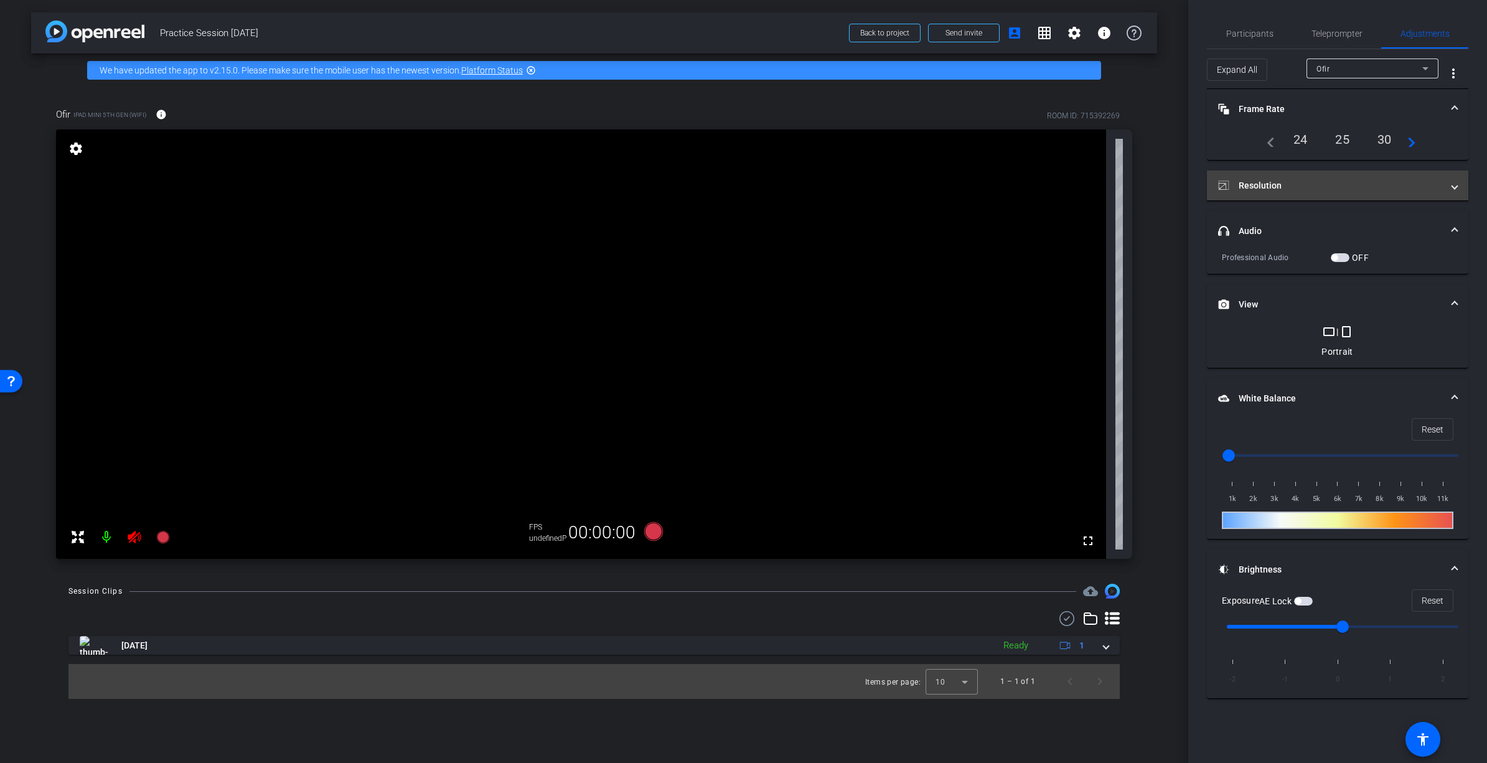
click at [1375, 195] on mat-expansion-panel-header "Resolution" at bounding box center [1337, 186] width 261 height 30
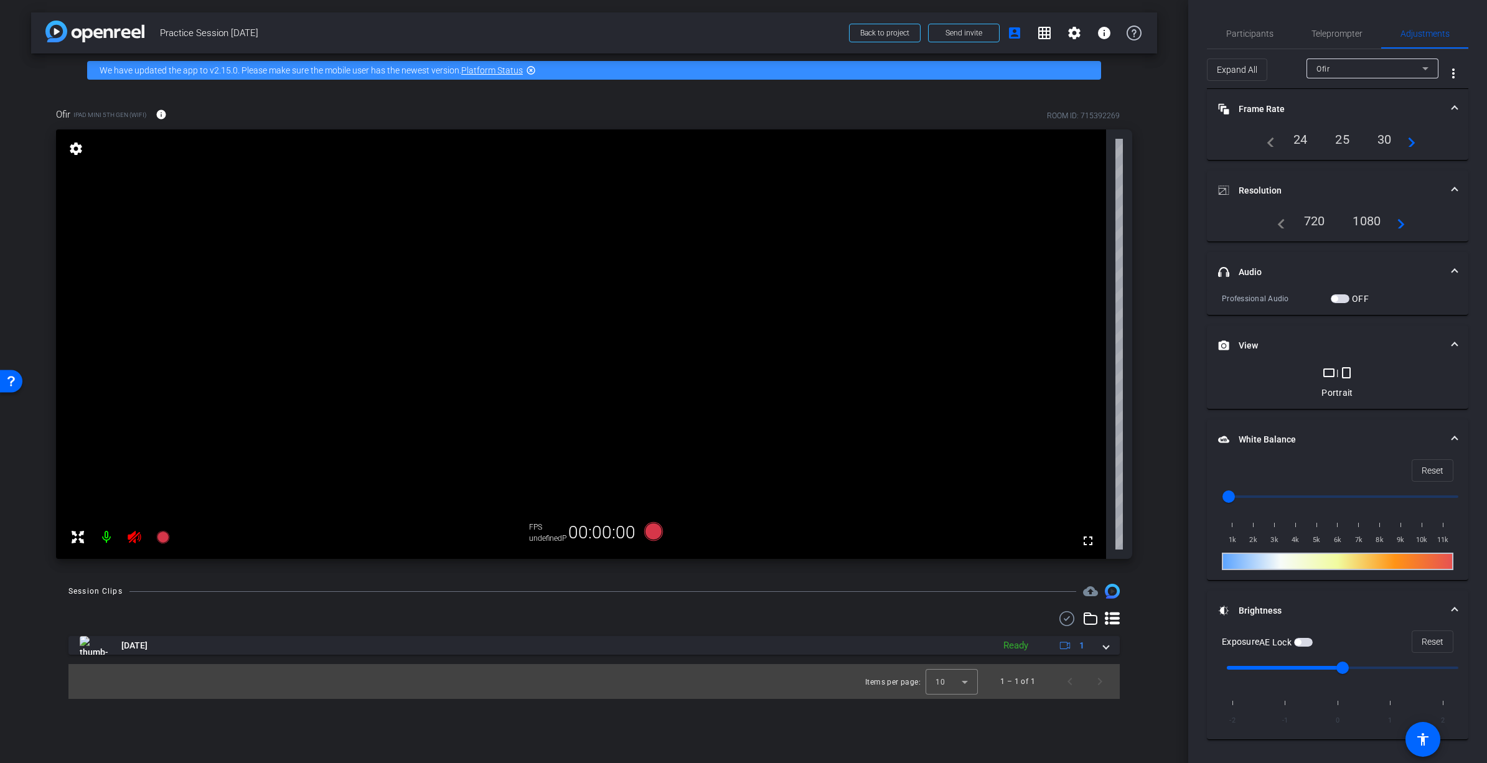
click at [1398, 225] on mat-icon "navigate_next" at bounding box center [1397, 221] width 15 height 15
click at [1278, 228] on div "navigate_before 720 1080 navigate_next" at bounding box center [1338, 220] width 135 height 21
click at [1205, 122] on div "Participants Teleprompter Adjustments settings Molly Roland flip Director Every…" at bounding box center [1337, 381] width 299 height 763
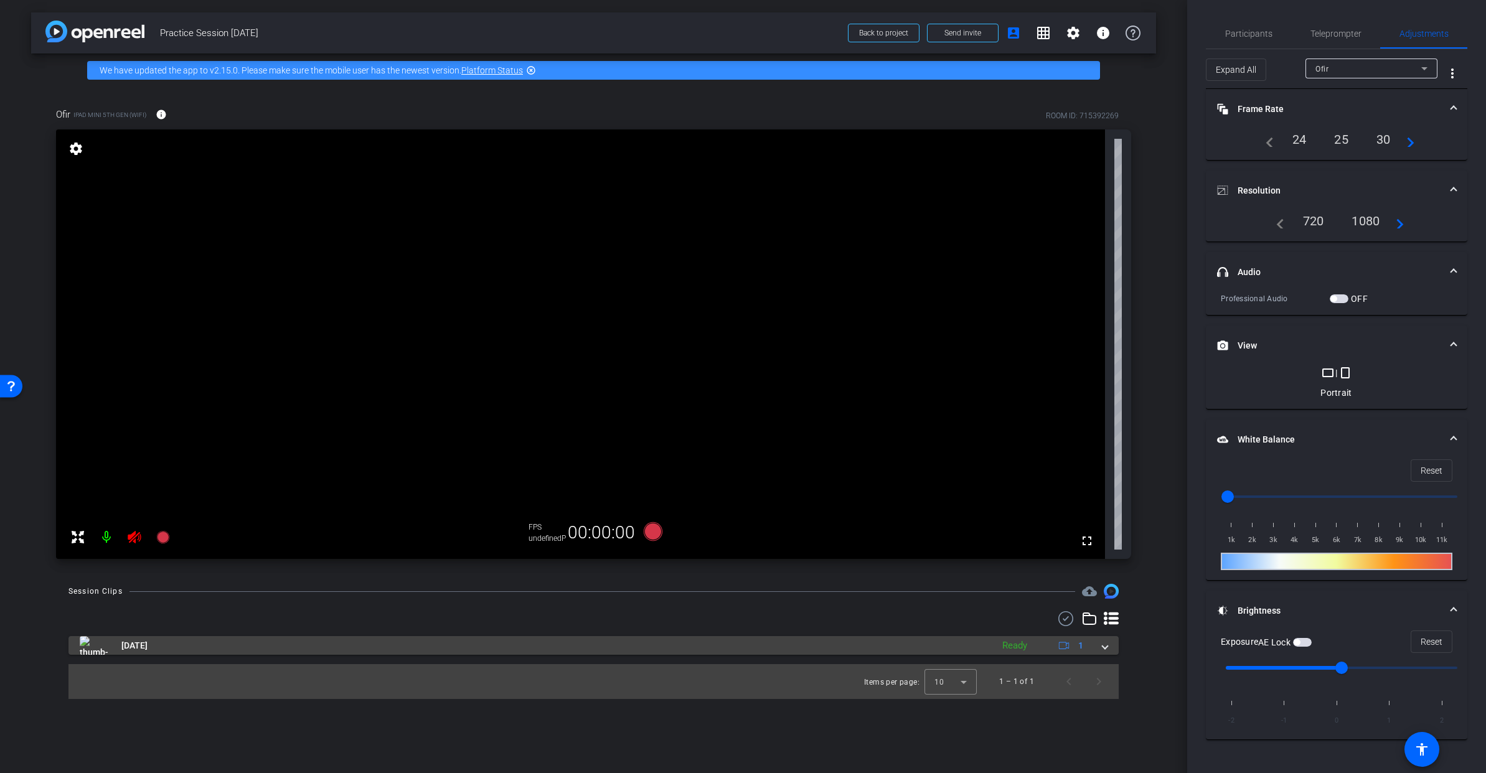
click at [1099, 641] on div "Aug 20, 2025 Ready 1" at bounding box center [591, 645] width 1023 height 19
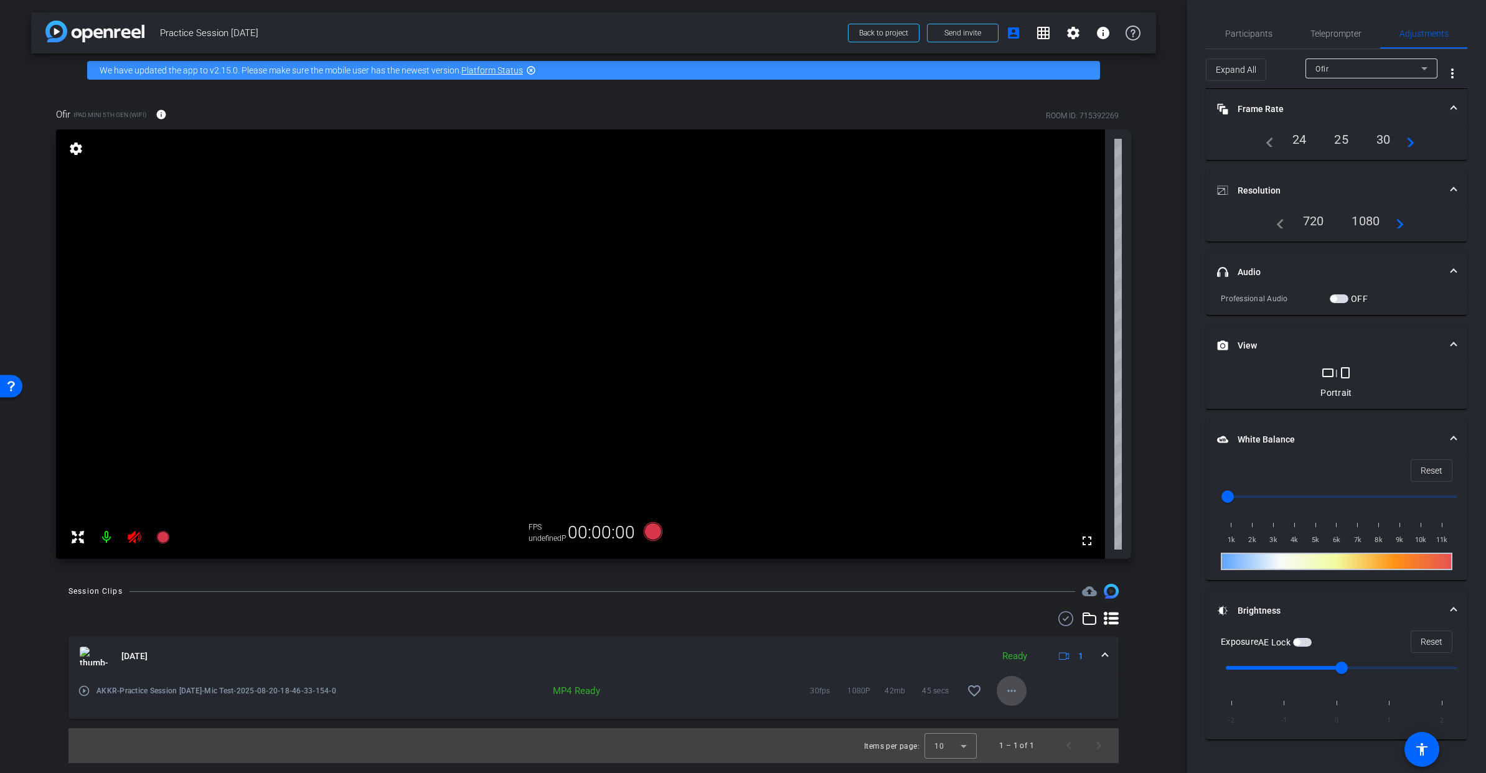
click at [1010, 692] on mat-icon "more_horiz" at bounding box center [1011, 691] width 15 height 15
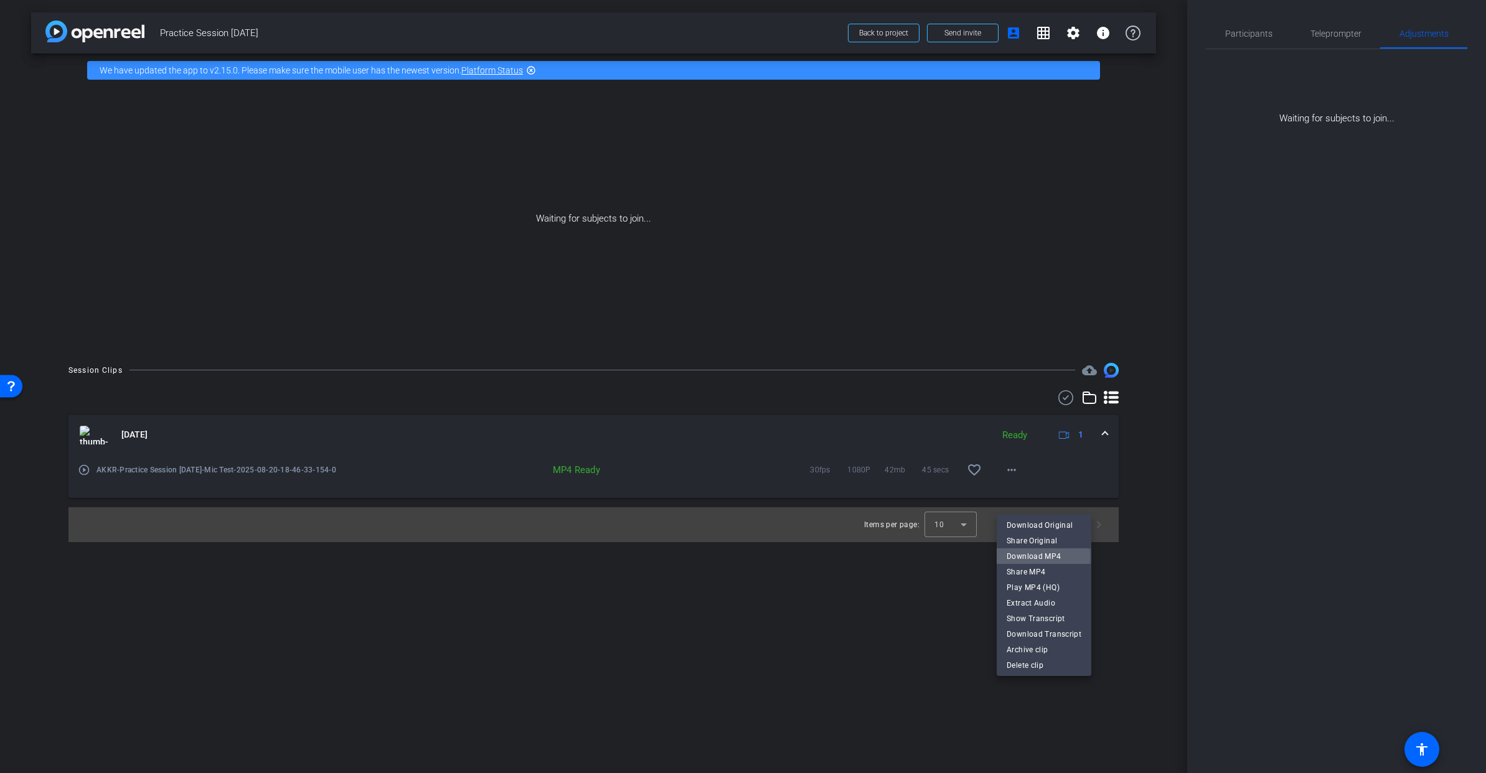
click at [1035, 557] on span "Download MP4" at bounding box center [1044, 556] width 75 height 15
